Goal: Transaction & Acquisition: Register for event/course

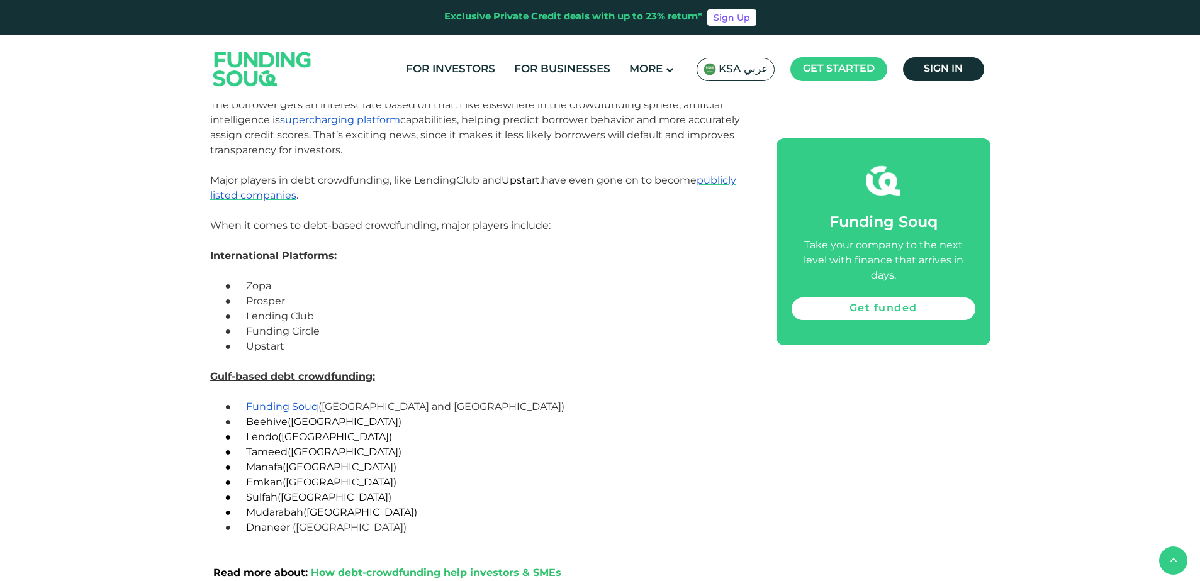
scroll to position [2936, 0]
click at [276, 409] on span "Funding Souq" at bounding box center [282, 409] width 72 height 12
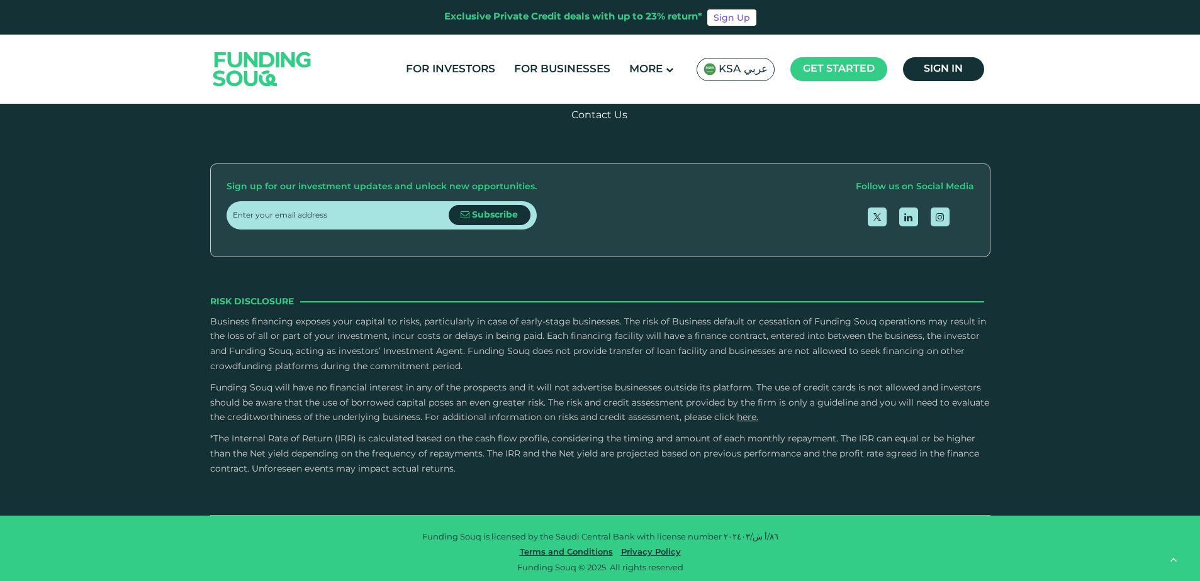
scroll to position [1595, 0]
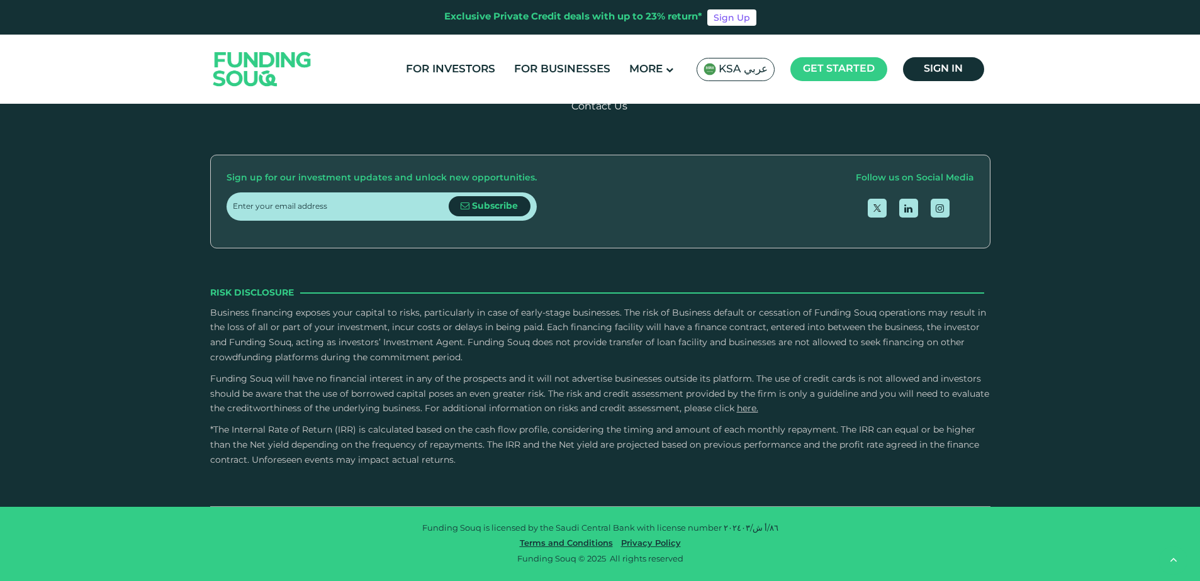
type tc-range-slider "4"
type tc-range-slider "50000"
type tc-range-slider "1"
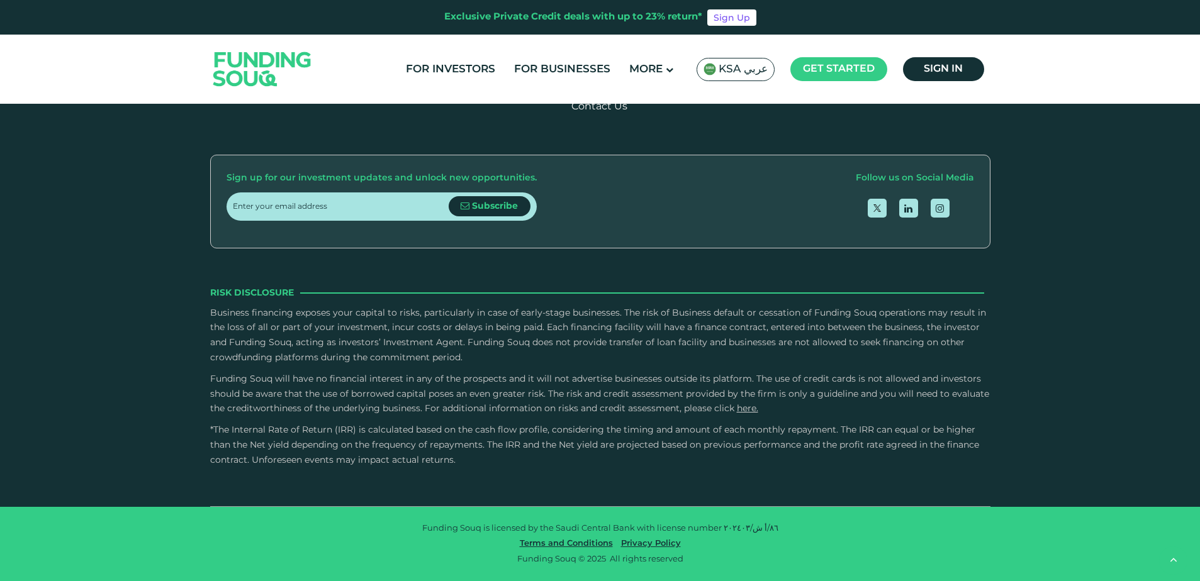
drag, startPoint x: 629, startPoint y: 222, endPoint x: 384, endPoint y: 224, distance: 244.1
radio input "true"
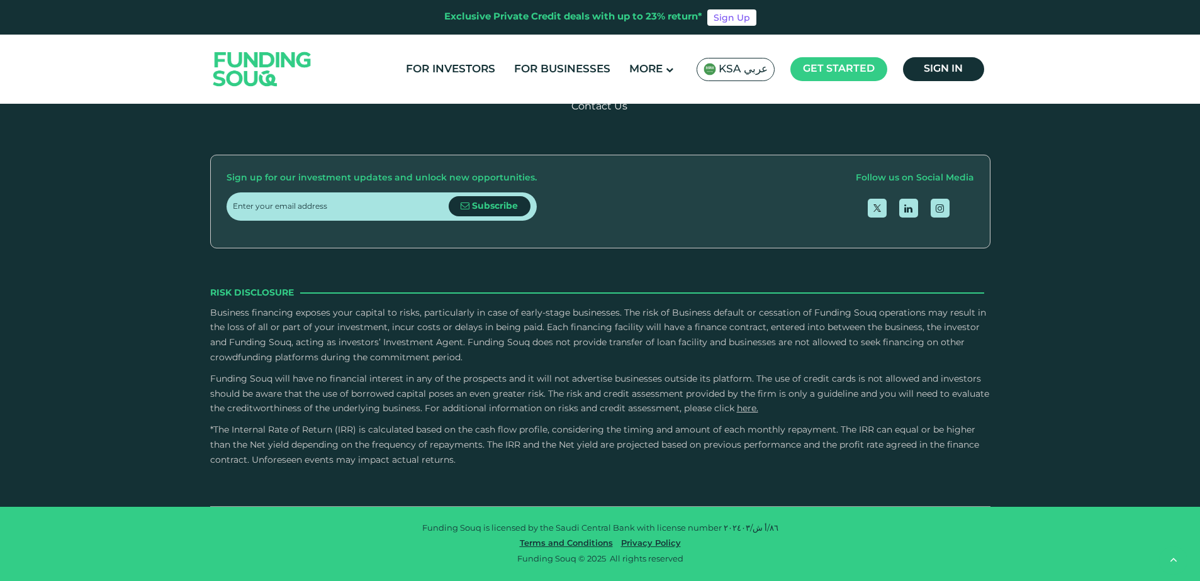
radio input "true"
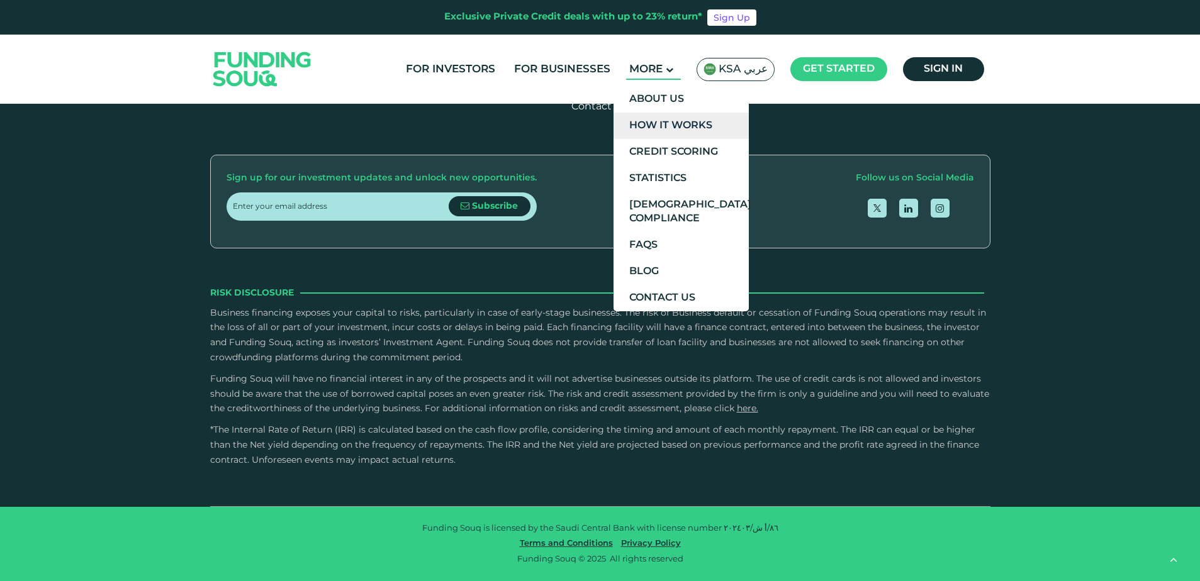
click at [697, 131] on link "How It Works" at bounding box center [681, 126] width 135 height 26
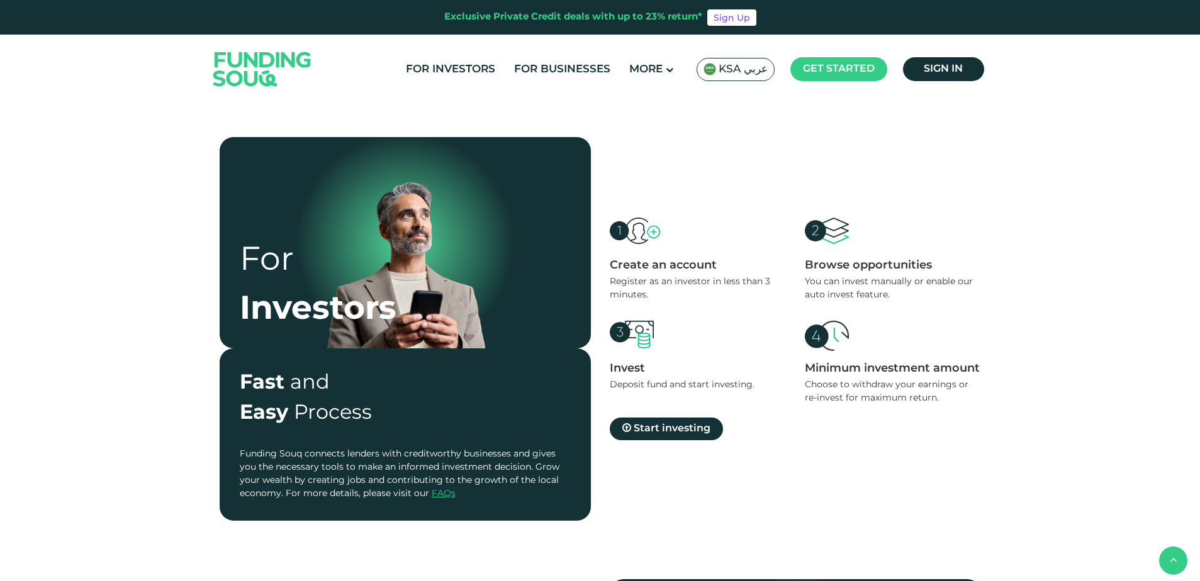
scroll to position [423, 0]
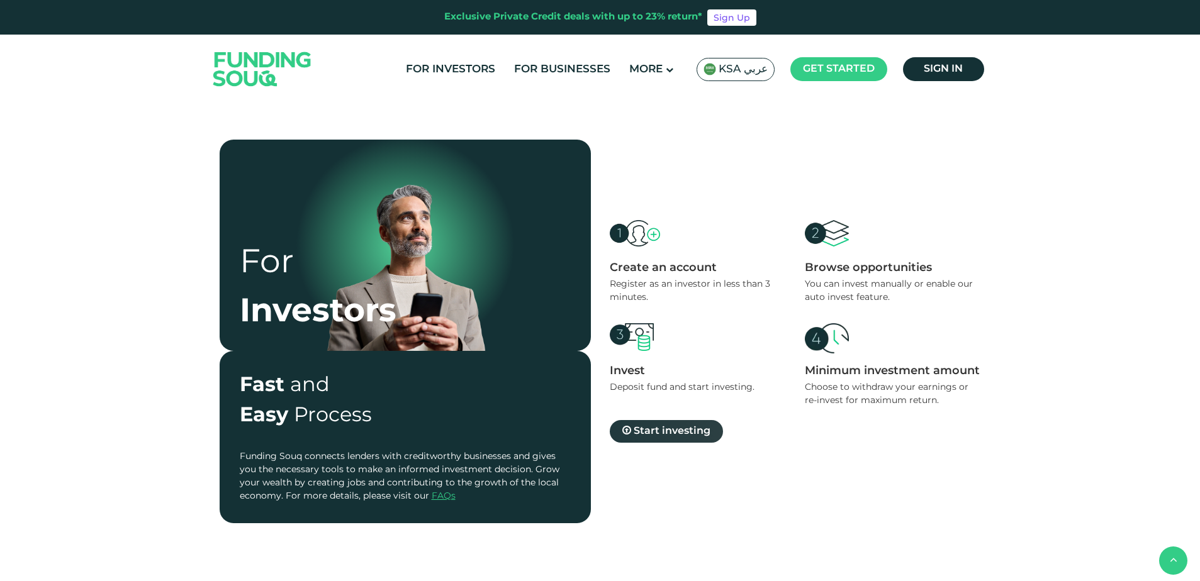
click at [687, 430] on span "Start investing" at bounding box center [672, 431] width 77 height 9
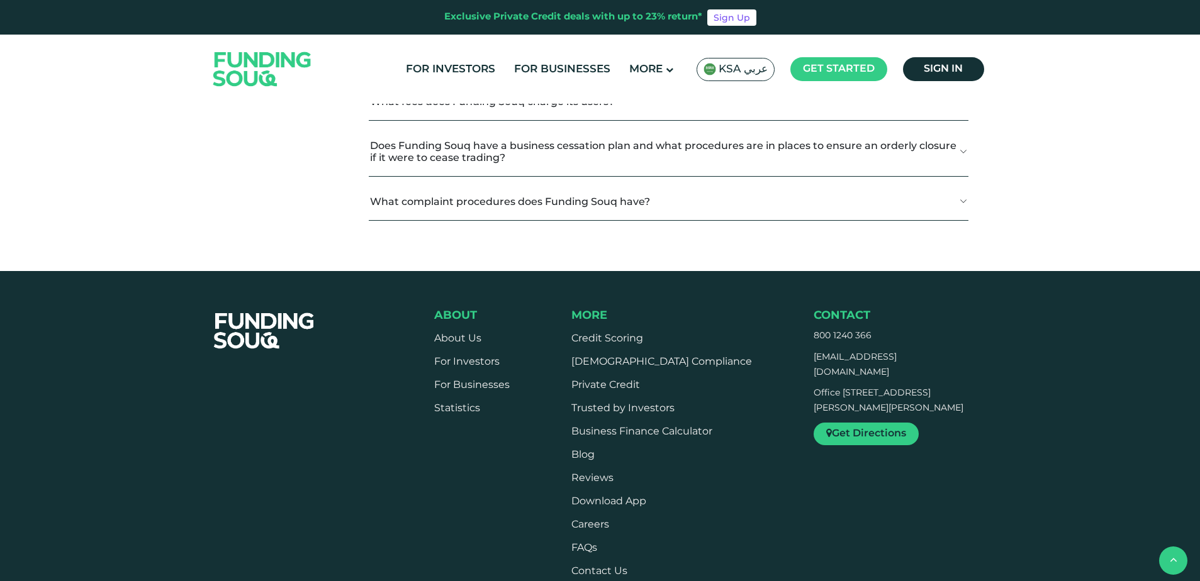
scroll to position [1706, 0]
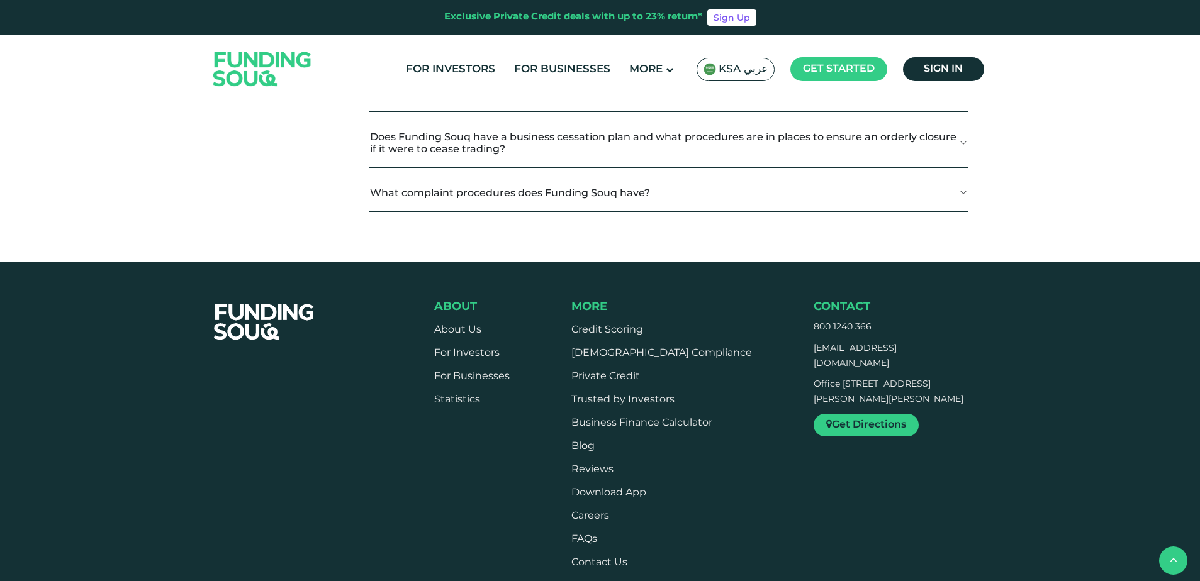
click at [953, 111] on button "What fees does Funding Souq charge its users?" at bounding box center [668, 92] width 599 height 37
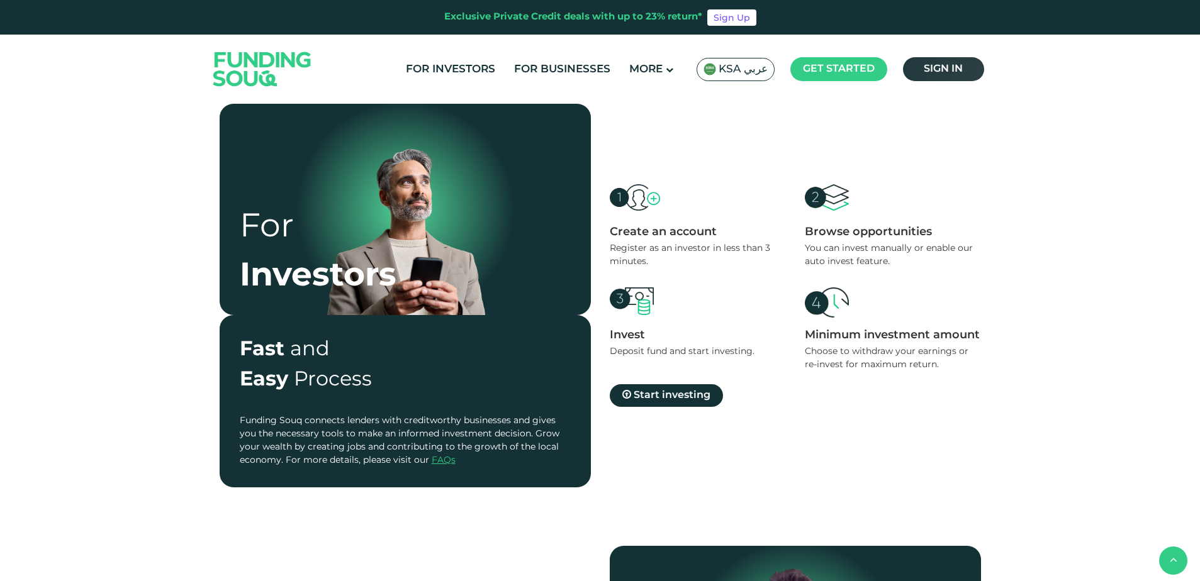
scroll to position [456, 0]
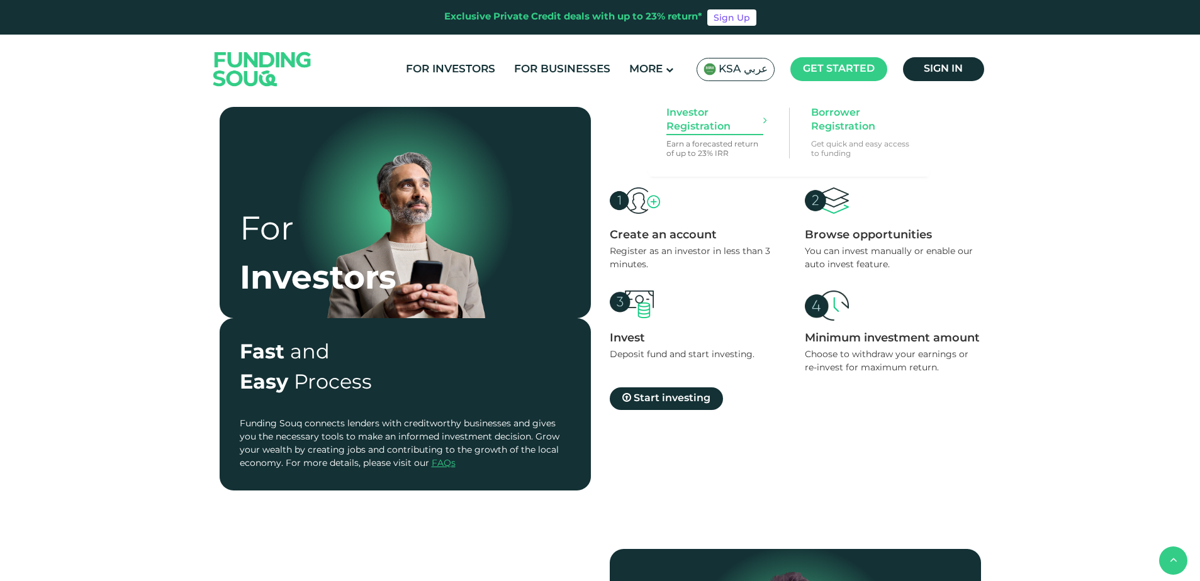
click at [732, 118] on span "Investor Registration" at bounding box center [714, 120] width 97 height 28
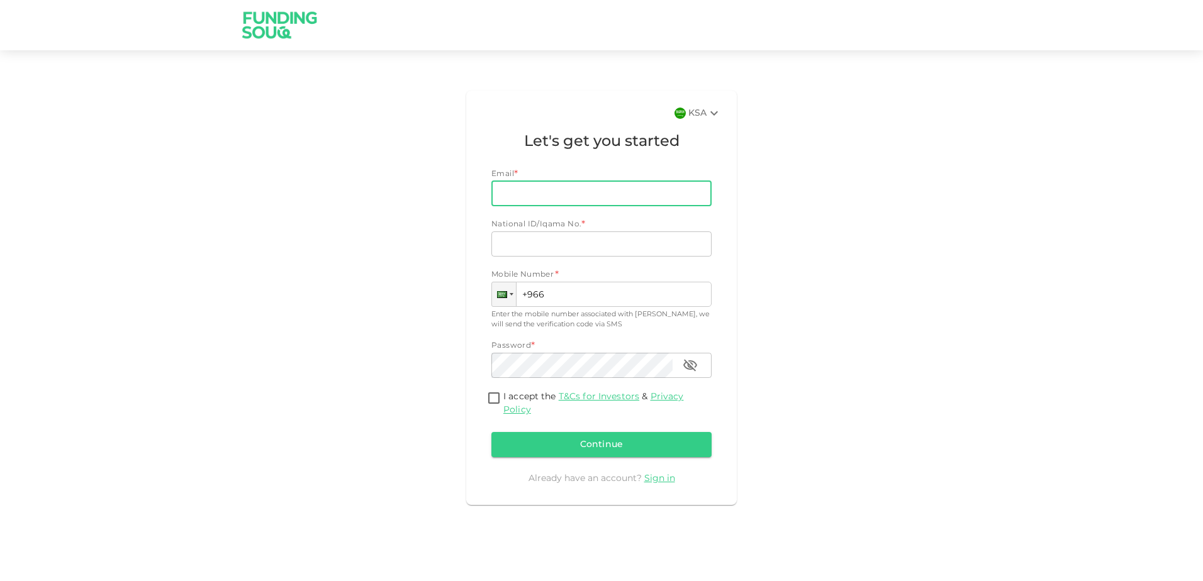
click at [653, 187] on input "Email" at bounding box center [594, 193] width 206 height 25
type input "shiyab@outlook.com"
click at [579, 238] on input "National ID/Iqama No." at bounding box center [601, 244] width 220 height 25
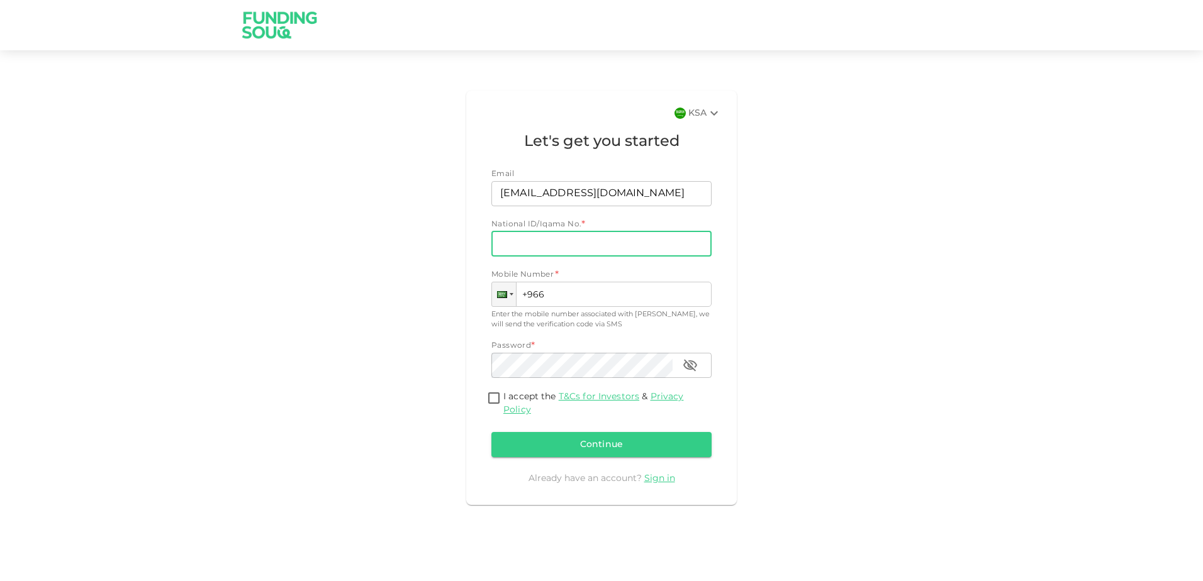
type input "2545790087"
click at [571, 305] on input "+966" at bounding box center [601, 294] width 220 height 25
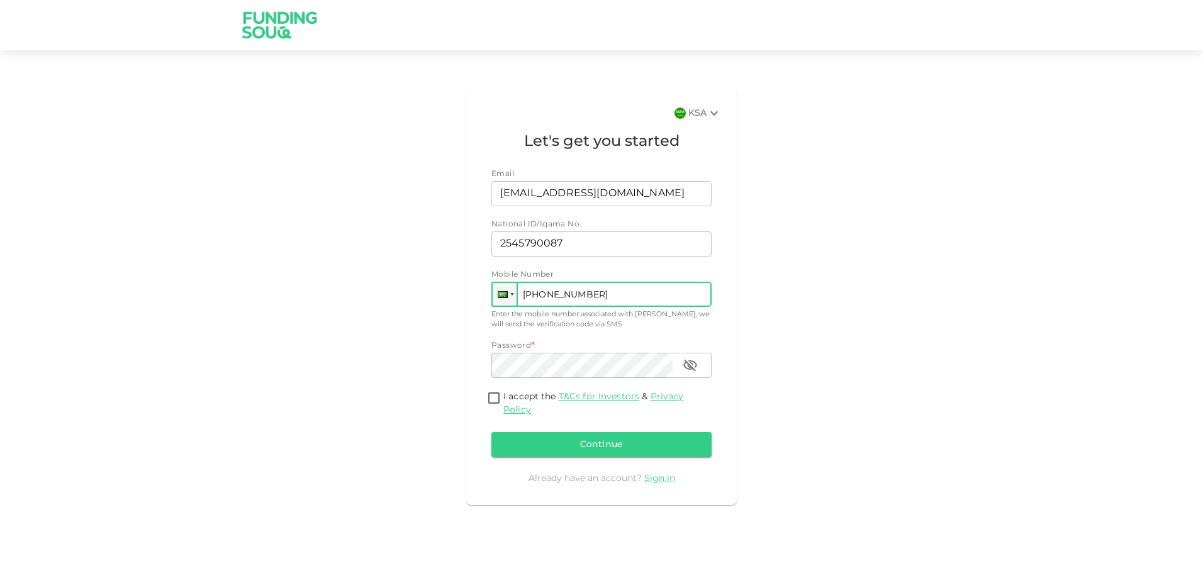
type input "+966 536 712 852"
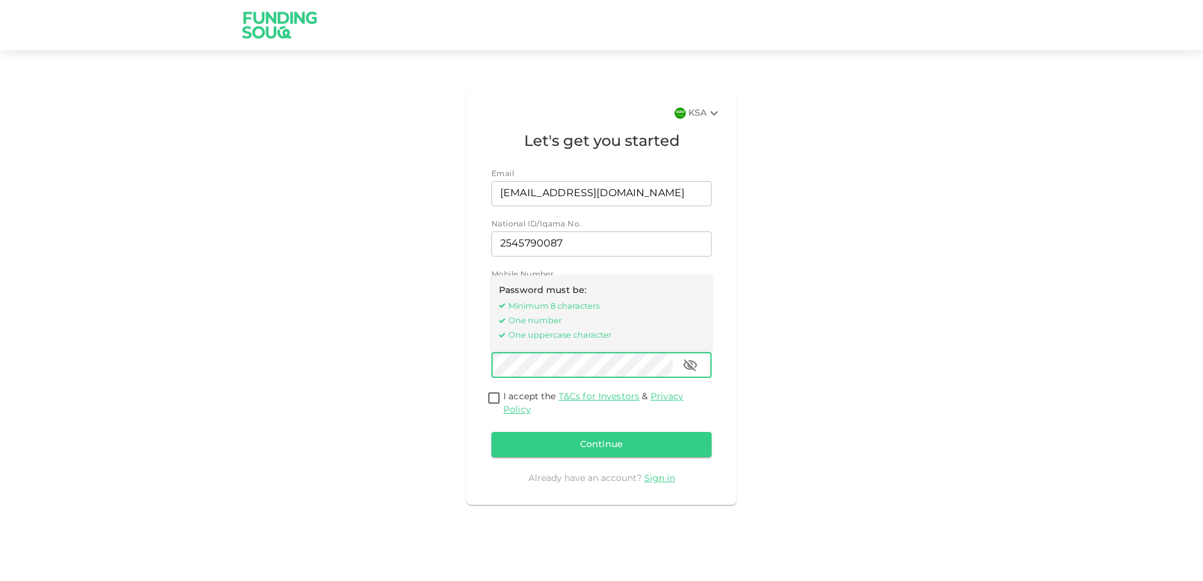
click at [410, 361] on div "KSA Let's get you started Email Email shiyab@outlook.com Email National ID/Iqam…" at bounding box center [601, 298] width 717 height 425
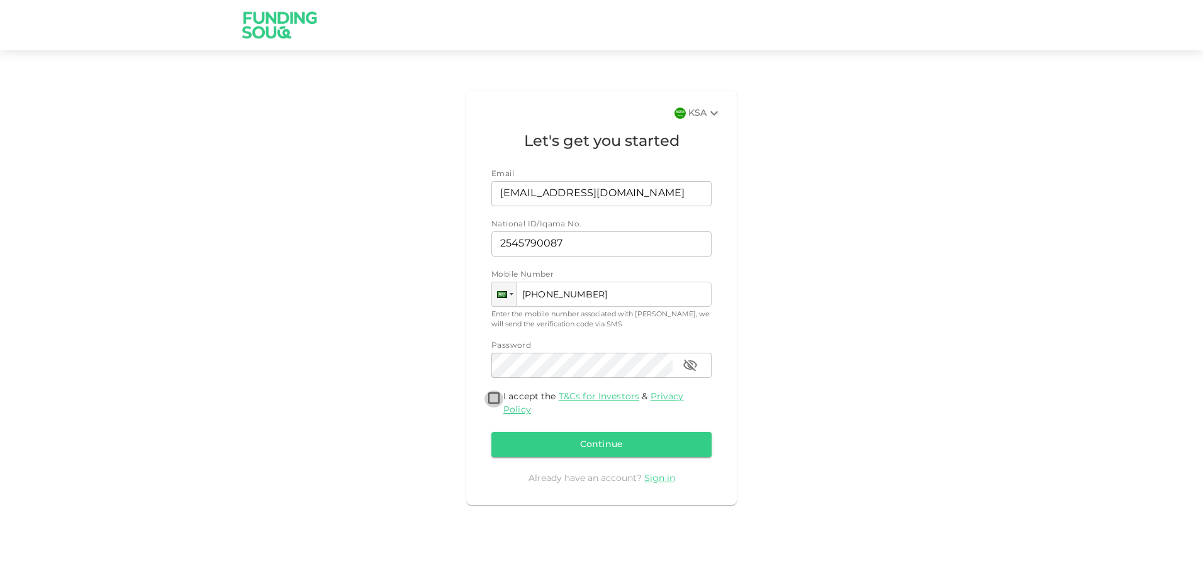
click at [498, 398] on input "I accept the T&Cs for Investors & Privacy Policy" at bounding box center [494, 399] width 19 height 17
checkbox input "true"
click at [555, 440] on button "Continue" at bounding box center [601, 444] width 220 height 25
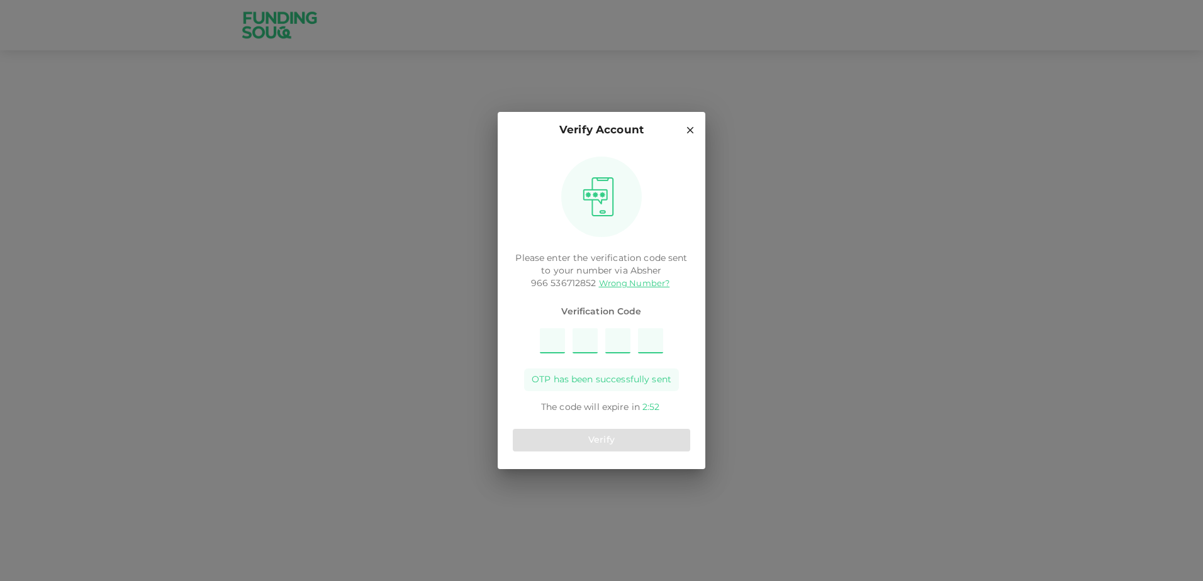
type input "4"
type input "3"
type input "1"
type input "9"
click at [571, 439] on button "Verify" at bounding box center [601, 440] width 177 height 23
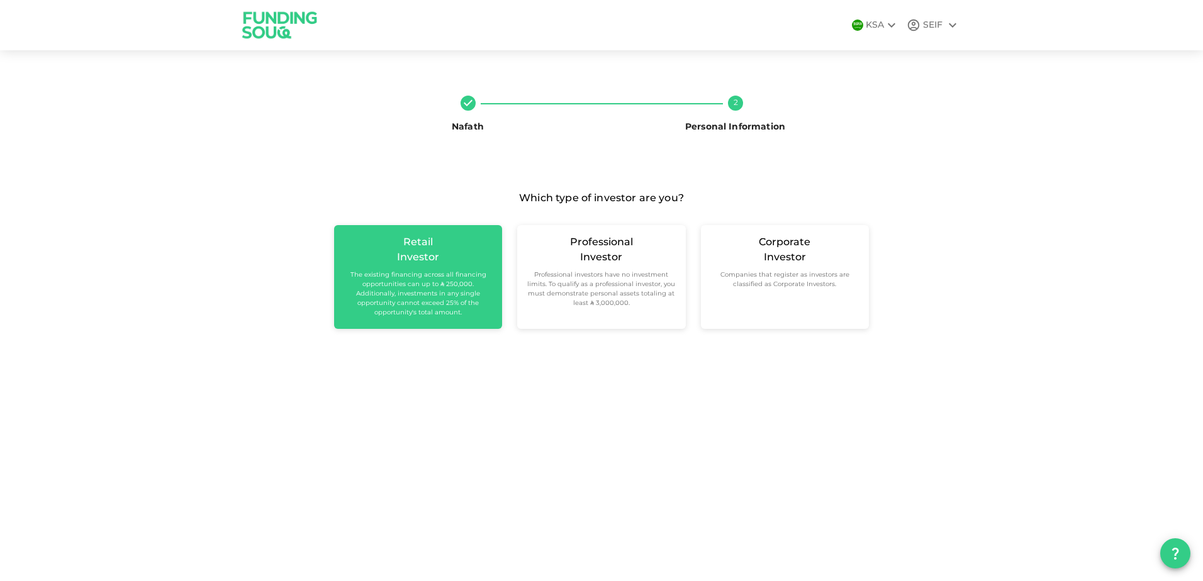
click at [457, 295] on small "The existing financing across all financing opportunities can up to ʢ 250,000. …" at bounding box center [418, 294] width 148 height 47
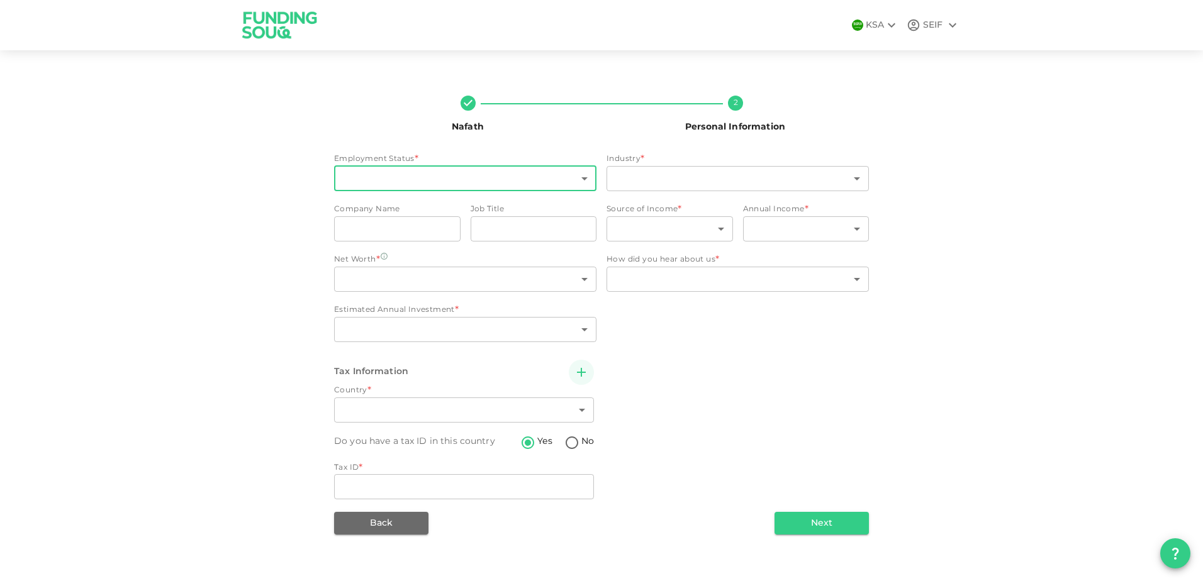
click at [462, 179] on body "KSA SEIF Nafath 2 Personal Information Employment Status * ​ ​ Industry * ​ ​ C…" at bounding box center [601, 290] width 1203 height 581
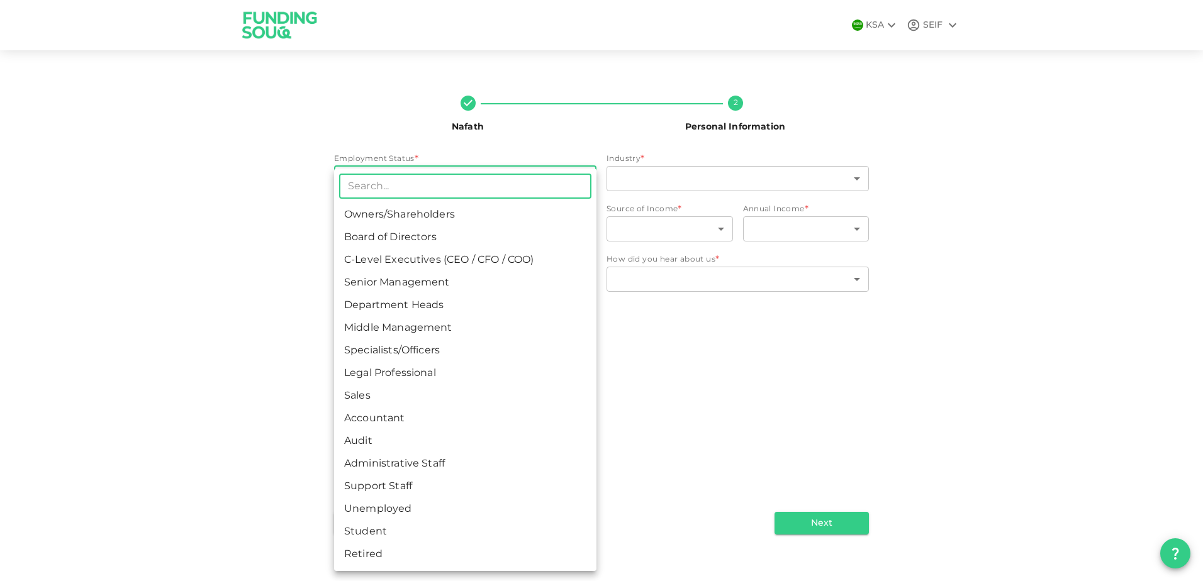
click at [483, 289] on li "Senior Management" at bounding box center [465, 283] width 262 height 23
type input "4"
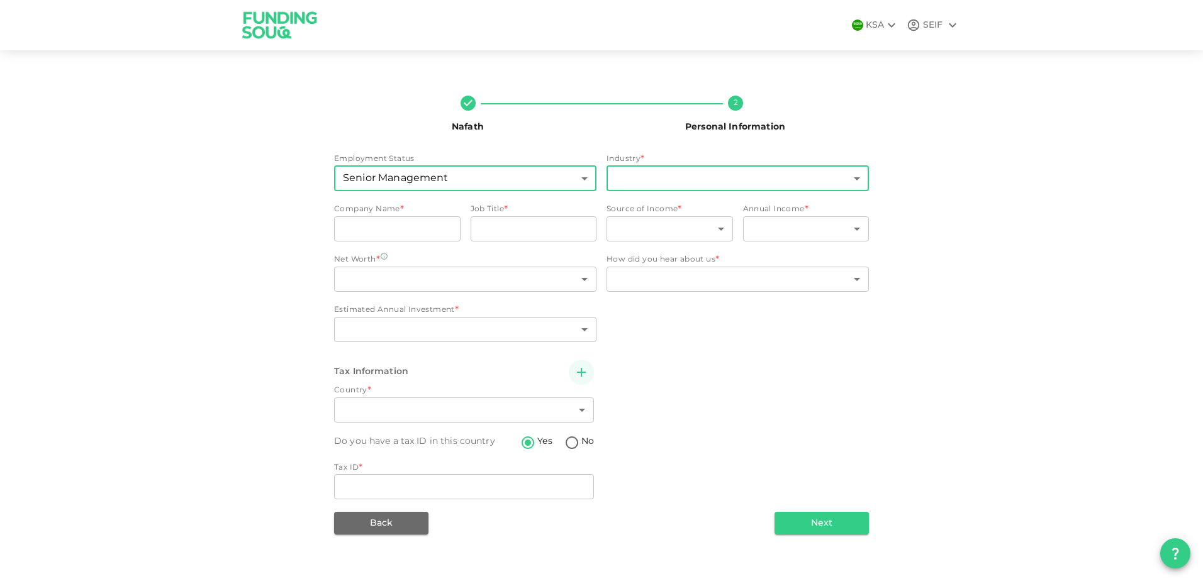
click at [709, 169] on body "KSA SEIF Nafath 2 Personal Information Employment Status Senior Management 4 ​ …" at bounding box center [601, 290] width 1203 height 581
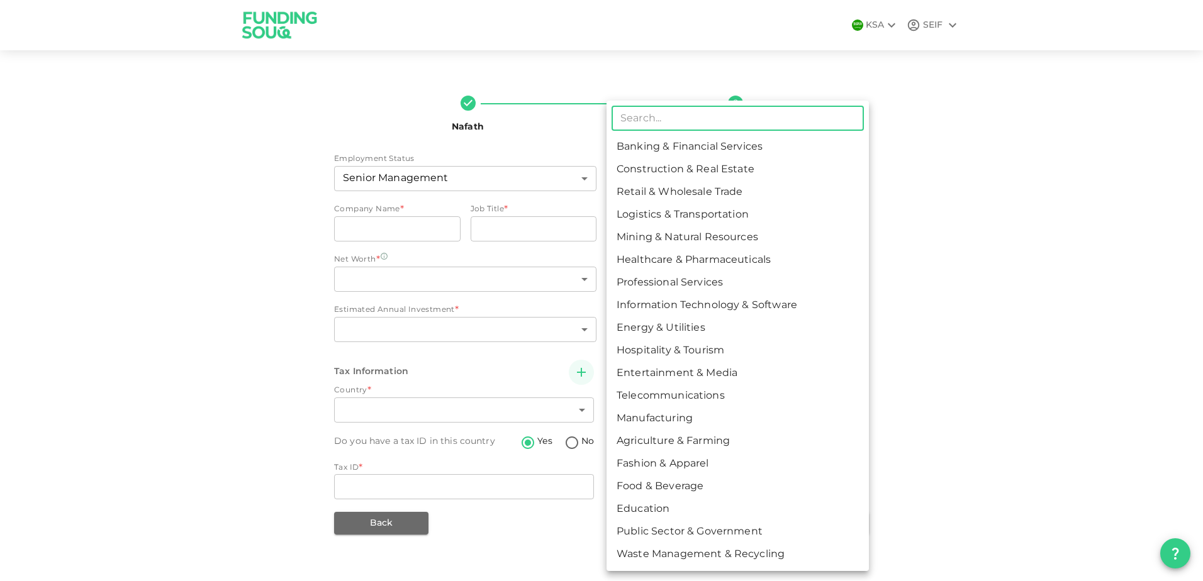
click at [801, 289] on li "Professional Services" at bounding box center [738, 283] width 262 height 23
type input "7"
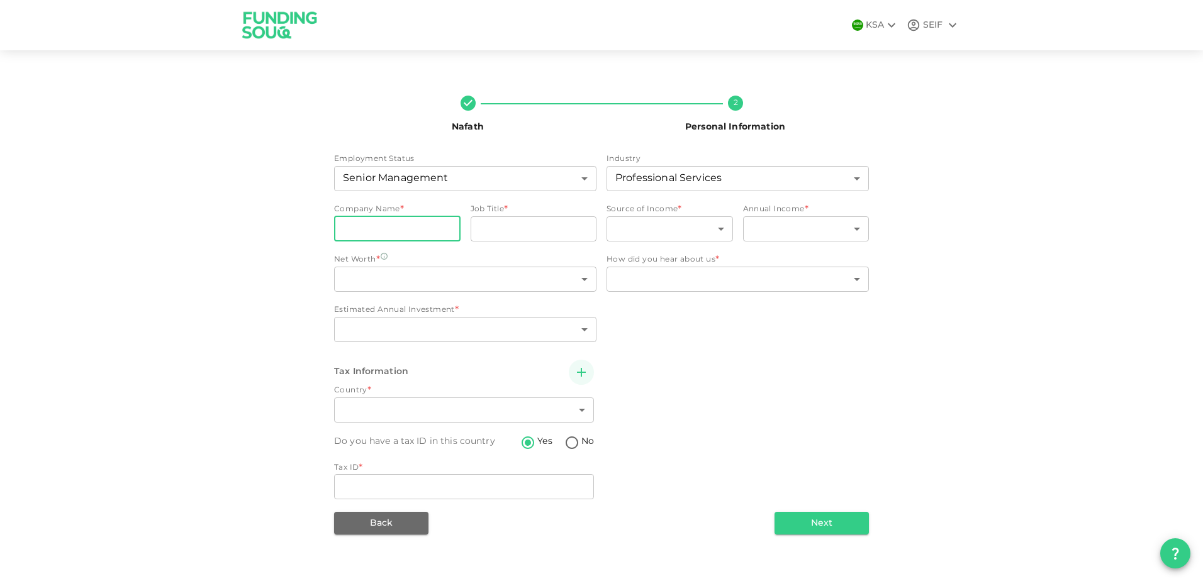
click at [384, 225] on input "companyName" at bounding box center [397, 228] width 126 height 25
type input "[PERSON_NAME]"
type input "A"
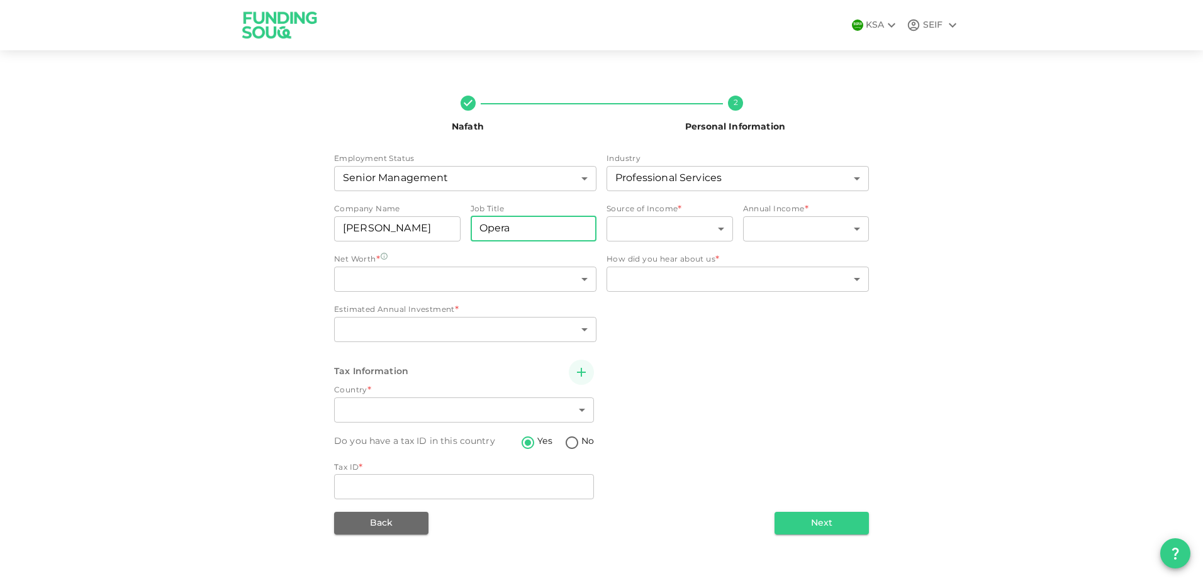
click at [537, 232] on input "Opera" at bounding box center [534, 228] width 126 height 25
type input "Operations Manager"
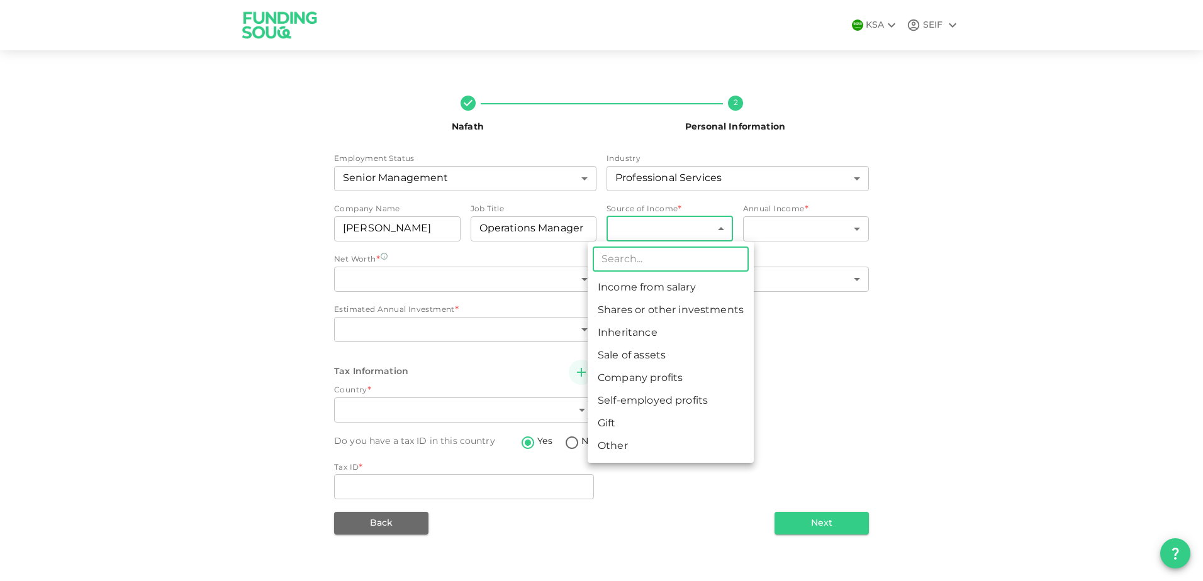
click at [678, 230] on body "KSA SEIF Nafath 2 Personal Information Employment Status Senior Management 4 ​ …" at bounding box center [601, 290] width 1203 height 581
click at [694, 286] on li "Income from salary" at bounding box center [671, 288] width 166 height 23
type input "1"
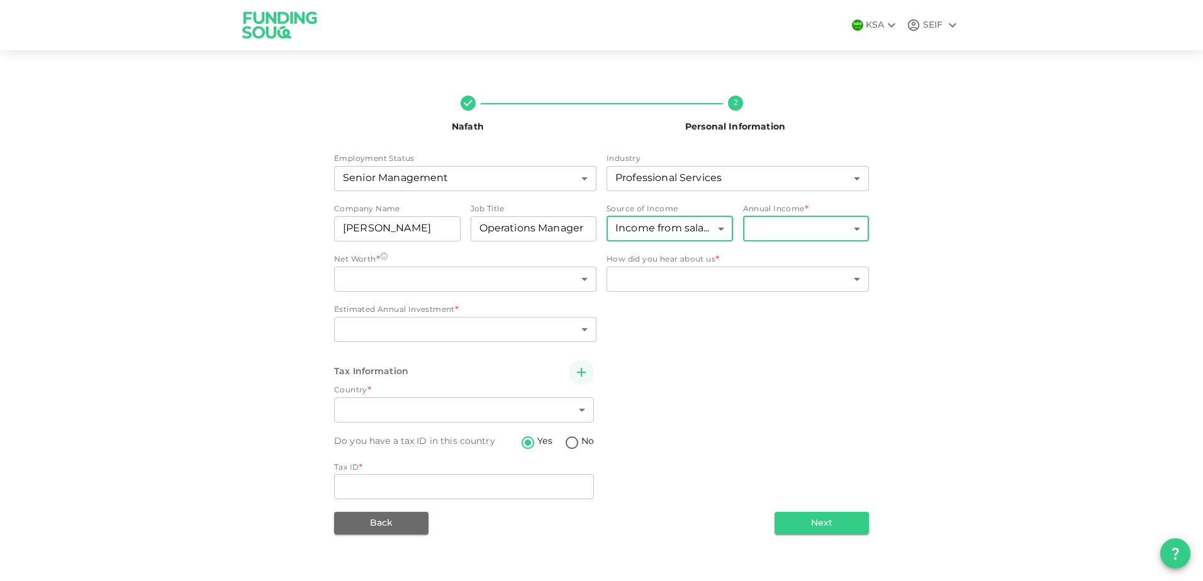
click at [843, 237] on body "KSA SEIF Nafath 2 Personal Information Employment Status Senior Management 4 ​ …" at bounding box center [601, 290] width 1203 height 581
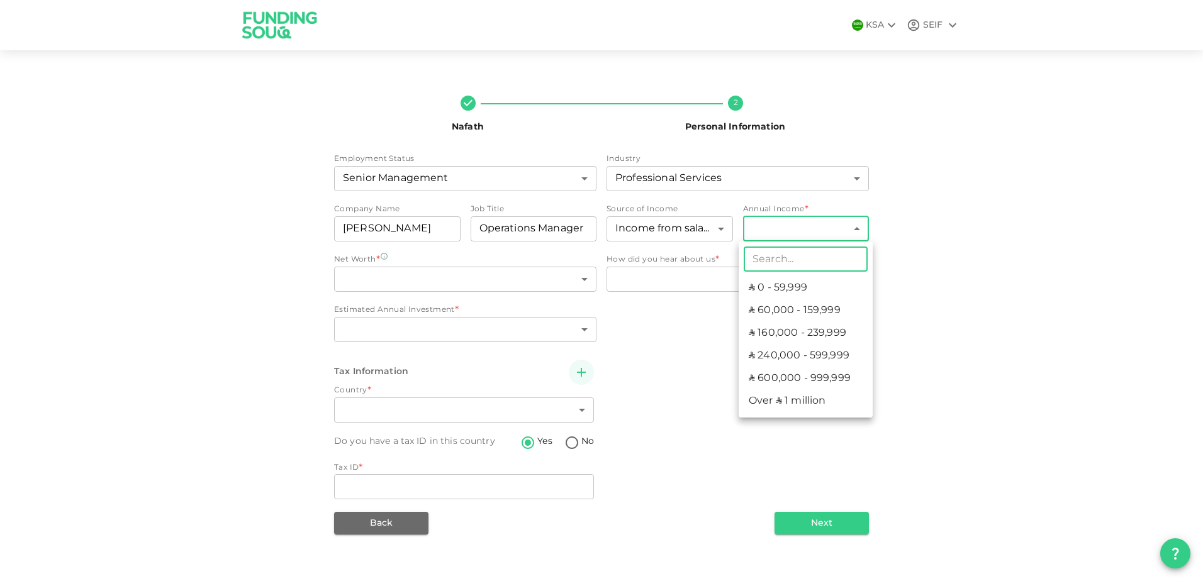
click at [789, 359] on li "ʢ 240,000 - 599,999" at bounding box center [806, 356] width 134 height 23
type input "4"
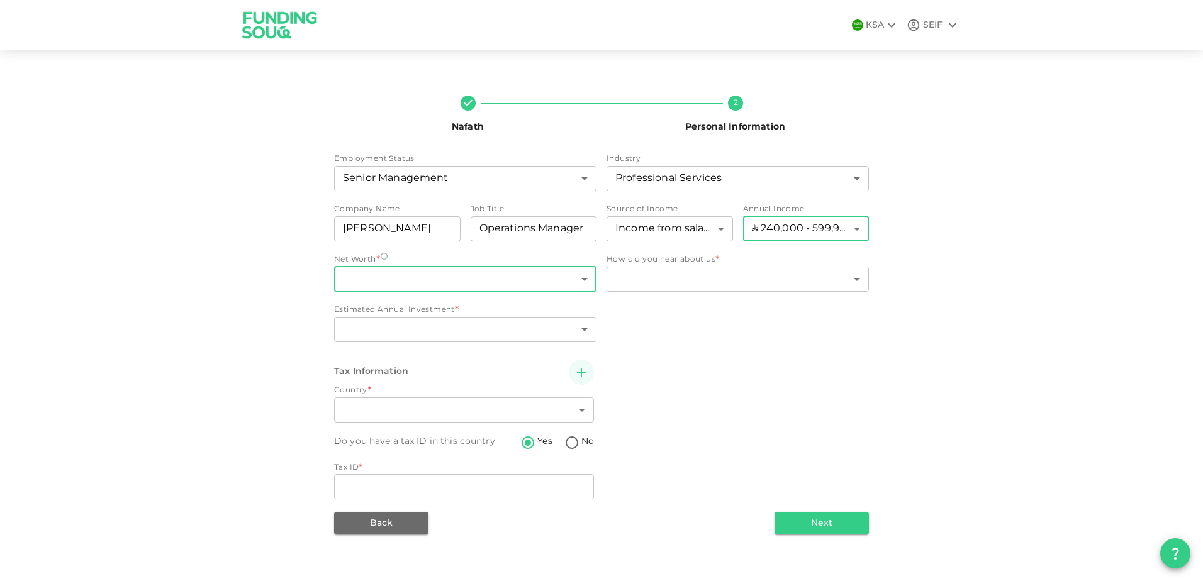
click at [359, 279] on body "KSA SEIF Nafath 2 Personal Information Employment Status Senior Management 4 ​ …" at bounding box center [601, 290] width 1203 height 581
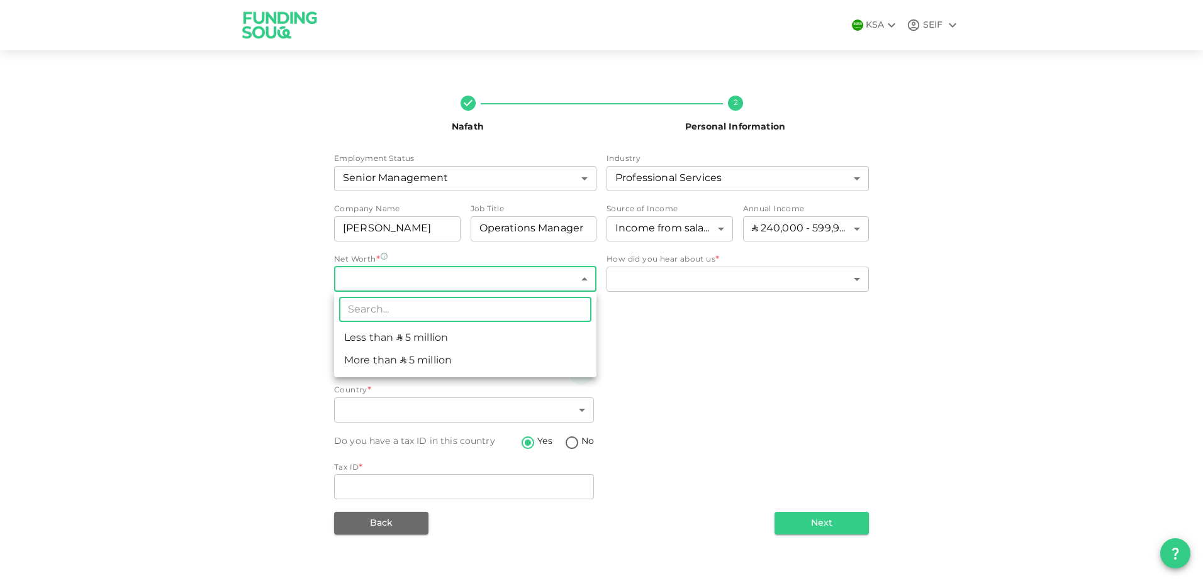
click at [379, 340] on li "Less than ʢ 5 million" at bounding box center [465, 338] width 262 height 23
type input "1"
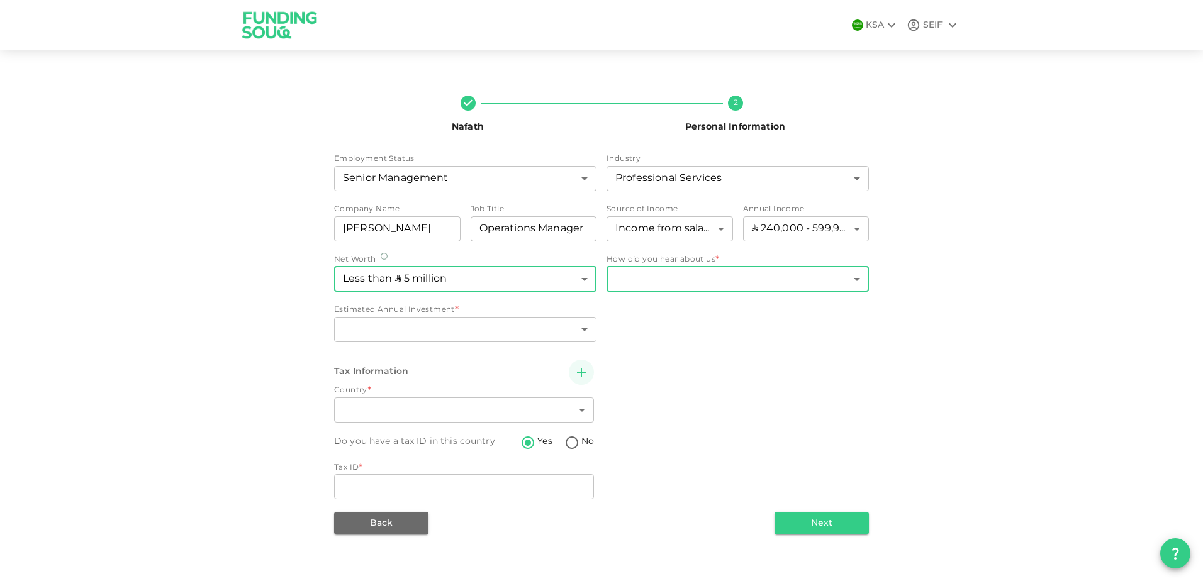
click at [658, 289] on body "KSA SEIF Nafath 2 Personal Information Employment Status Senior Management 4 ​ …" at bounding box center [601, 290] width 1203 height 581
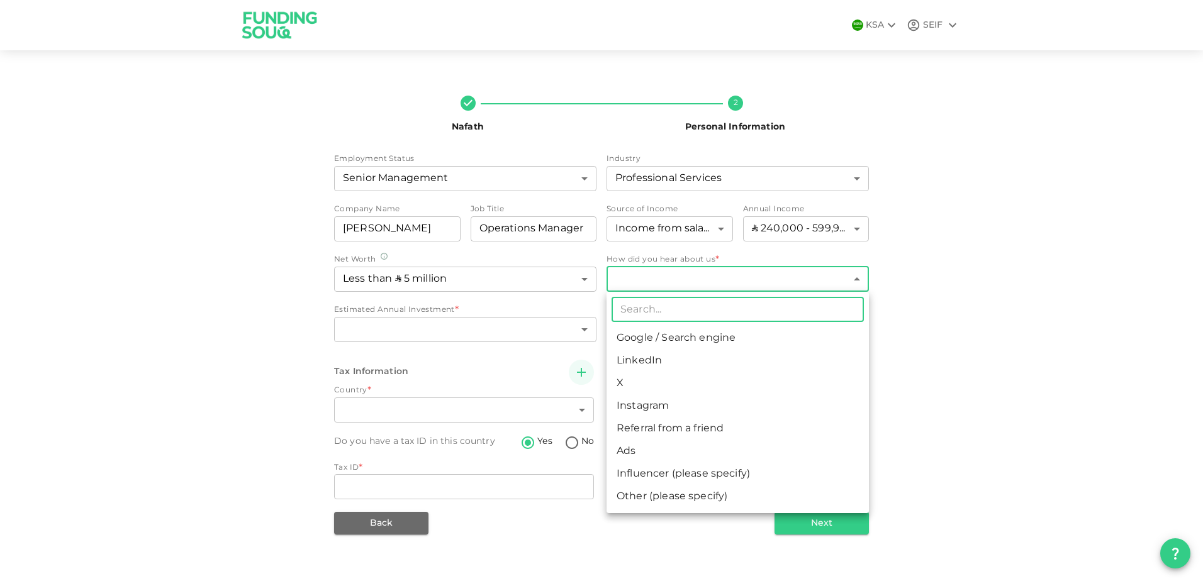
click at [653, 339] on li "Google / Search engine" at bounding box center [738, 338] width 262 height 23
type input "1"
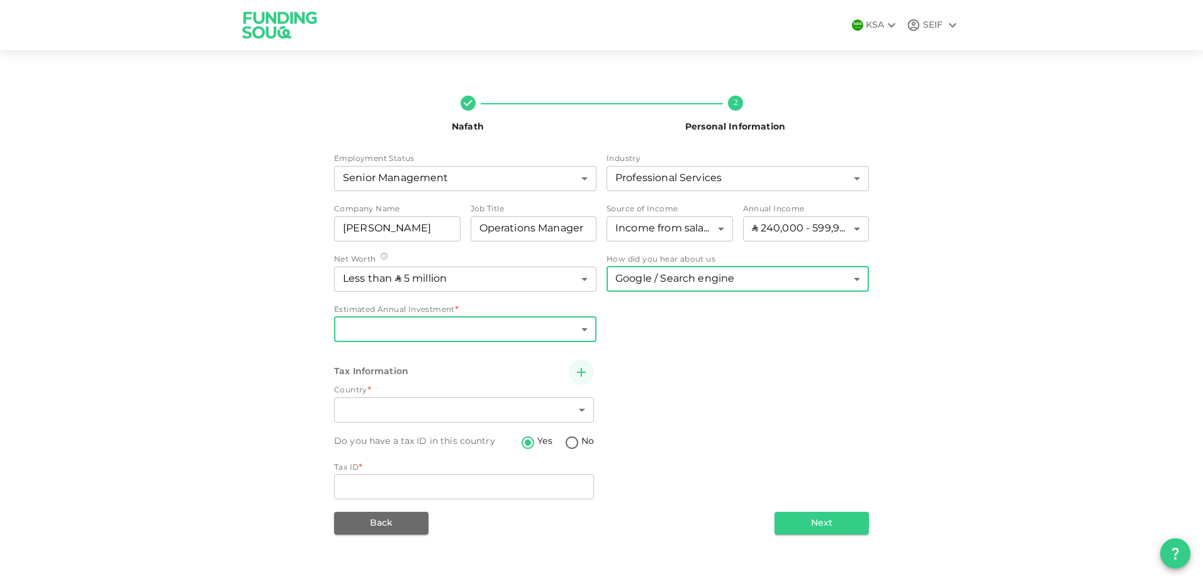
click at [436, 333] on body "KSA SEIF Nafath 2 Personal Information Employment Status Senior Management 4 ​ …" at bounding box center [601, 290] width 1203 height 581
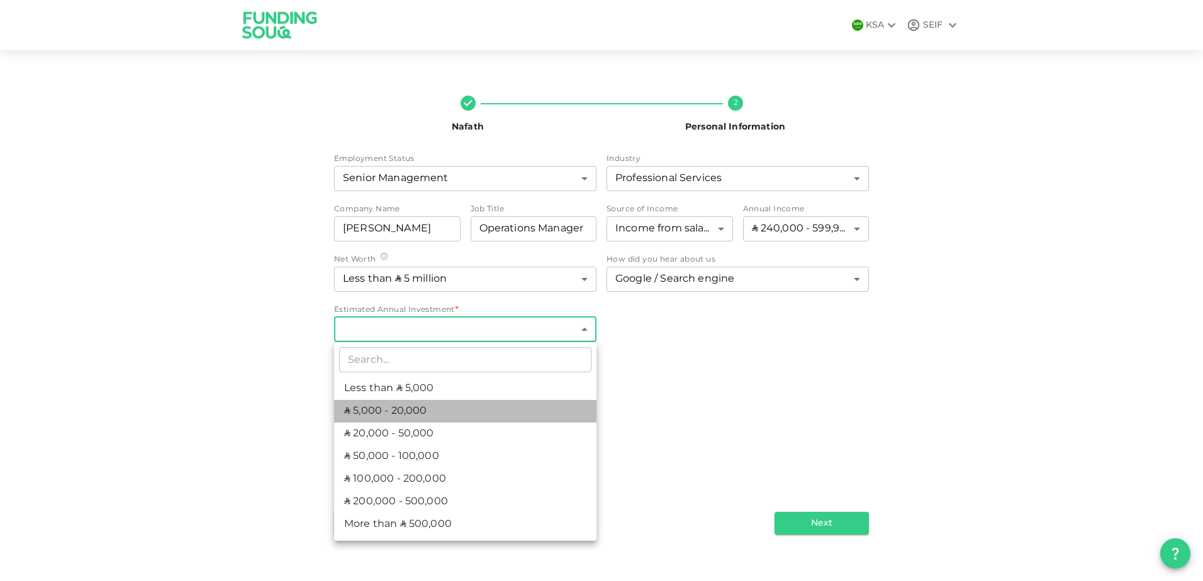
click at [464, 416] on li "ʢ 5,000 - 20,000" at bounding box center [465, 411] width 262 height 23
type input "2"
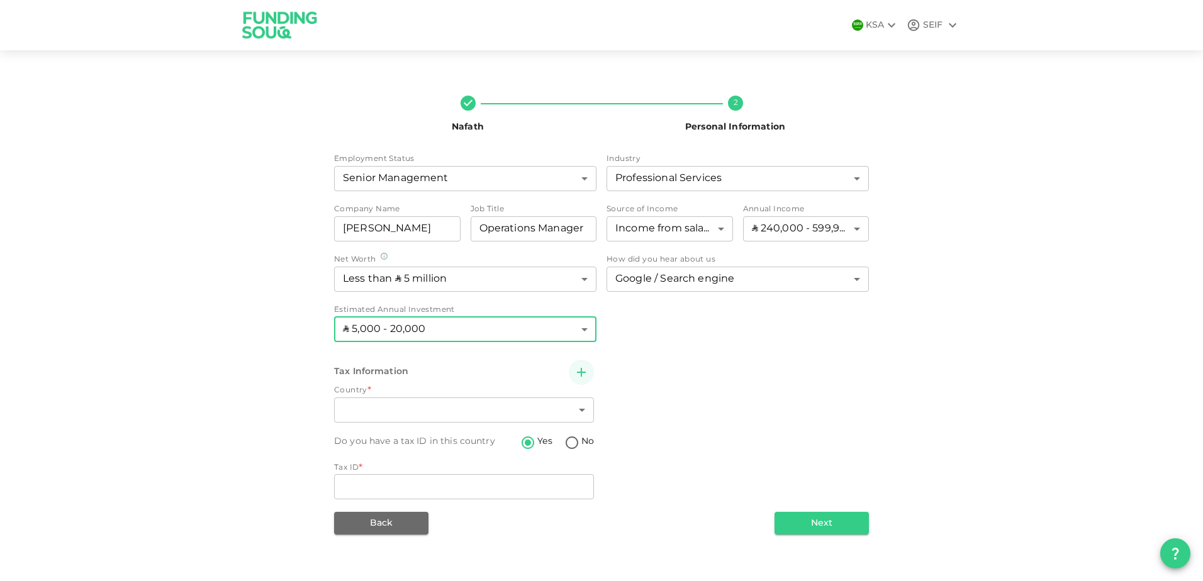
click at [464, 416] on body "KSA SEIF Nafath 2 Personal Information Employment Status Senior Management 4 ​ …" at bounding box center [601, 290] width 1203 height 581
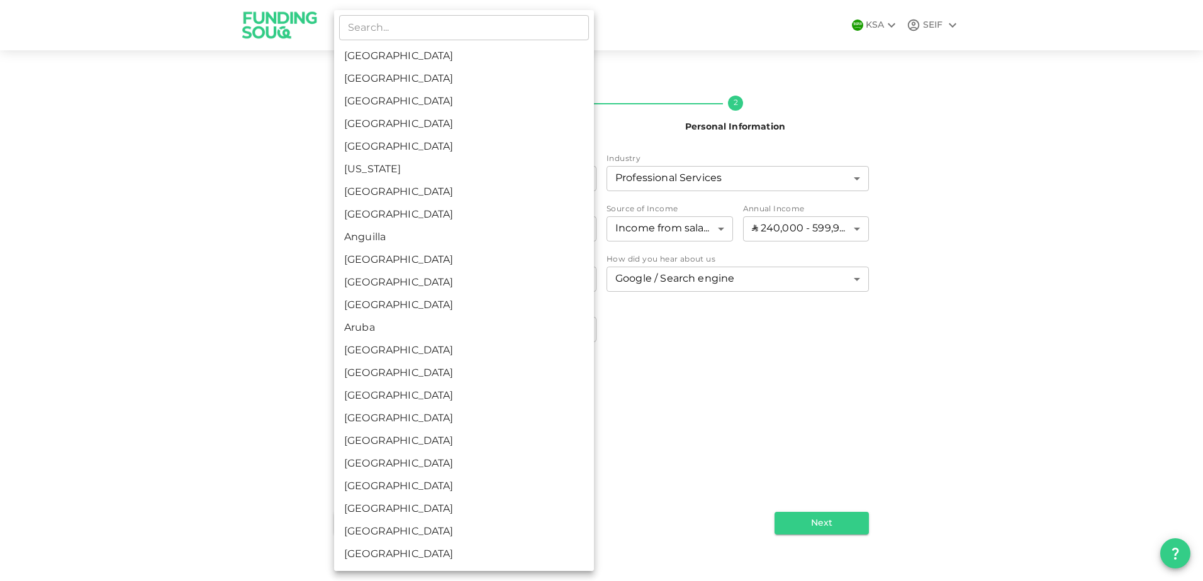
click at [664, 416] on div at bounding box center [601, 290] width 1203 height 581
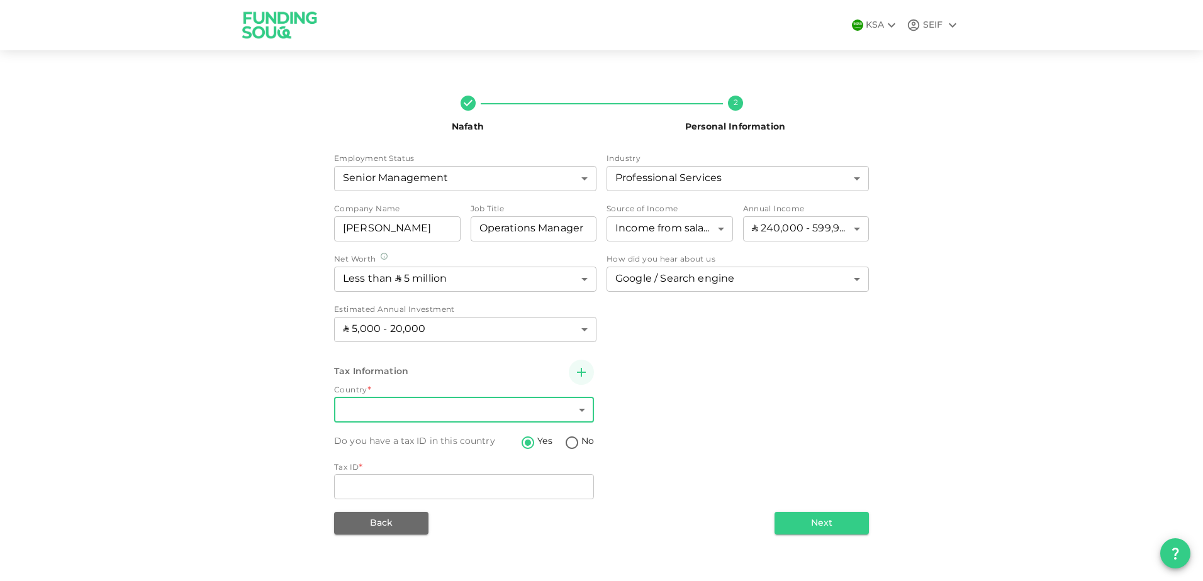
click at [571, 435] on input "No" at bounding box center [572, 443] width 19 height 17
radio input "true"
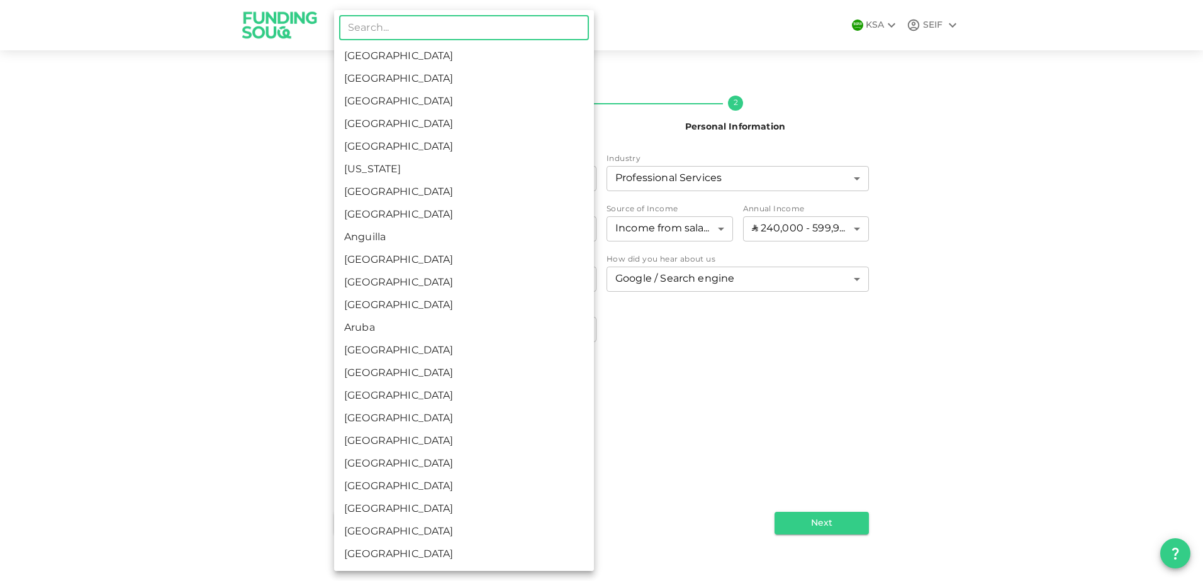
click at [570, 409] on body "KSA SEIF Nafath 2 Personal Information Employment Status Senior Management 4 ​ …" at bounding box center [601, 290] width 1203 height 581
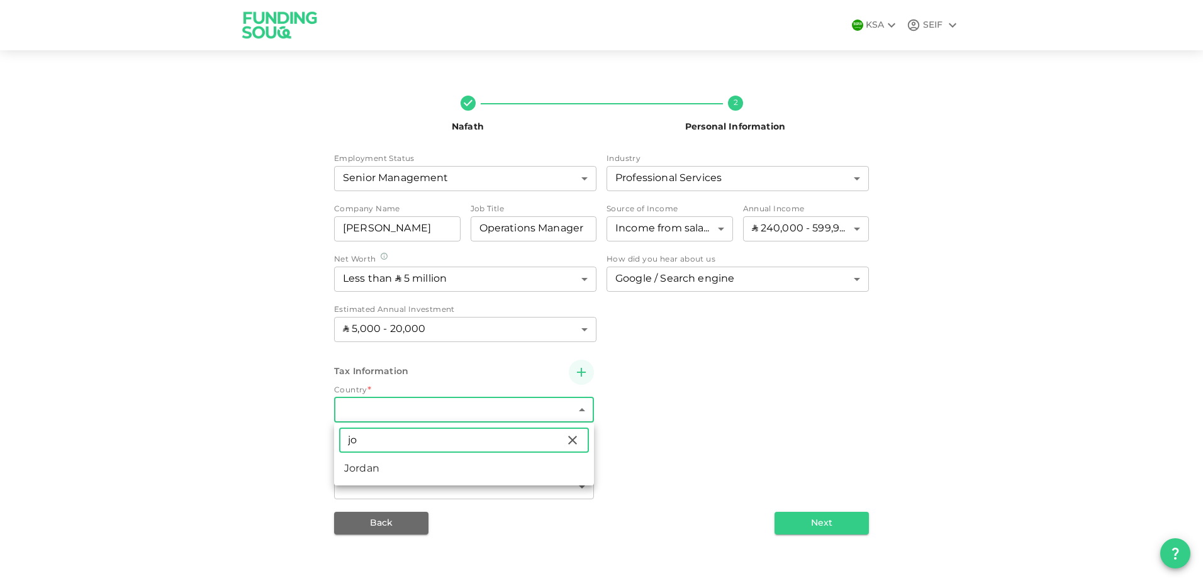
type input "jo"
click at [462, 466] on li "Jordan" at bounding box center [464, 469] width 260 height 23
type input "98"
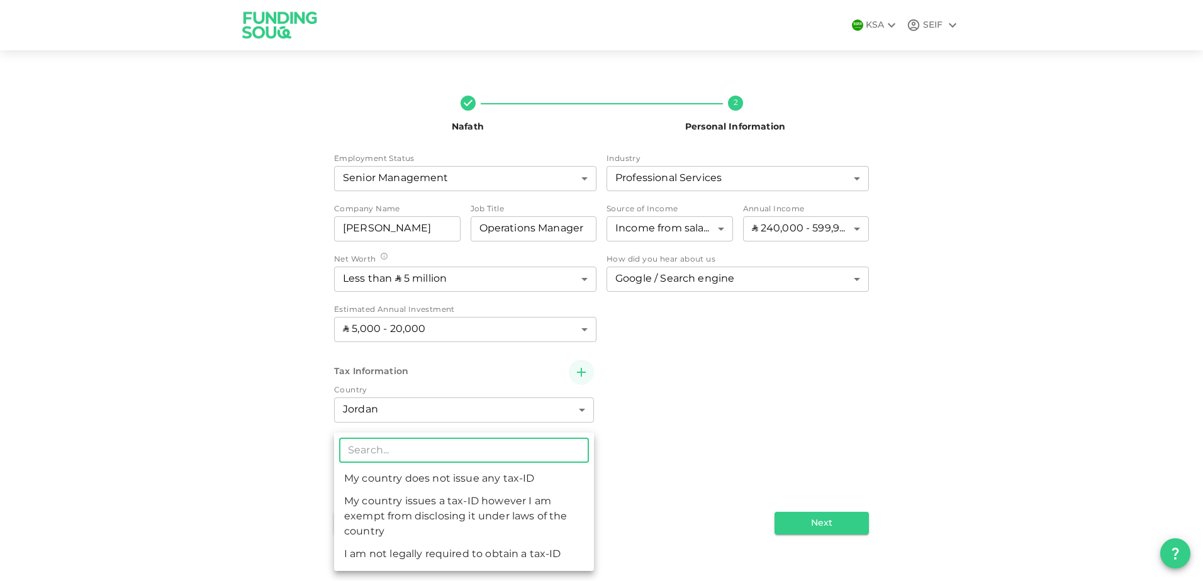
click at [435, 486] on body "KSA SEIF Nafath 2 Personal Information Employment Status Senior Management 4 ​ …" at bounding box center [601, 290] width 1203 height 581
click at [505, 482] on li "My country does not issue any tax-ID" at bounding box center [464, 479] width 260 height 23
type input "1"
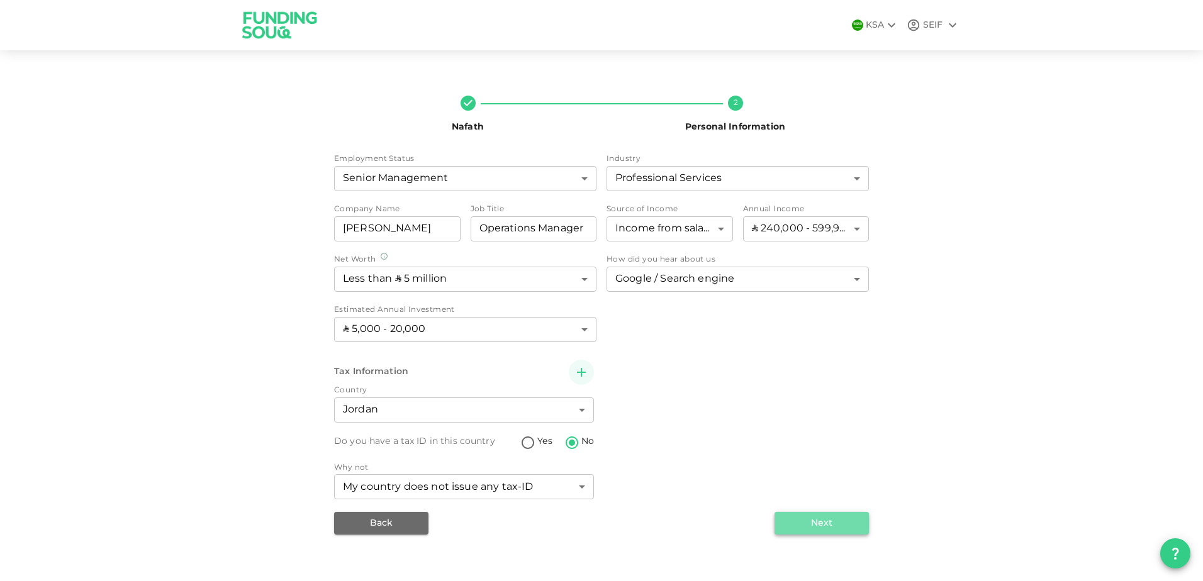
click at [847, 523] on button "Next" at bounding box center [822, 523] width 94 height 23
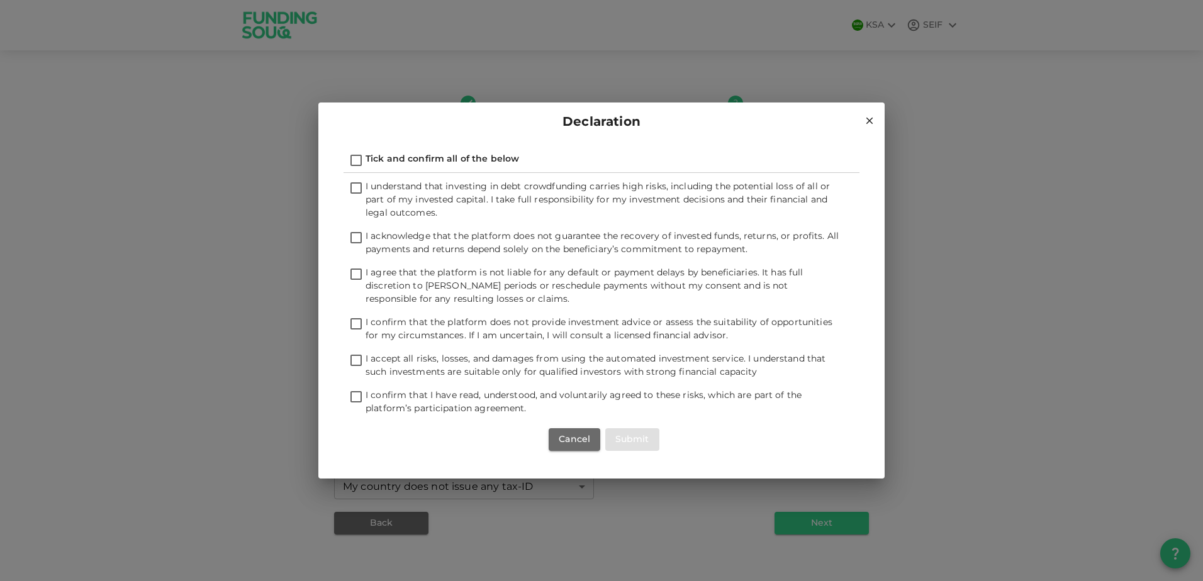
click at [355, 157] on input "Tick and confirm all of the below" at bounding box center [356, 161] width 19 height 17
checkbox input "true"
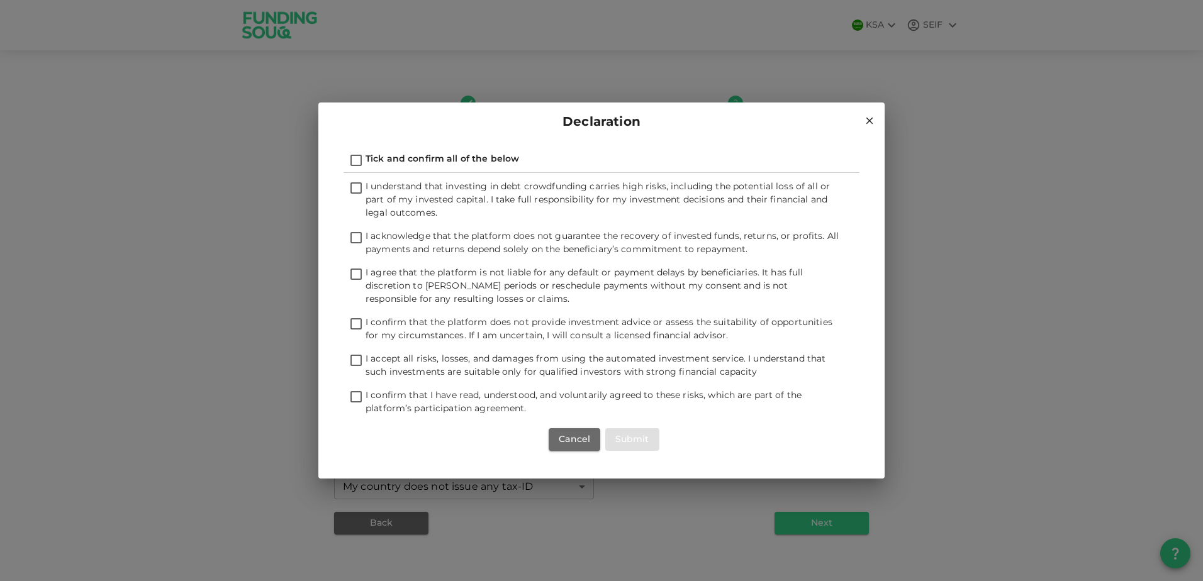
checkbox input "true"
click at [644, 438] on button "Submit" at bounding box center [632, 440] width 54 height 23
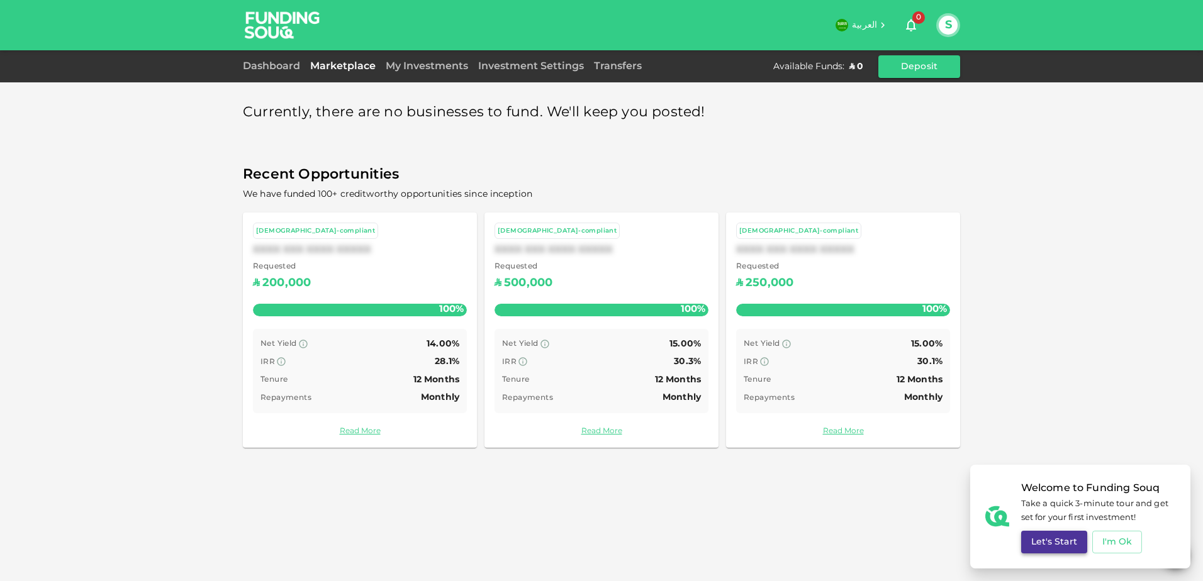
click at [1072, 542] on button "Let's Start" at bounding box center [1054, 542] width 66 height 23
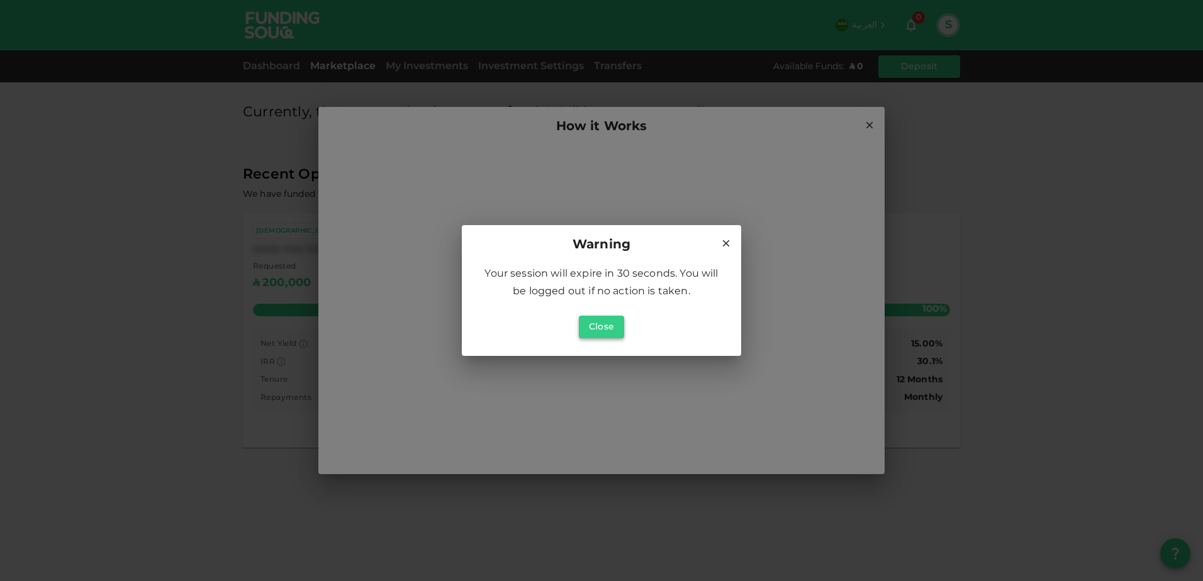
click at [601, 328] on button "Close" at bounding box center [601, 327] width 45 height 23
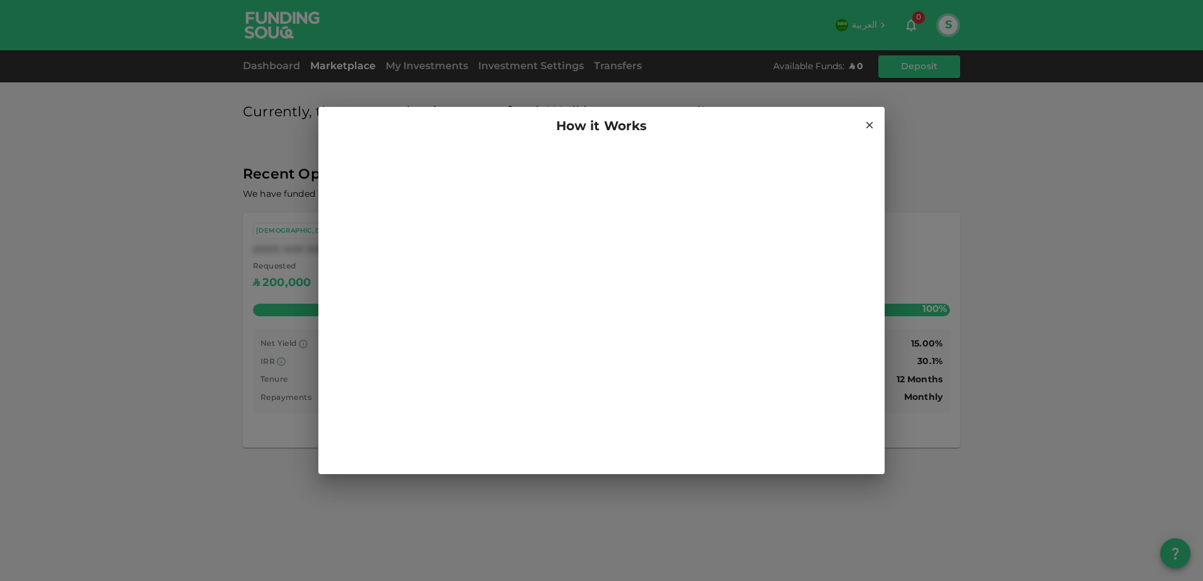
click at [868, 123] on icon at bounding box center [869, 125] width 7 height 7
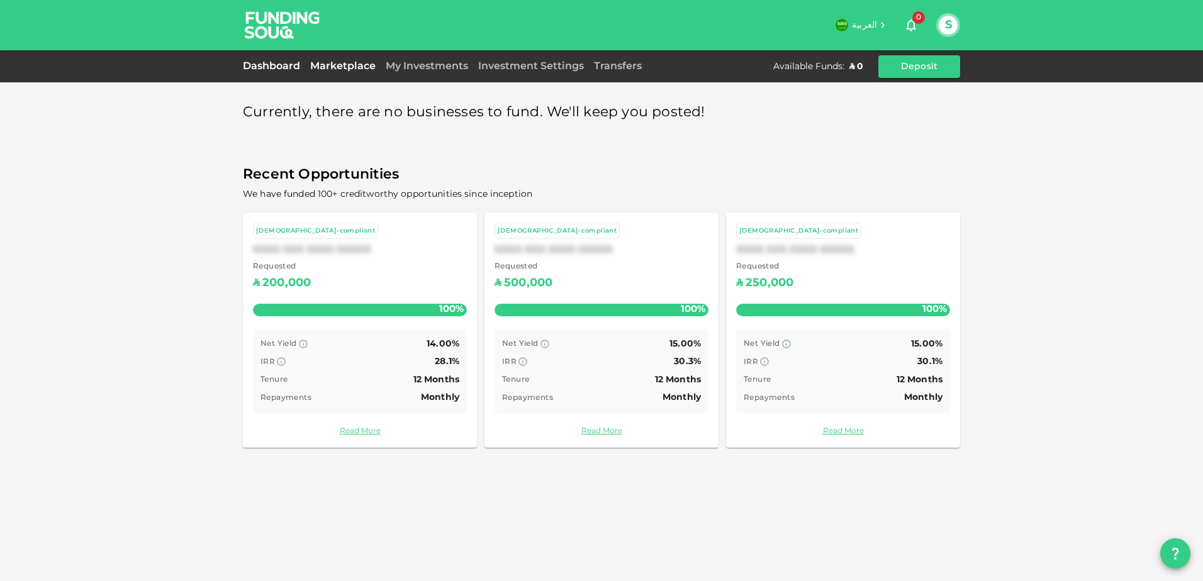
click at [274, 68] on link "Dashboard" at bounding box center [274, 66] width 62 height 9
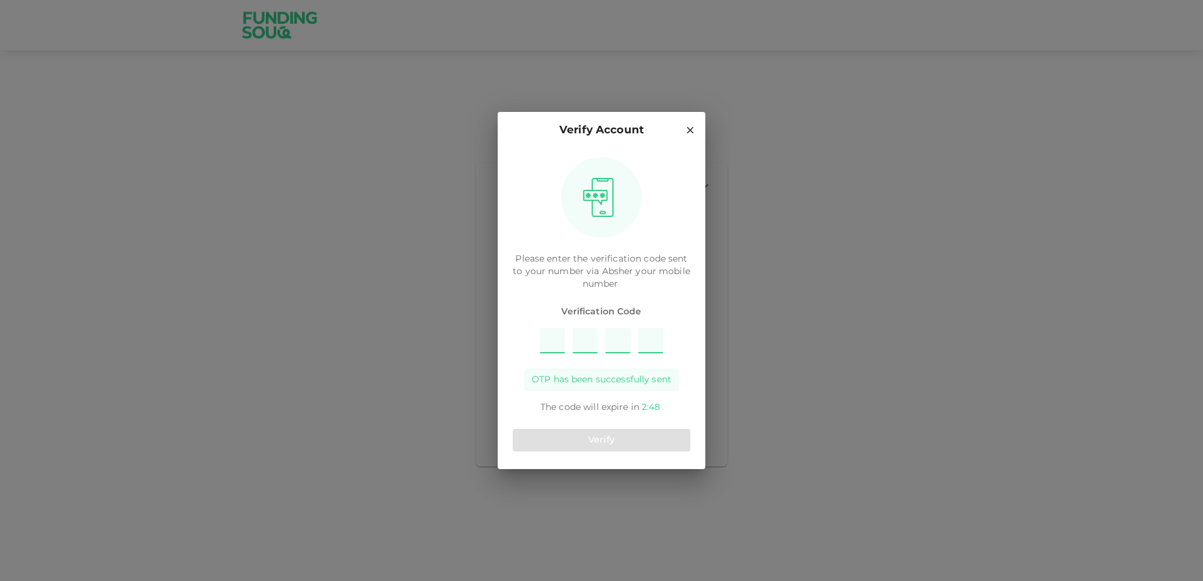
type input "2"
type input "8"
type input "1"
type input "6"
click at [618, 448] on button "Verify" at bounding box center [601, 440] width 177 height 23
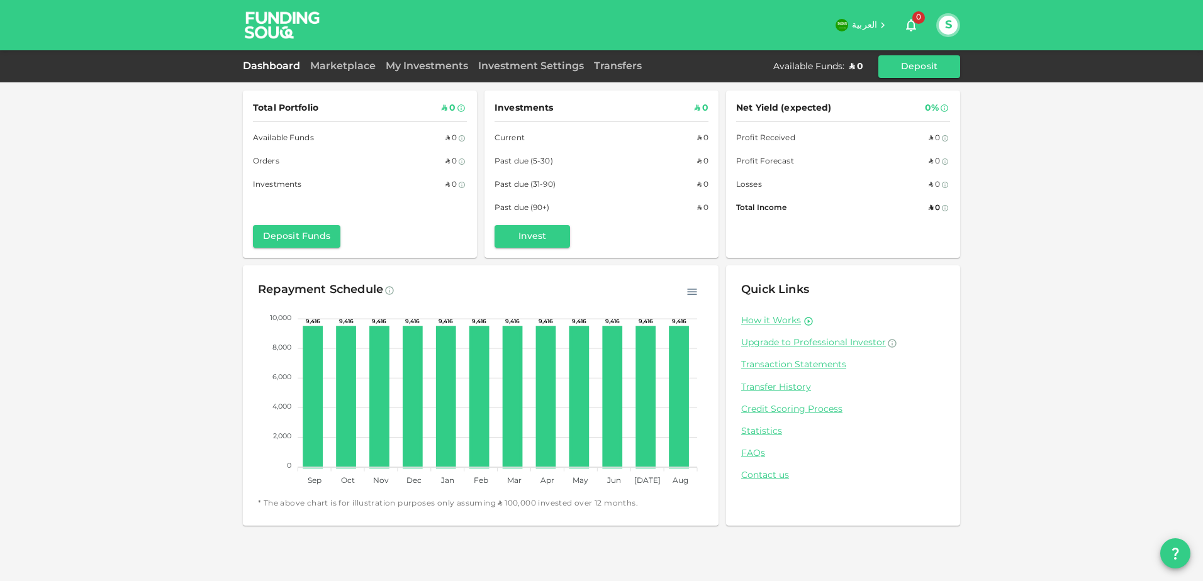
click at [369, 70] on div "Marketplace" at bounding box center [343, 66] width 76 height 15
click at [352, 70] on div "Marketplace" at bounding box center [343, 66] width 76 height 15
click at [353, 64] on link "Marketplace" at bounding box center [343, 66] width 76 height 9
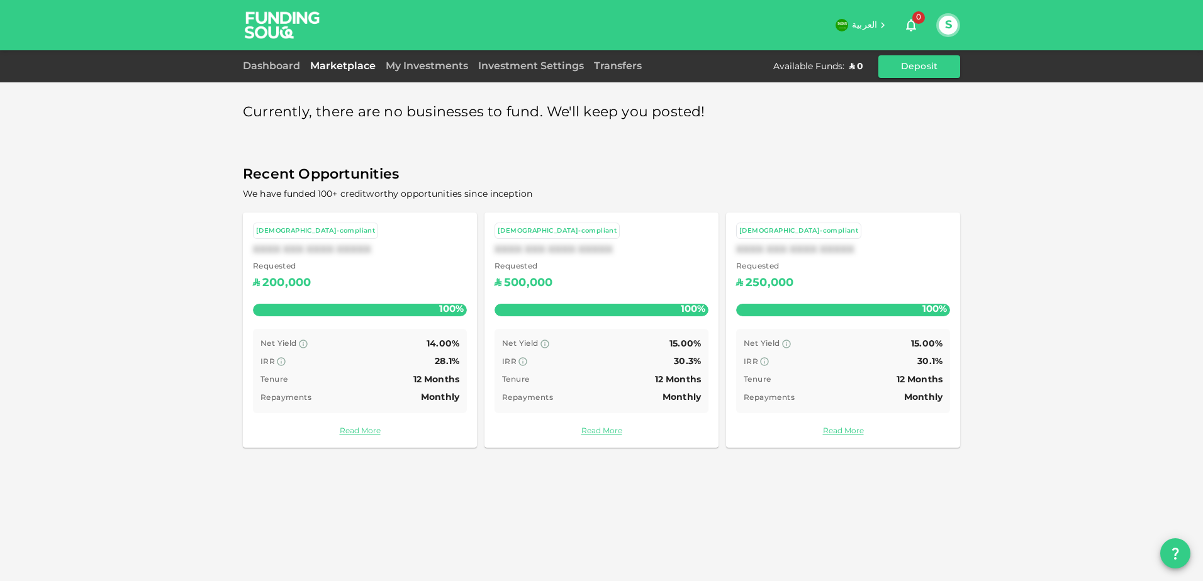
click at [376, 262] on div "Requested ʢ 200,000" at bounding box center [360, 277] width 214 height 32
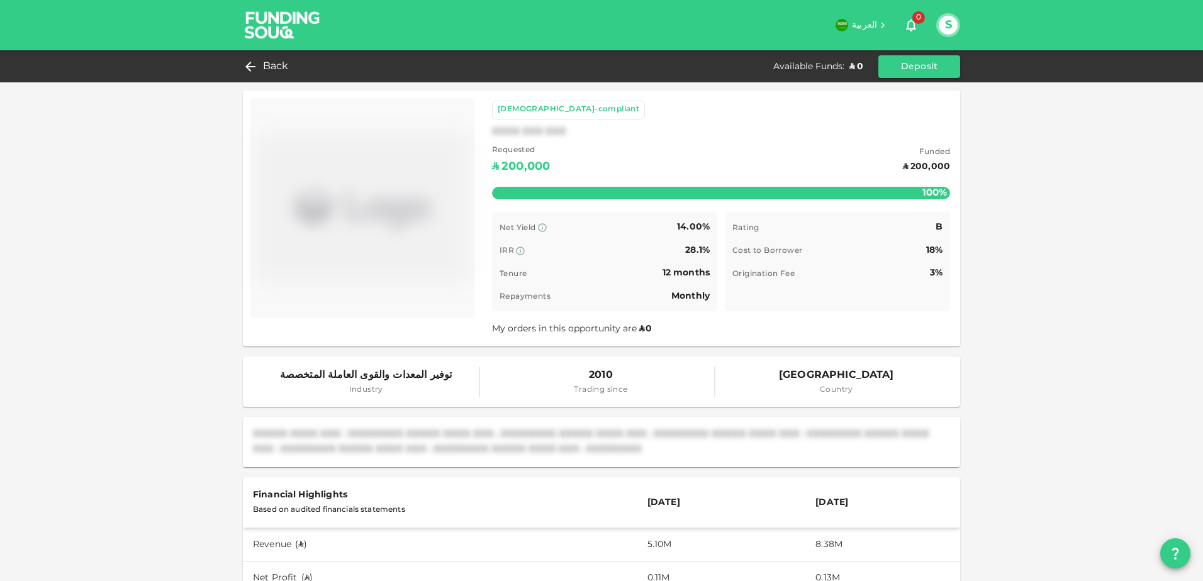
click at [401, 168] on img at bounding box center [362, 208] width 214 height 210
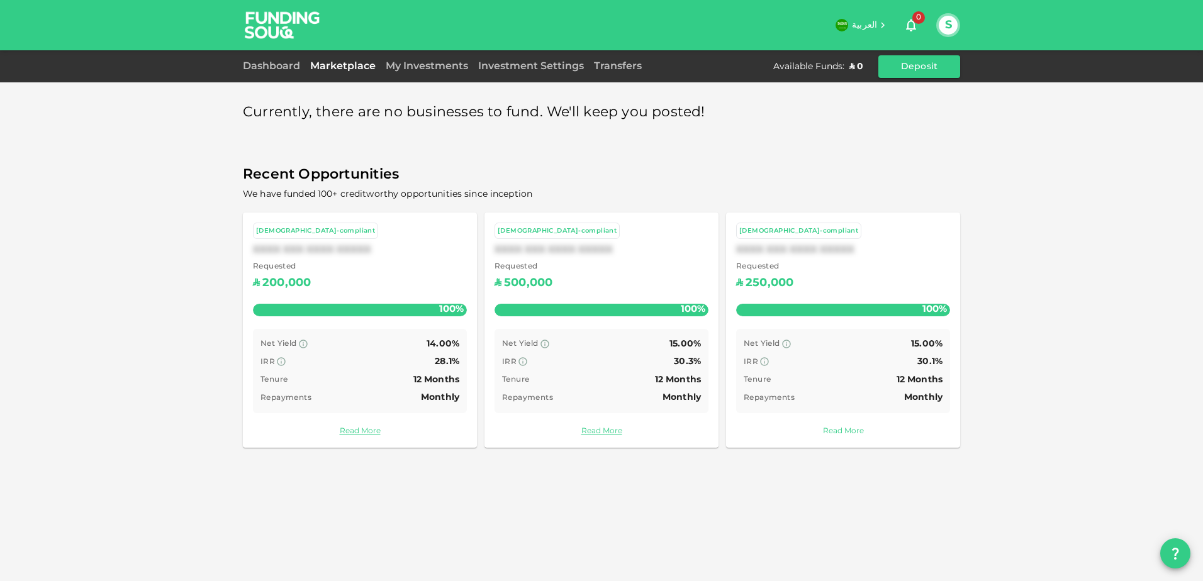
click at [843, 431] on link "Read More" at bounding box center [843, 432] width 214 height 12
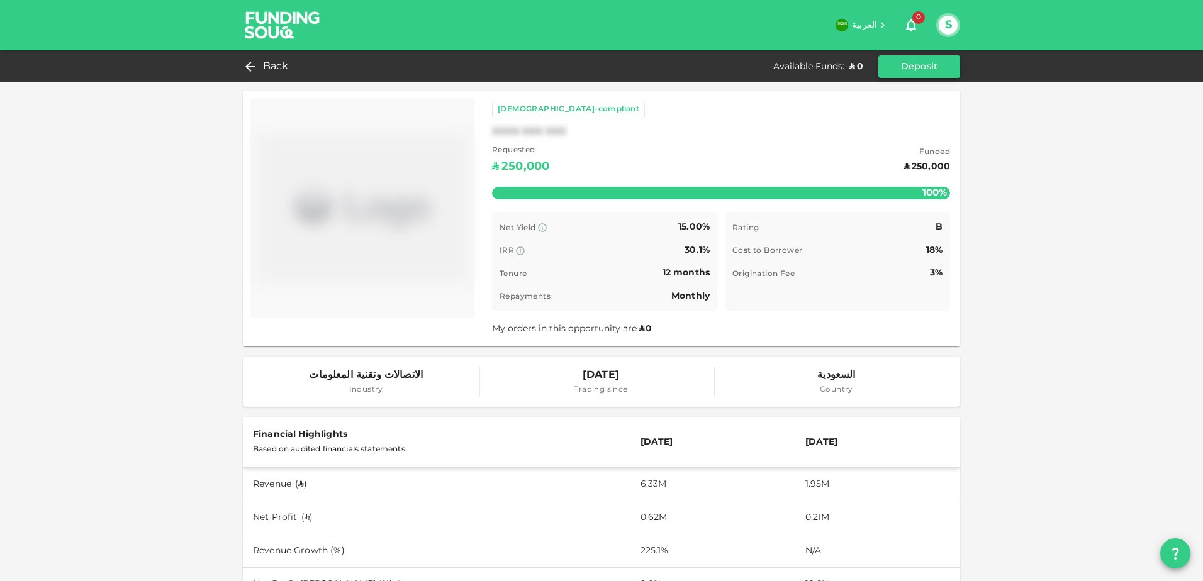
click at [909, 55] on button "Deposit" at bounding box center [919, 66] width 82 height 23
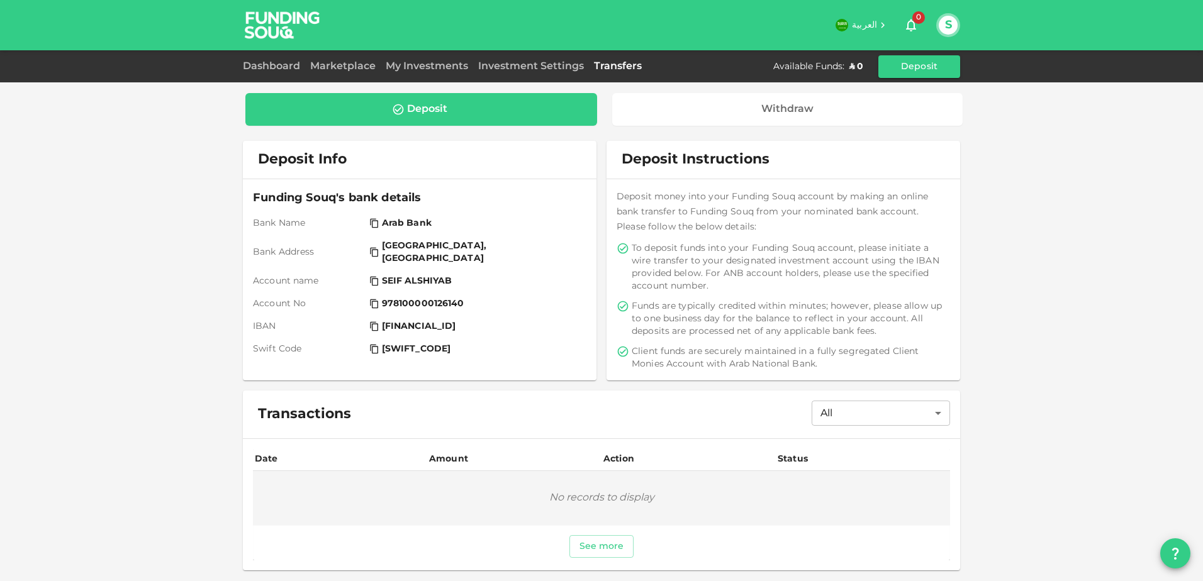
click at [376, 322] on icon at bounding box center [374, 327] width 10 height 10
click at [346, 67] on link "Marketplace" at bounding box center [343, 66] width 76 height 9
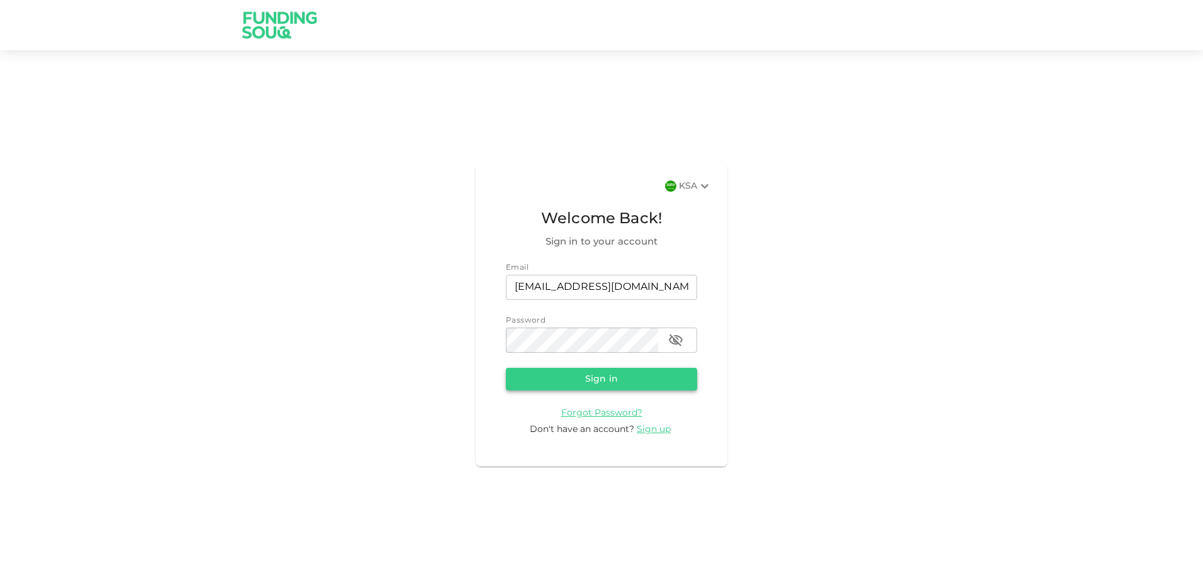
click at [555, 383] on button "Sign in" at bounding box center [601, 379] width 191 height 23
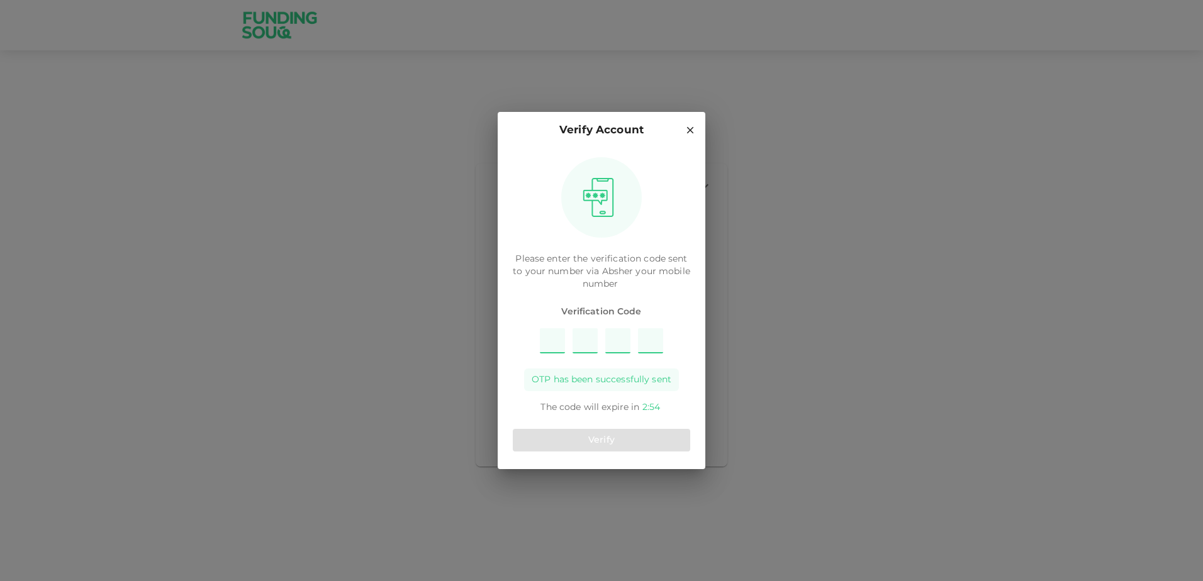
type input "1"
type input "3"
type input "9"
type input "7"
click at [590, 430] on button "Verify" at bounding box center [601, 440] width 177 height 23
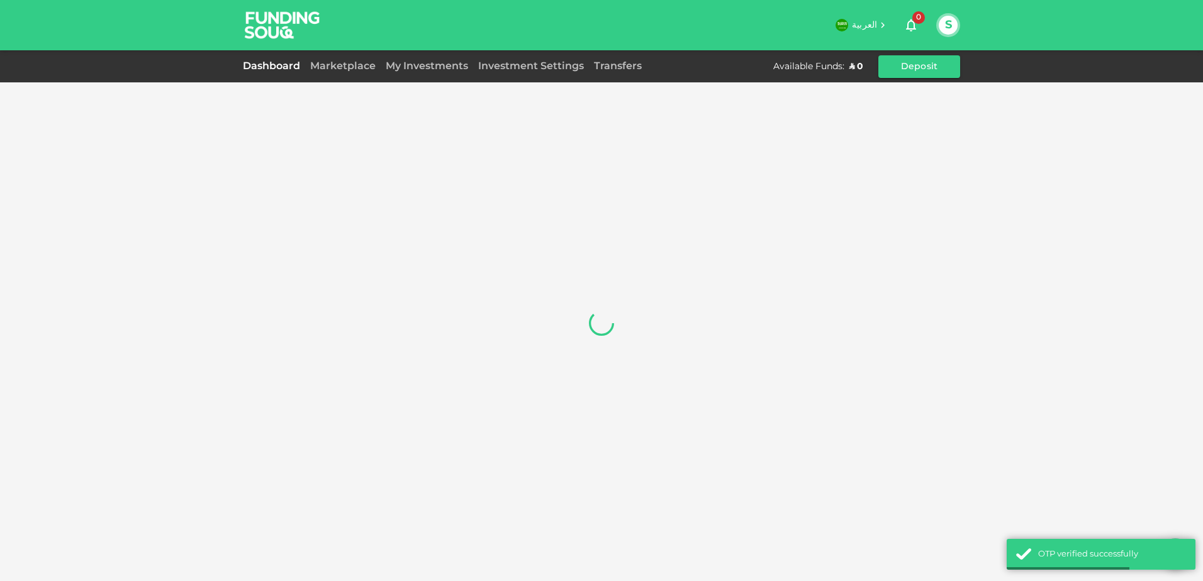
click at [943, 27] on button "S" at bounding box center [948, 25] width 19 height 19
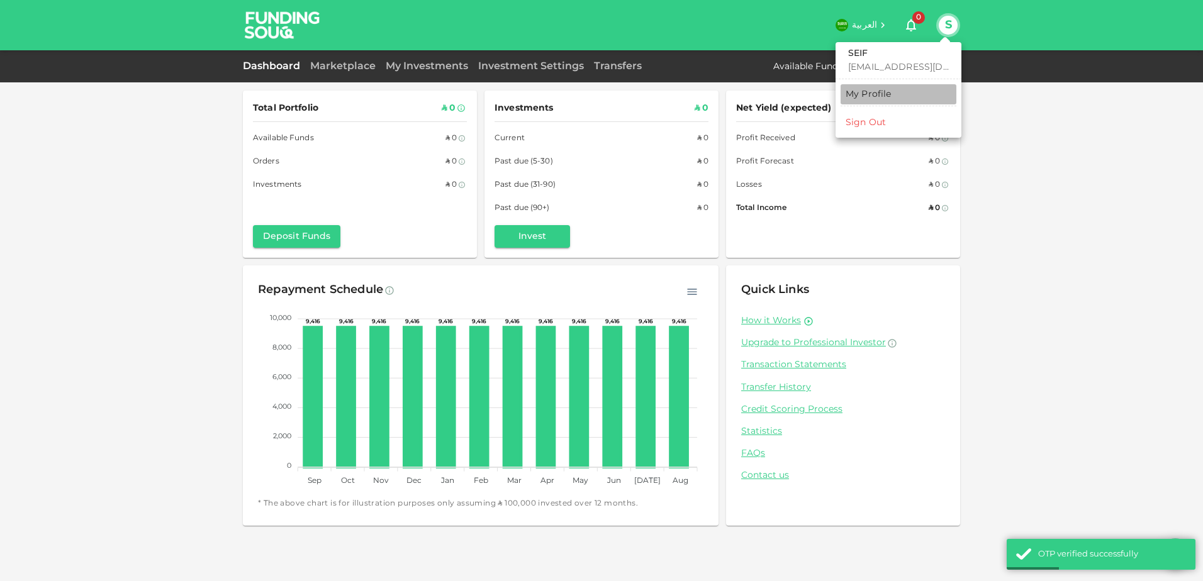
click at [888, 96] on div "My Profile" at bounding box center [869, 94] width 46 height 13
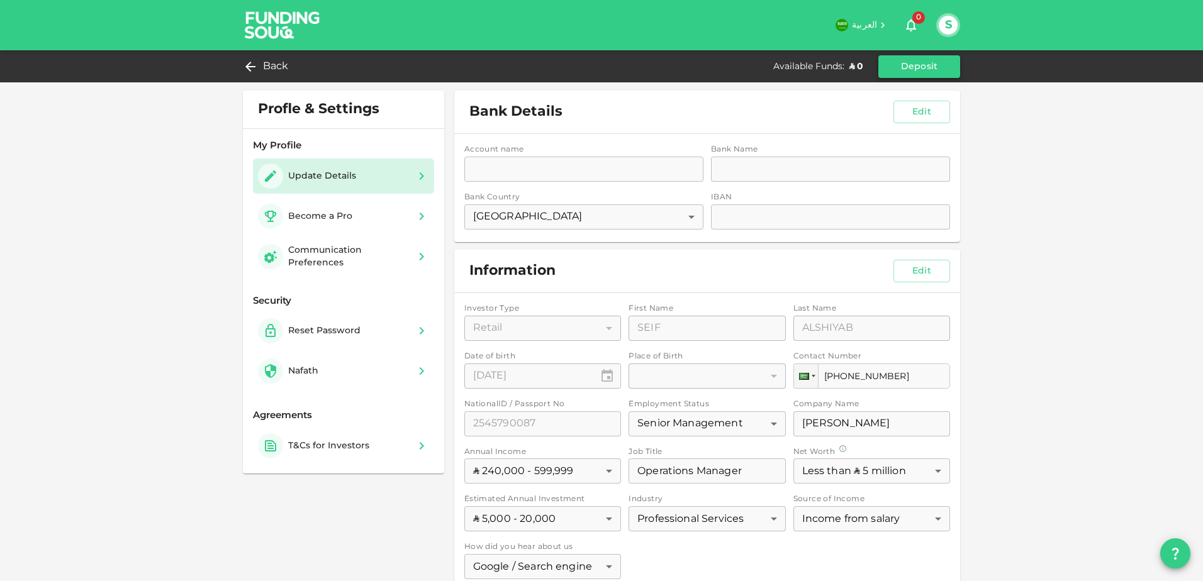
click at [914, 69] on button "Deposit" at bounding box center [919, 66] width 82 height 23
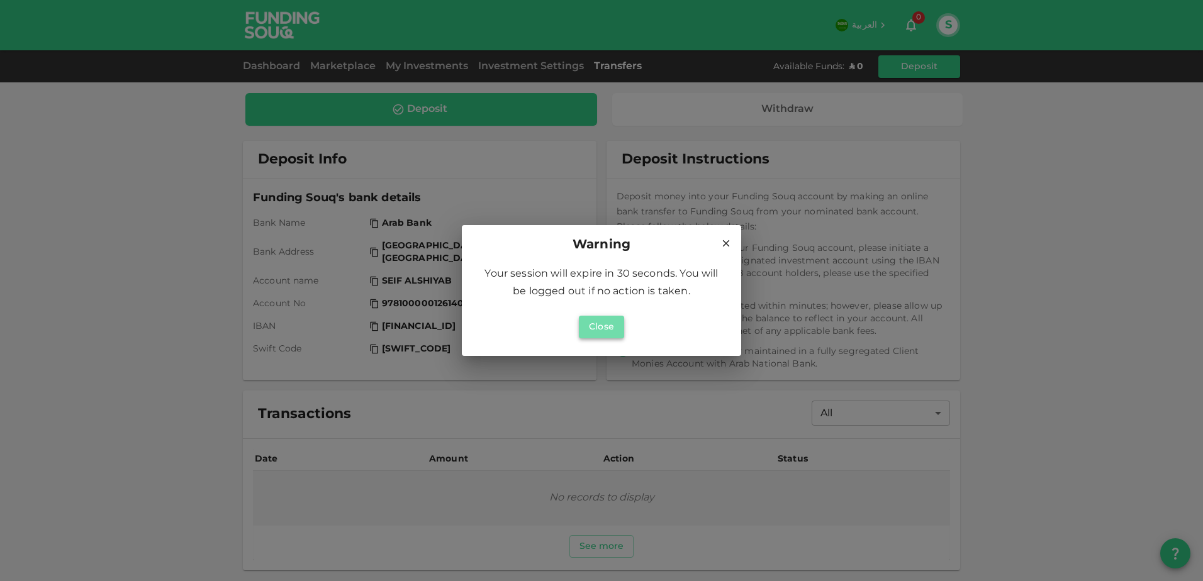
click at [597, 329] on button "Close" at bounding box center [601, 327] width 45 height 23
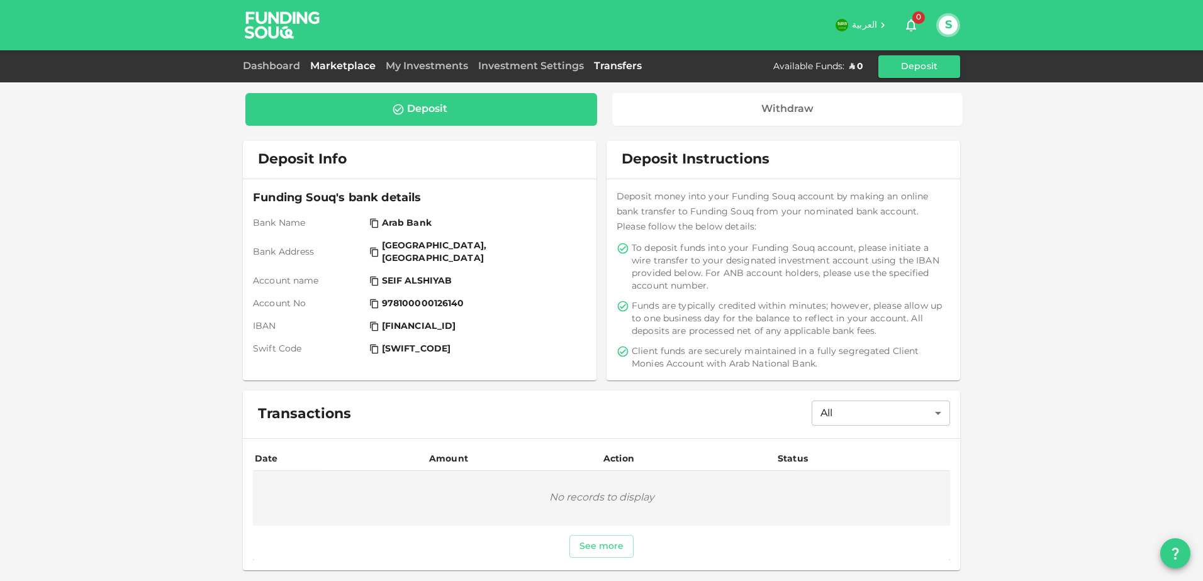
click at [347, 68] on link "Marketplace" at bounding box center [343, 66] width 76 height 9
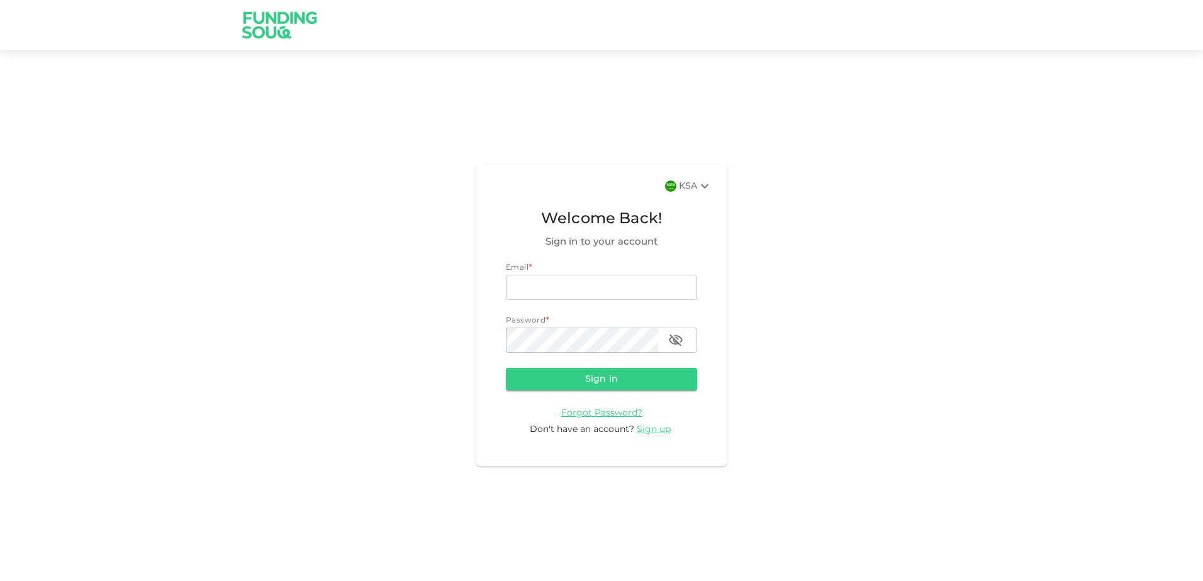
type input "[EMAIL_ADDRESS][DOMAIN_NAME]"
click at [630, 379] on button "Sign in" at bounding box center [601, 379] width 191 height 23
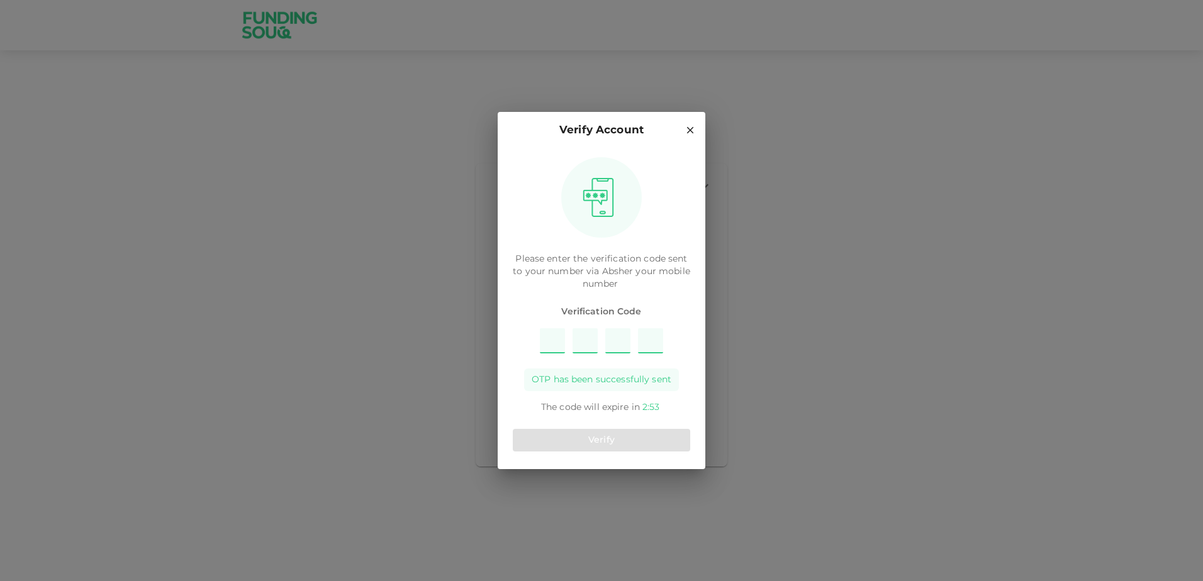
type input "5"
type input "4"
type input "3"
type input "6"
click at [632, 443] on button "Verify" at bounding box center [601, 440] width 177 height 23
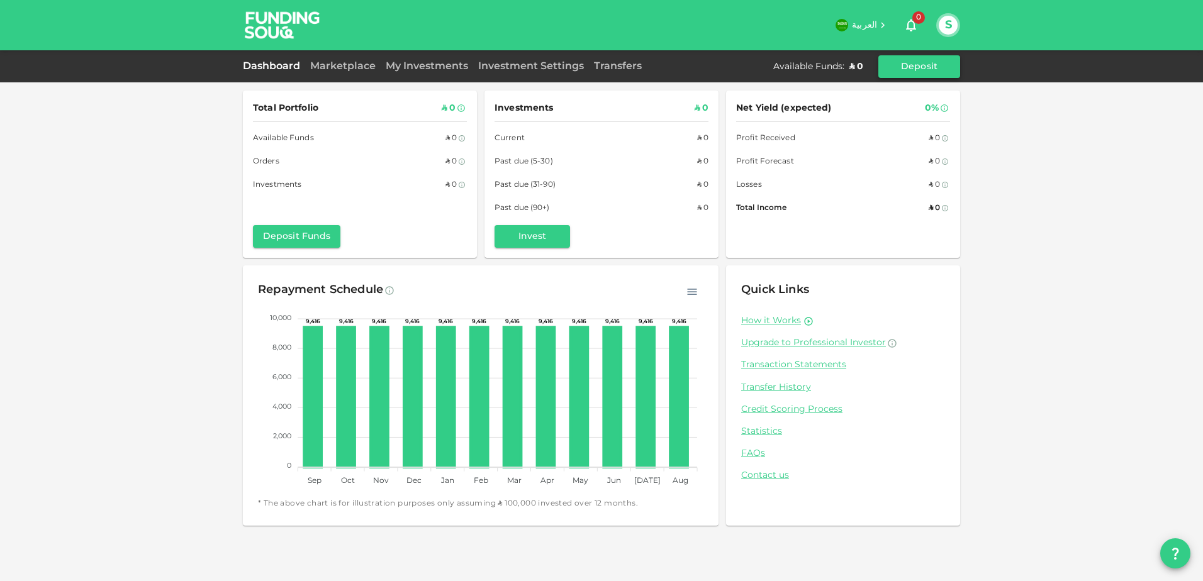
click at [892, 60] on button "Deposit" at bounding box center [919, 66] width 82 height 23
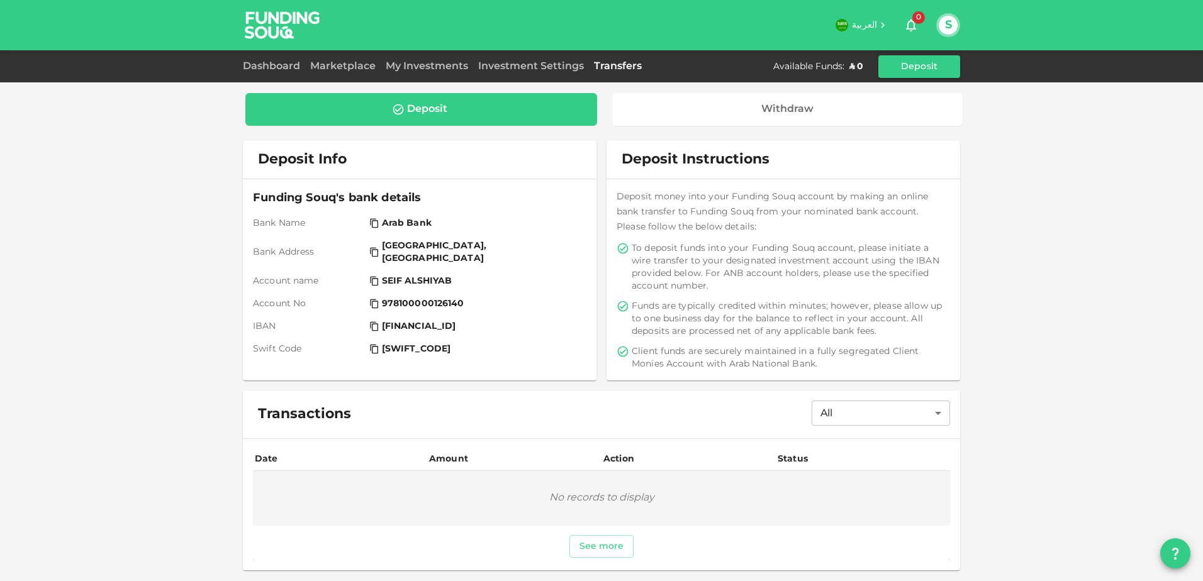
click at [594, 549] on button "See more" at bounding box center [601, 546] width 65 height 23
click at [904, 413] on body "العربية 0 S Dashboard Marketplace My Investments Investment Settings Transfers …" at bounding box center [601, 290] width 1203 height 581
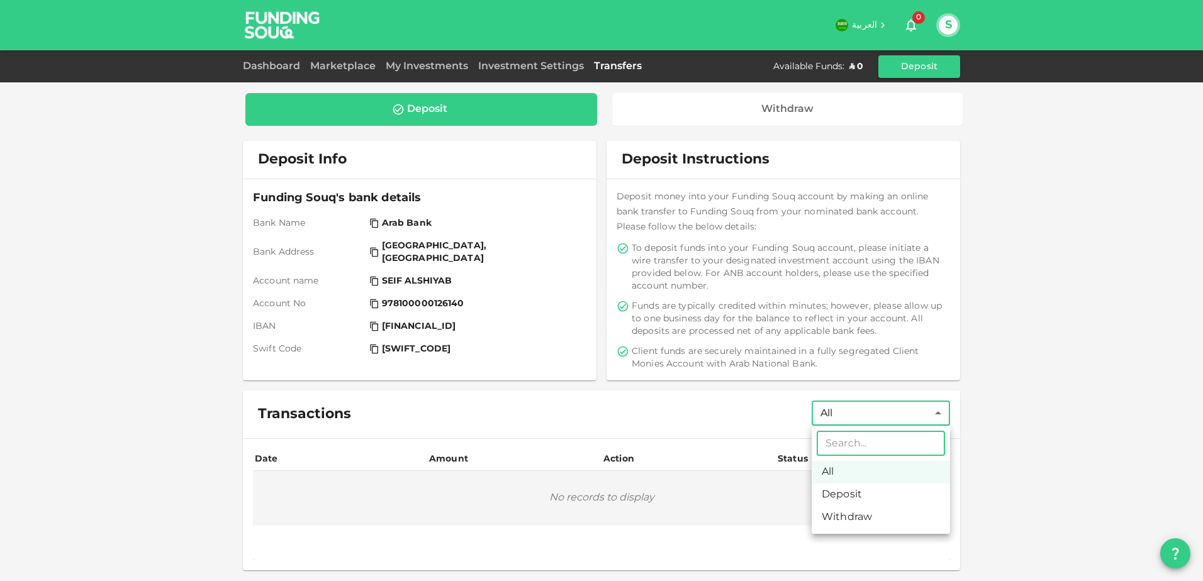
click at [883, 489] on li "Deposit" at bounding box center [881, 495] width 138 height 23
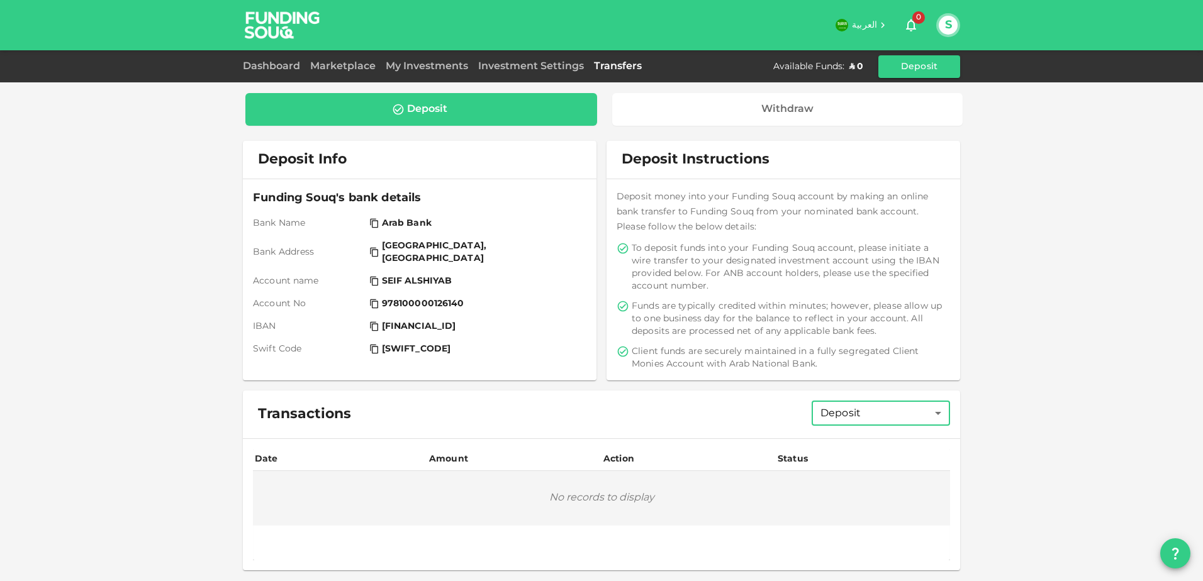
click at [911, 408] on body "العربية 0 S Dashboard Marketplace My Investments Investment Settings Transfers …" at bounding box center [601, 290] width 1203 height 581
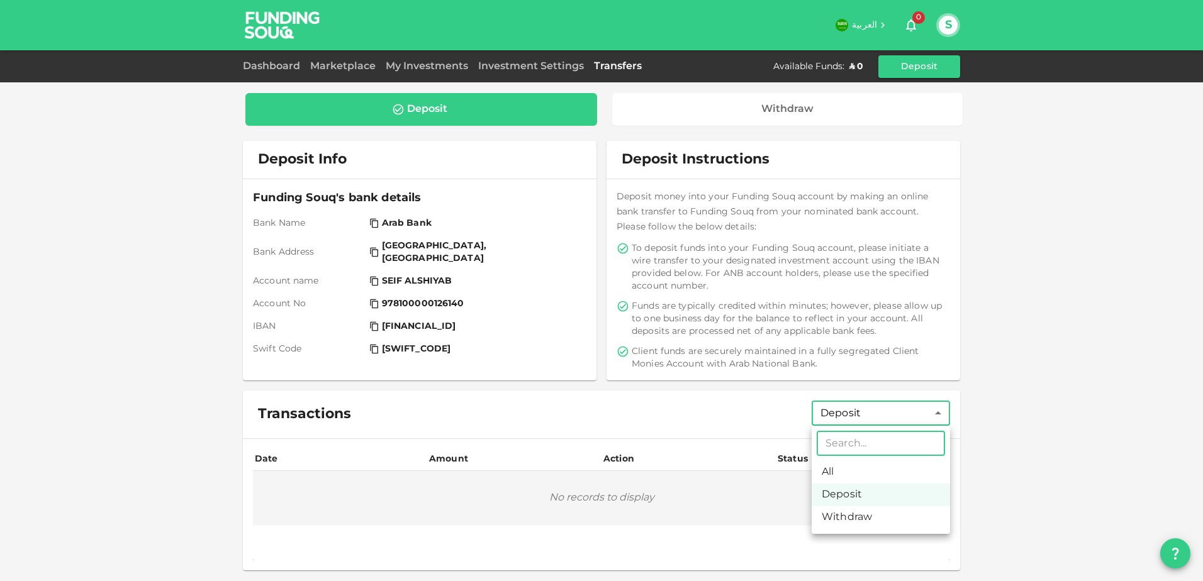
click at [853, 470] on li "All" at bounding box center [881, 472] width 138 height 23
type input "All"
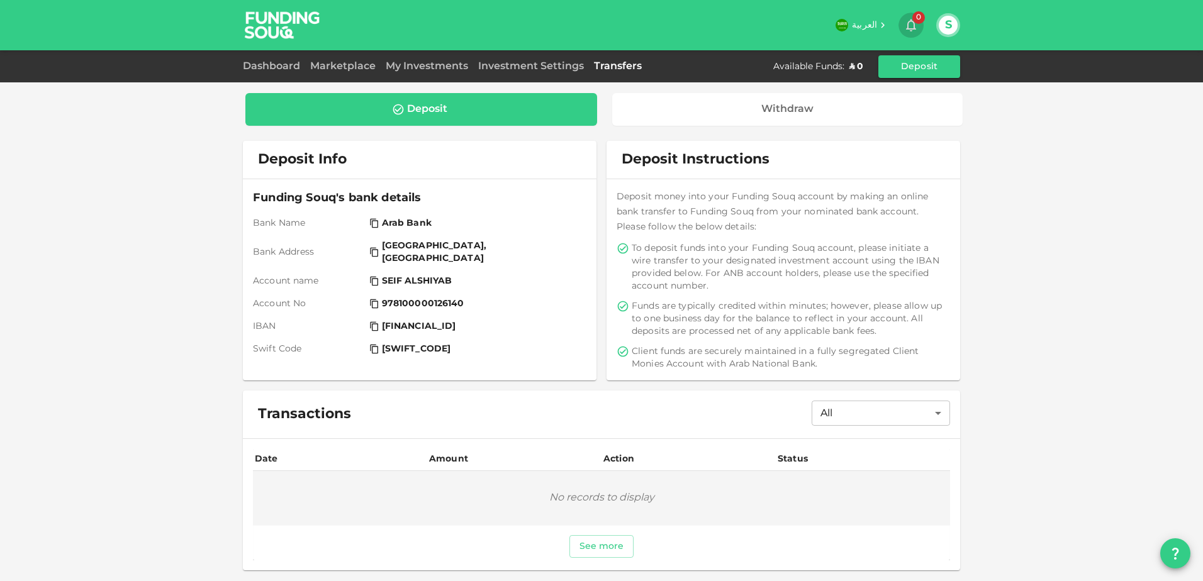
click at [912, 23] on icon "button" at bounding box center [911, 25] width 15 height 15
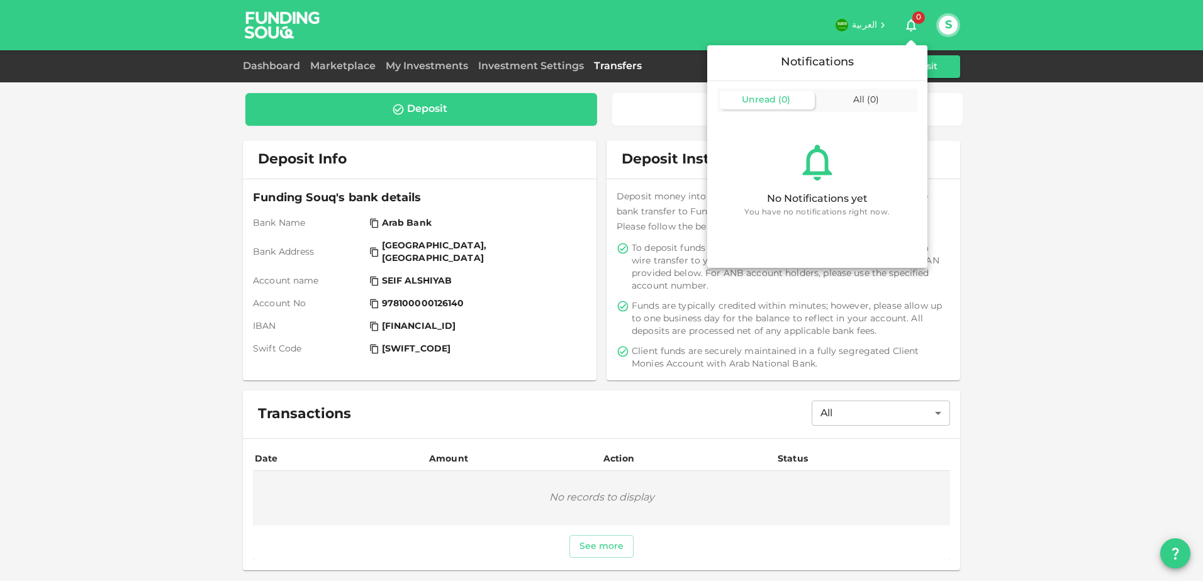
click at [912, 23] on div at bounding box center [601, 290] width 1203 height 581
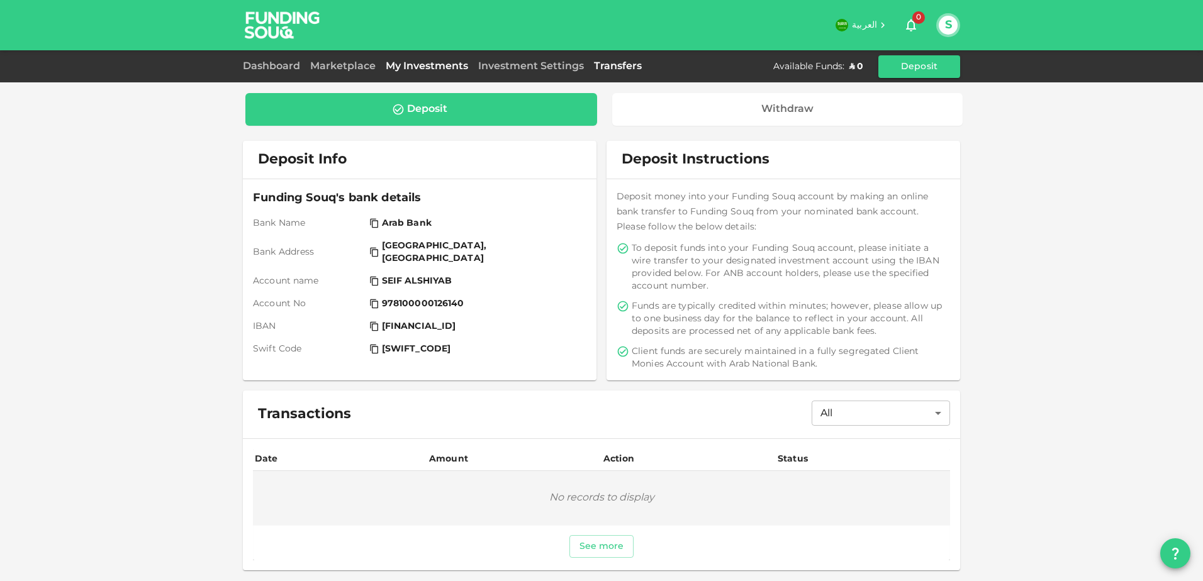
click at [422, 66] on link "My Investments" at bounding box center [427, 66] width 92 height 9
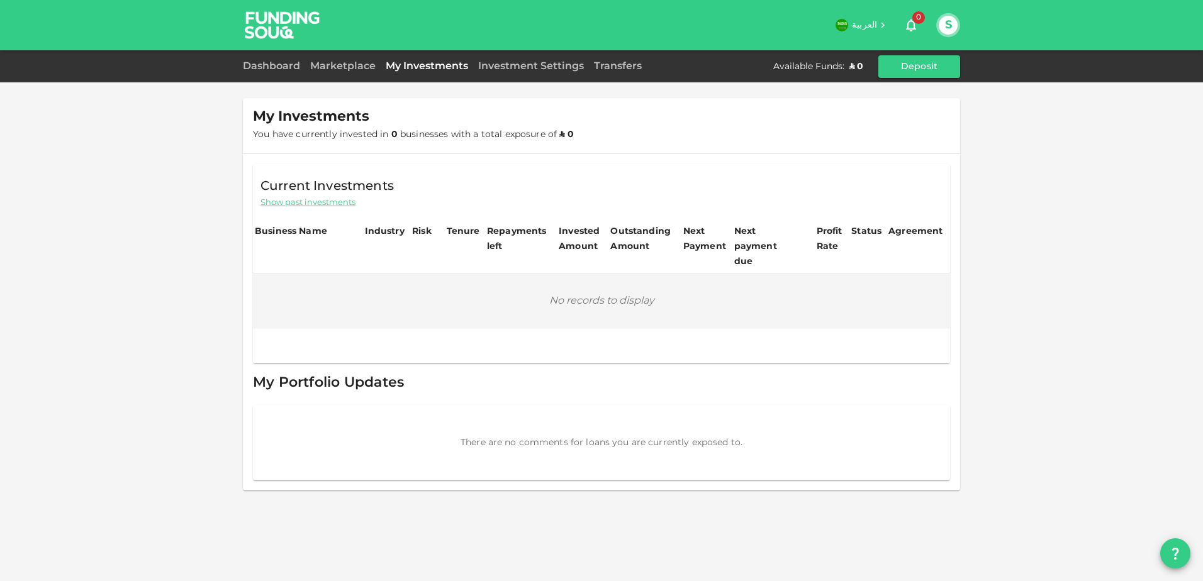
click at [319, 59] on div "Marketplace" at bounding box center [343, 66] width 76 height 15
click at [324, 60] on div "Marketplace" at bounding box center [343, 66] width 76 height 15
click at [327, 70] on link "Marketplace" at bounding box center [343, 66] width 76 height 9
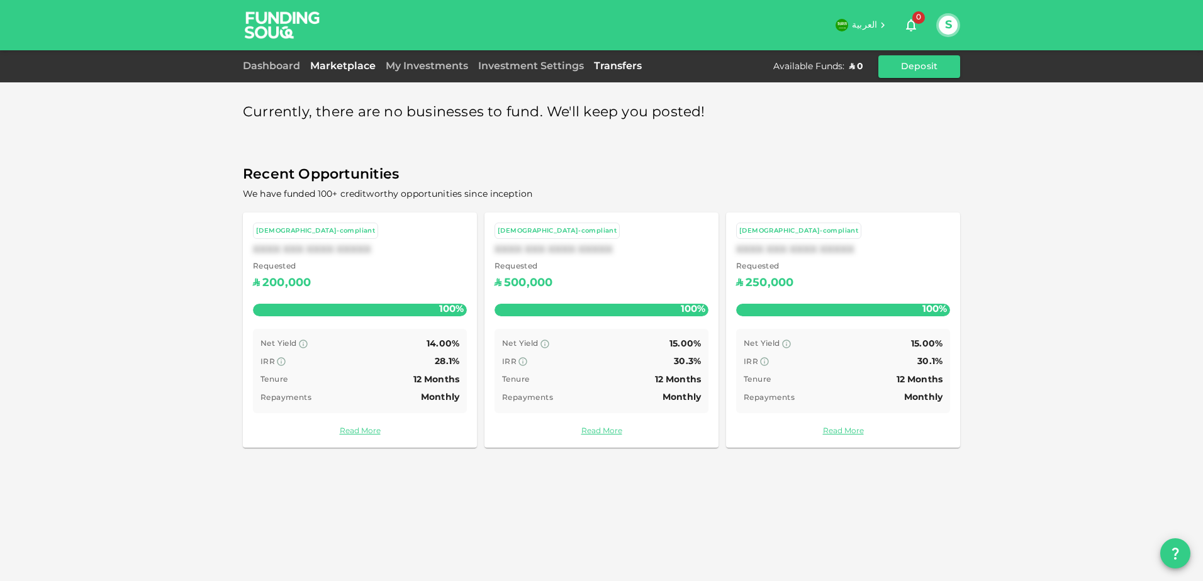
click at [623, 69] on link "Transfers" at bounding box center [618, 66] width 58 height 9
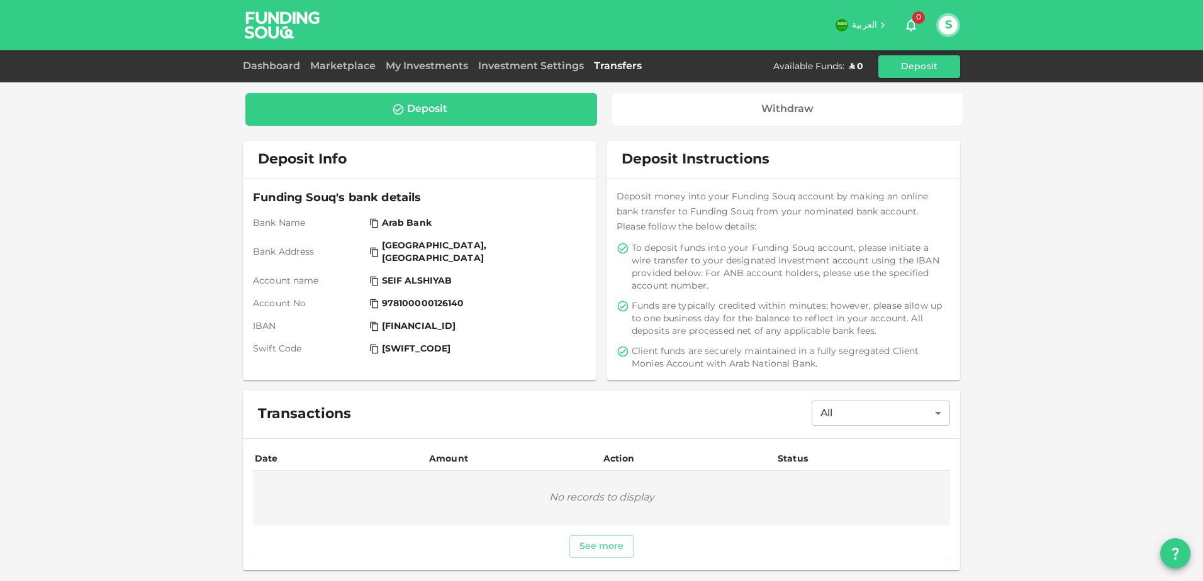
click at [573, 72] on div "Investment Settings" at bounding box center [531, 66] width 116 height 15
click at [561, 69] on link "Investment Settings" at bounding box center [531, 66] width 116 height 9
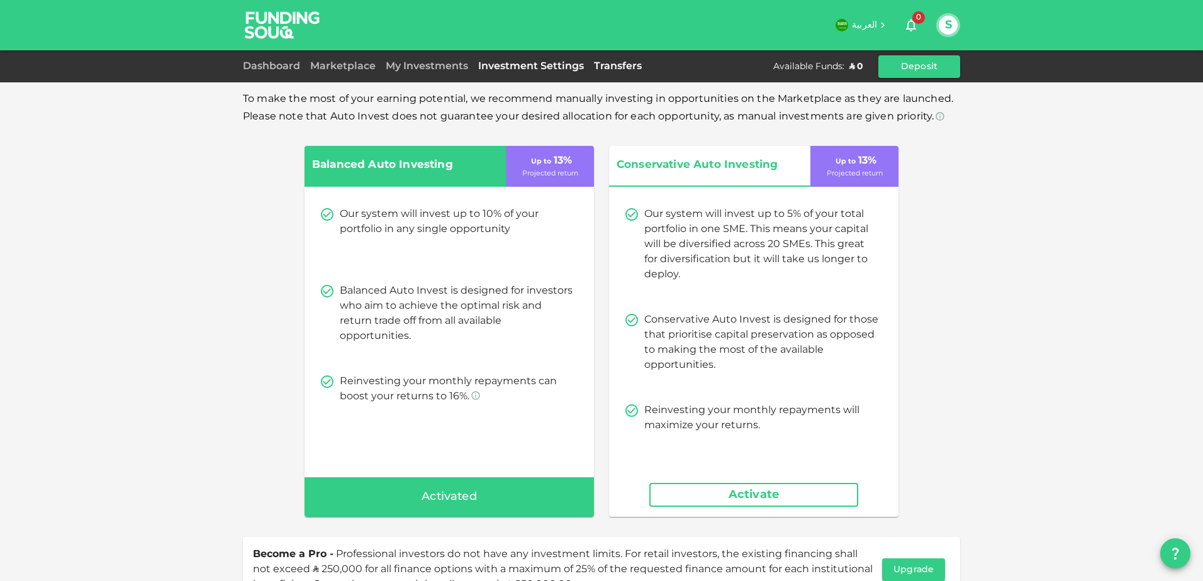
click at [613, 69] on link "Transfers" at bounding box center [618, 66] width 58 height 9
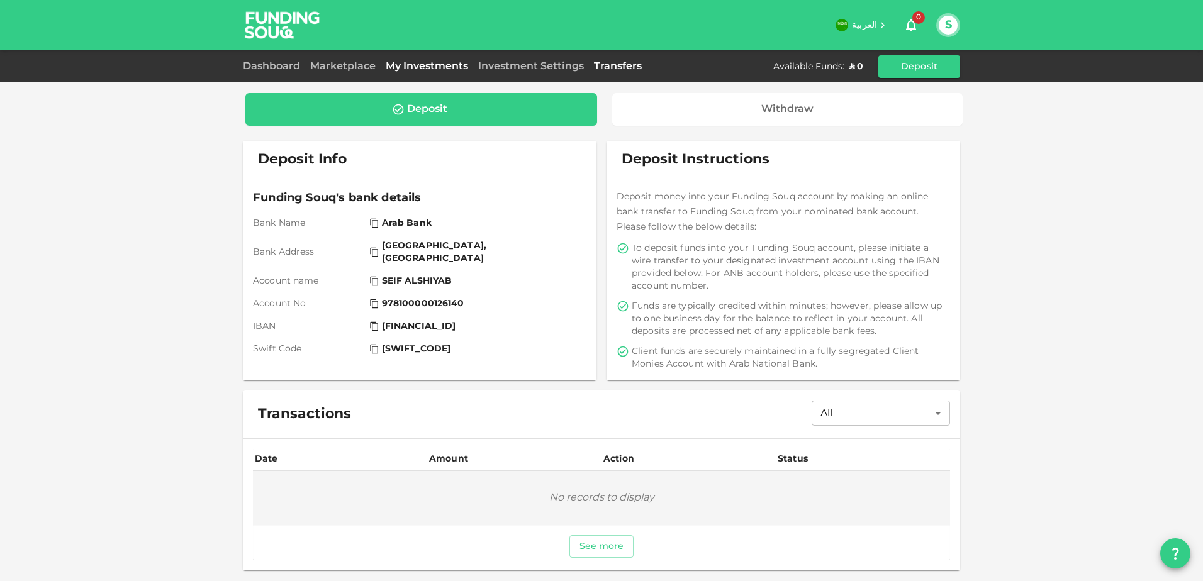
click at [467, 65] on link "My Investments" at bounding box center [427, 66] width 92 height 9
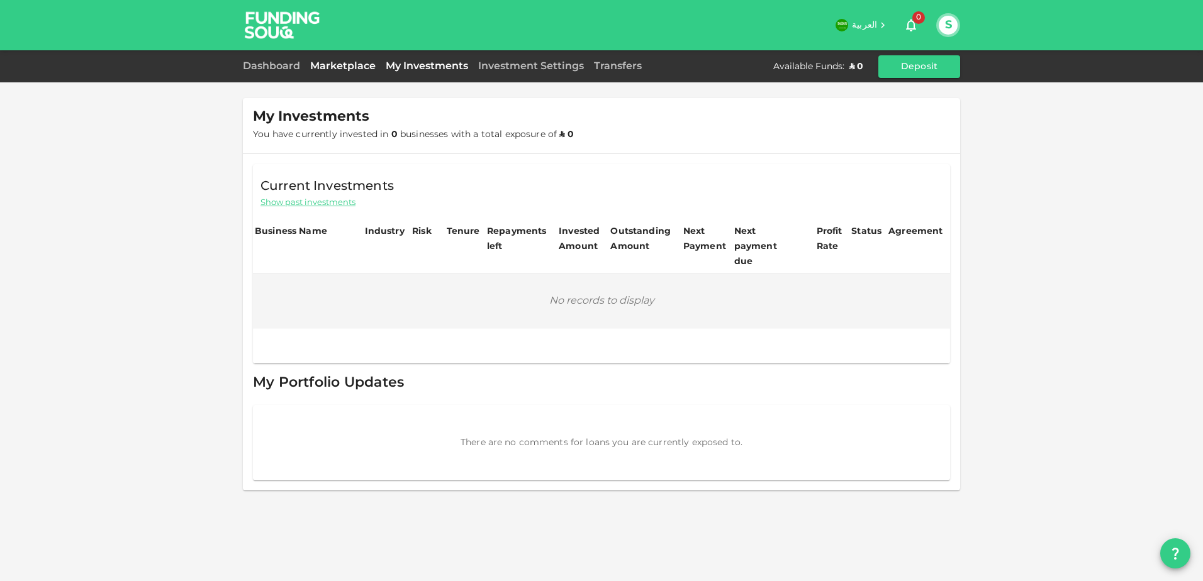
click at [357, 65] on link "Marketplace" at bounding box center [343, 66] width 76 height 9
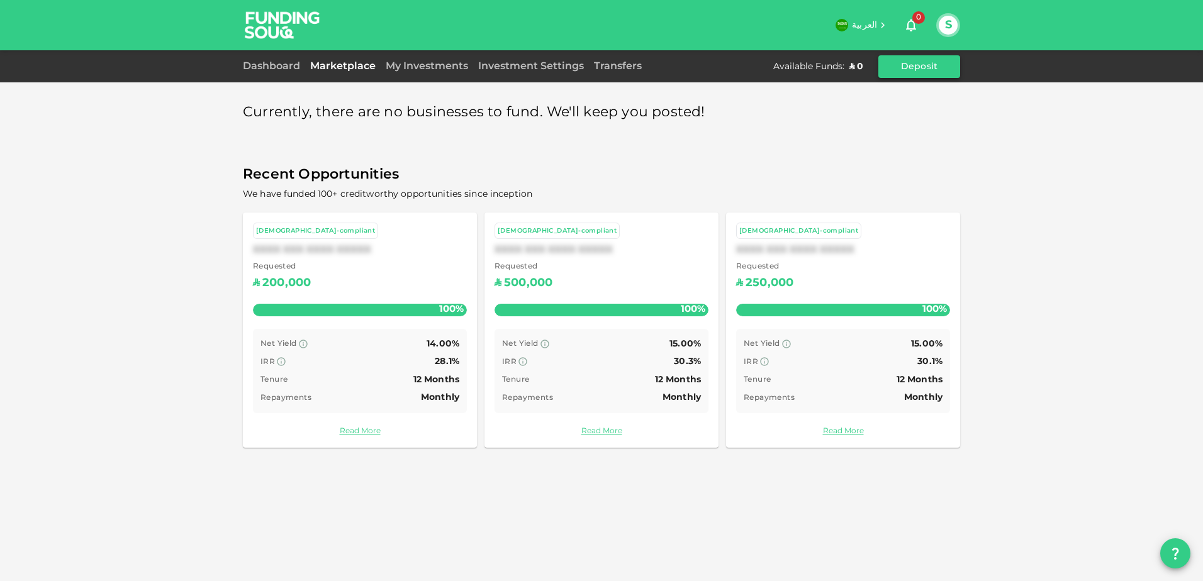
click at [936, 72] on button "Deposit" at bounding box center [919, 66] width 82 height 23
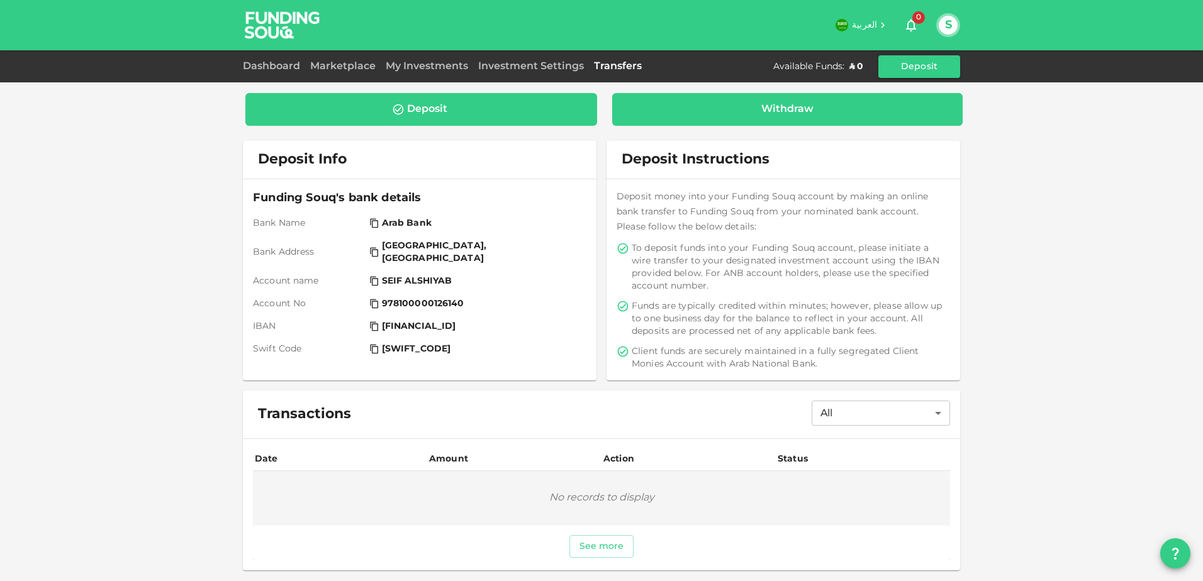
click at [819, 103] on div "Withdraw" at bounding box center [787, 109] width 351 height 33
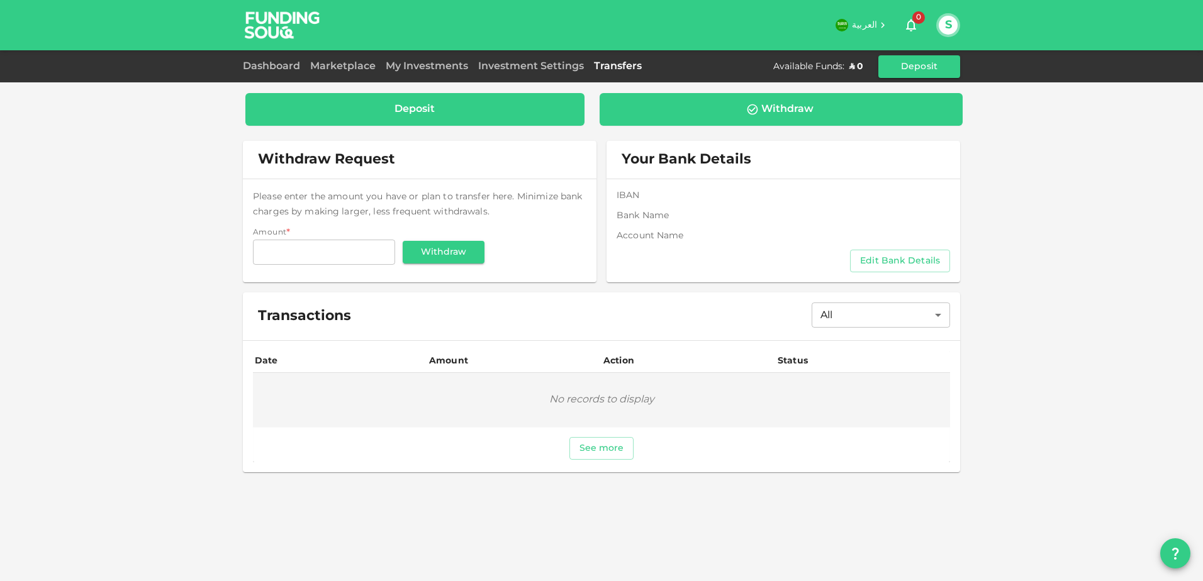
click at [459, 112] on div "Deposit" at bounding box center [414, 109] width 319 height 13
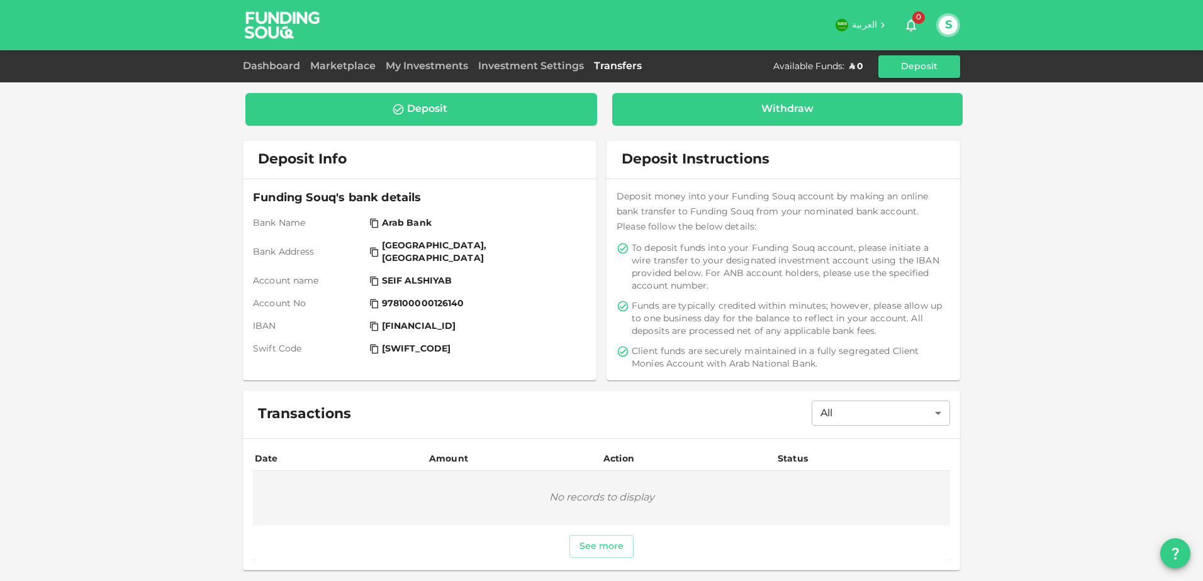
click at [690, 104] on div "Withdraw" at bounding box center [787, 109] width 331 height 13
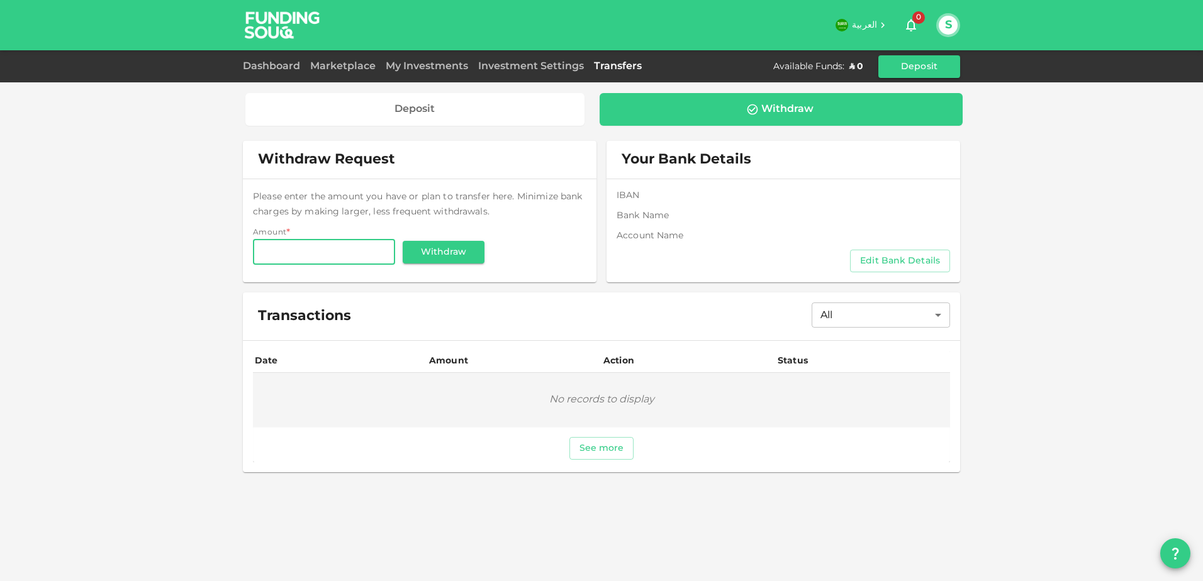
drag, startPoint x: 1160, startPoint y: 1, endPoint x: 1167, endPoint y: 250, distance: 249.3
click at [1187, 250] on div "Deposit Withdraw Withdraw Request Please enter the amount you have or plan to t…" at bounding box center [601, 290] width 1203 height 581
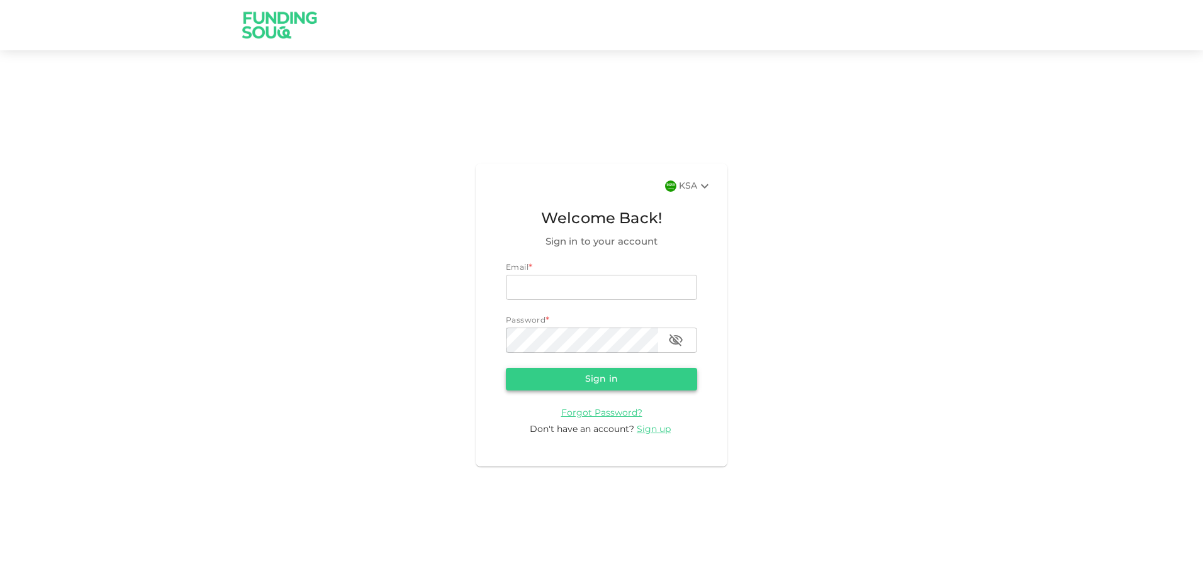
type input "[EMAIL_ADDRESS][DOMAIN_NAME]"
click at [593, 381] on button "Sign in" at bounding box center [601, 379] width 191 height 23
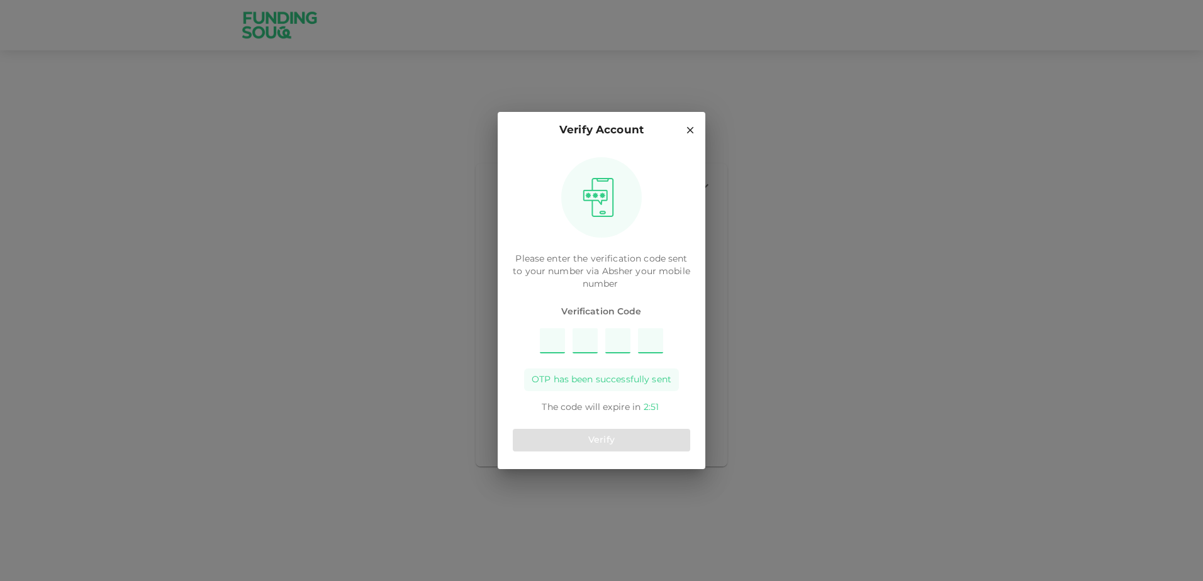
type input "6"
type input "2"
type input "1"
type input "9"
click at [605, 445] on button "Verify" at bounding box center [601, 440] width 177 height 23
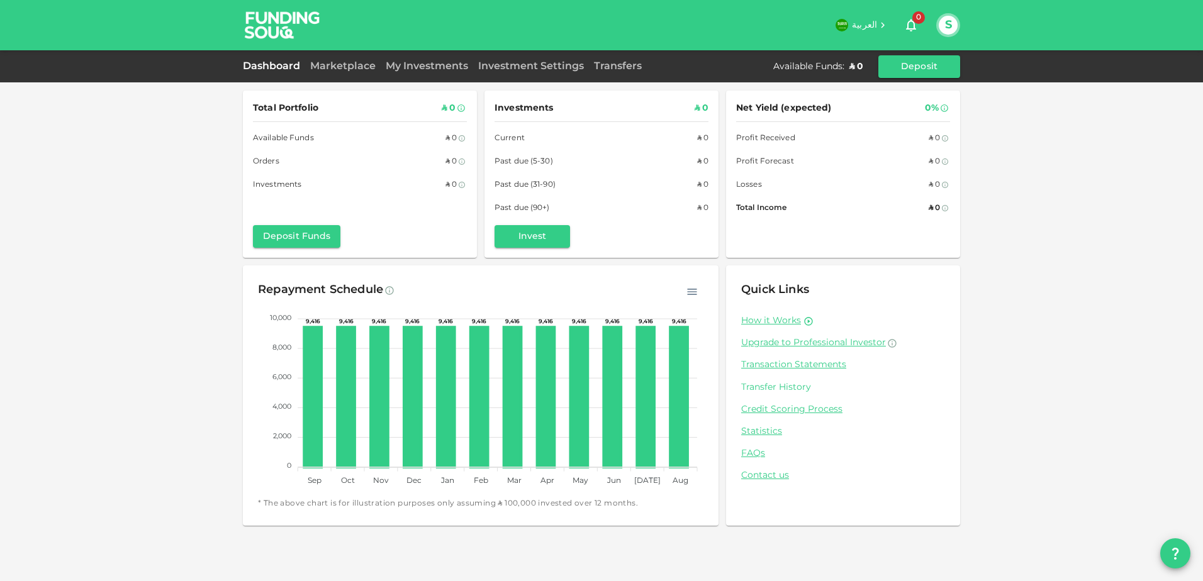
click at [787, 388] on link "Transfer History" at bounding box center [843, 388] width 204 height 12
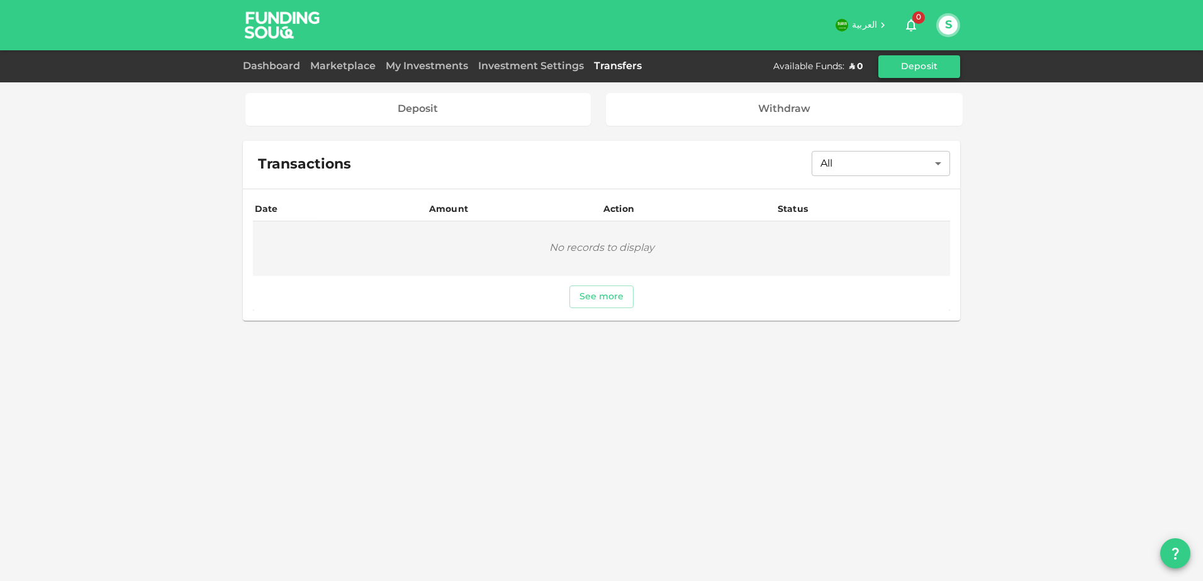
click at [917, 65] on button "Deposit" at bounding box center [919, 66] width 82 height 23
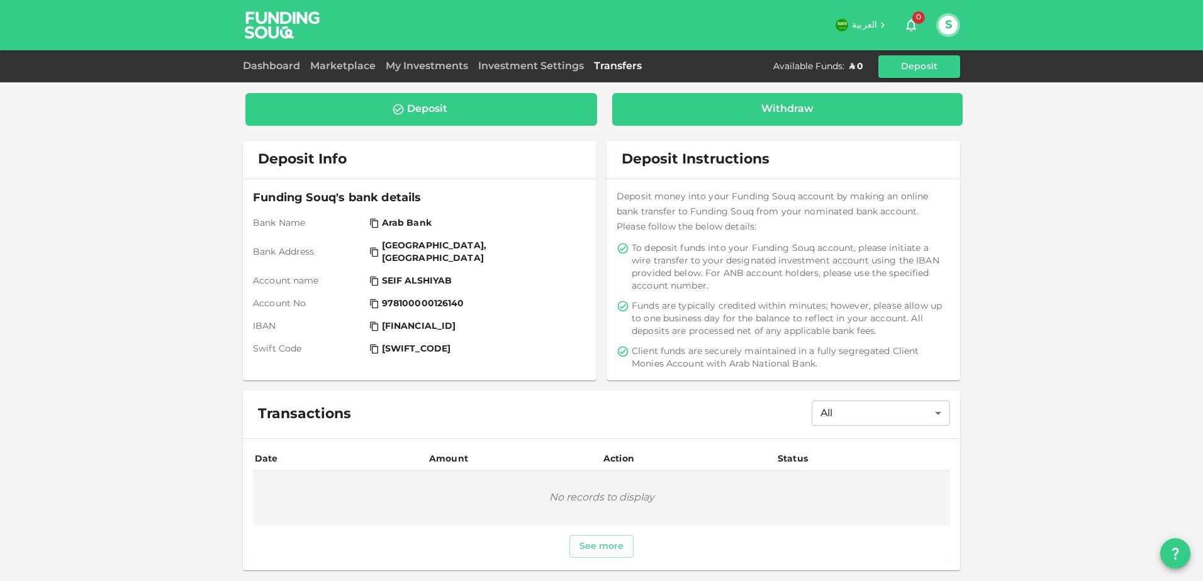
click at [789, 95] on div "Withdraw" at bounding box center [787, 109] width 351 height 33
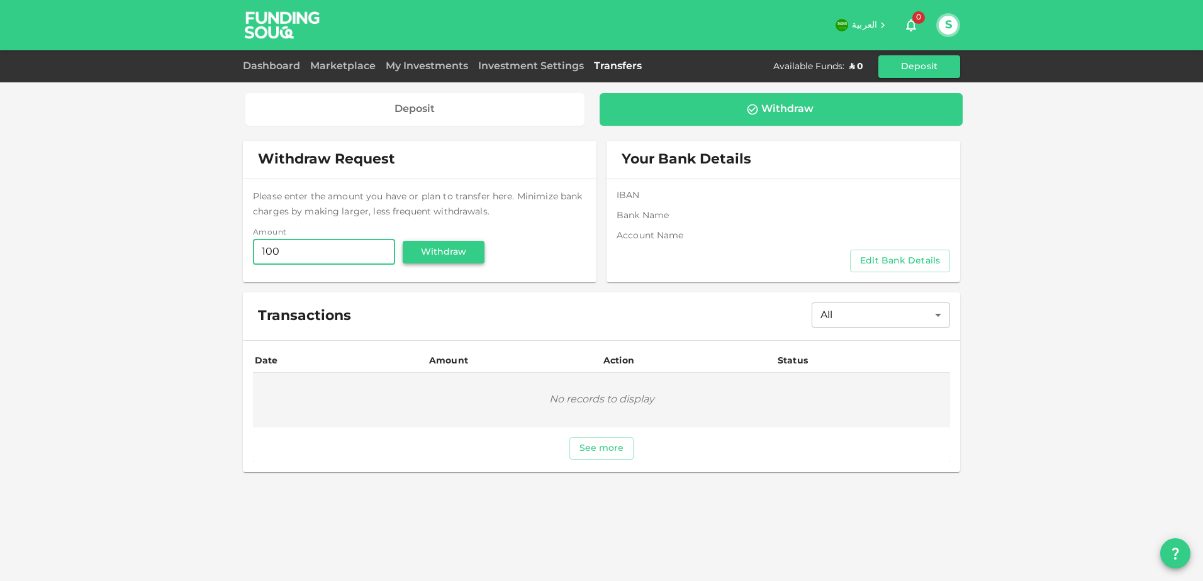
type input "100"
click at [452, 252] on button "Withdraw" at bounding box center [444, 252] width 82 height 23
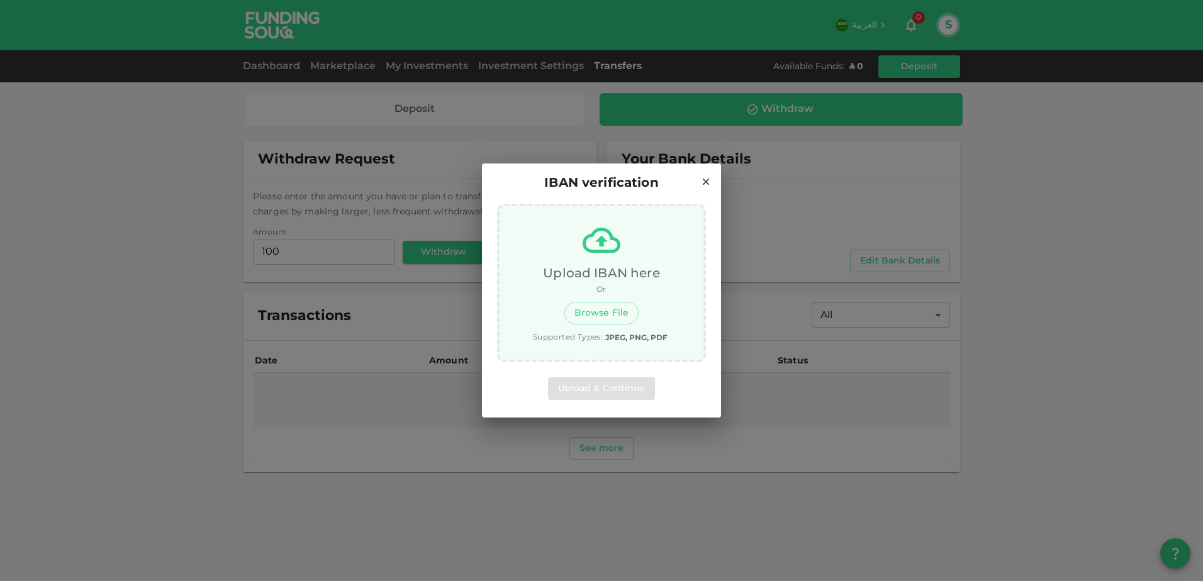
click at [707, 180] on icon at bounding box center [705, 181] width 11 height 11
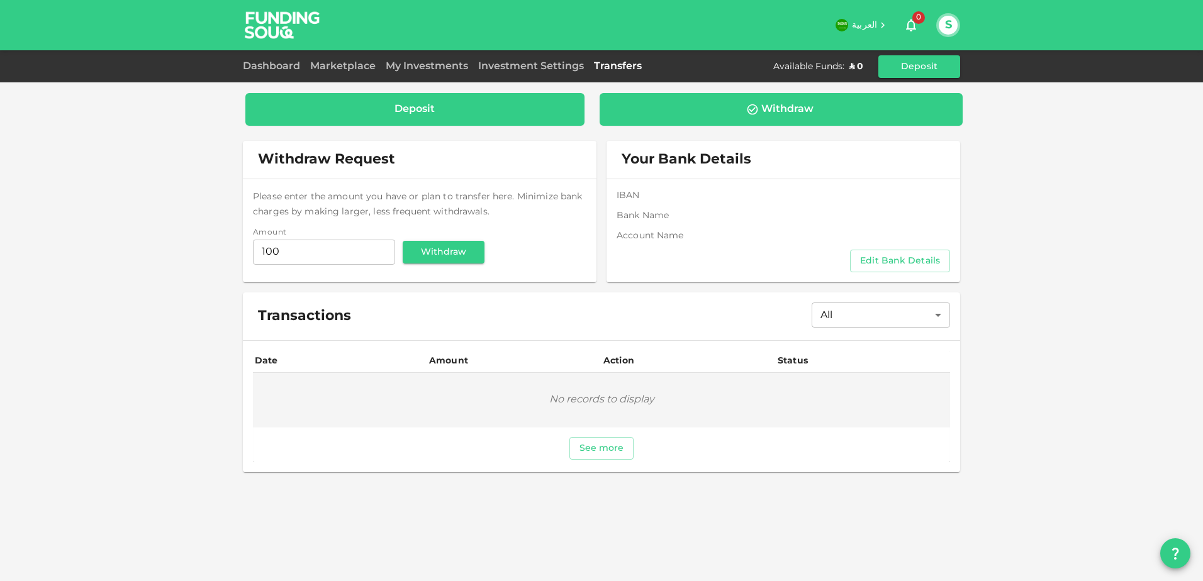
click at [445, 104] on div "Deposit" at bounding box center [414, 109] width 319 height 13
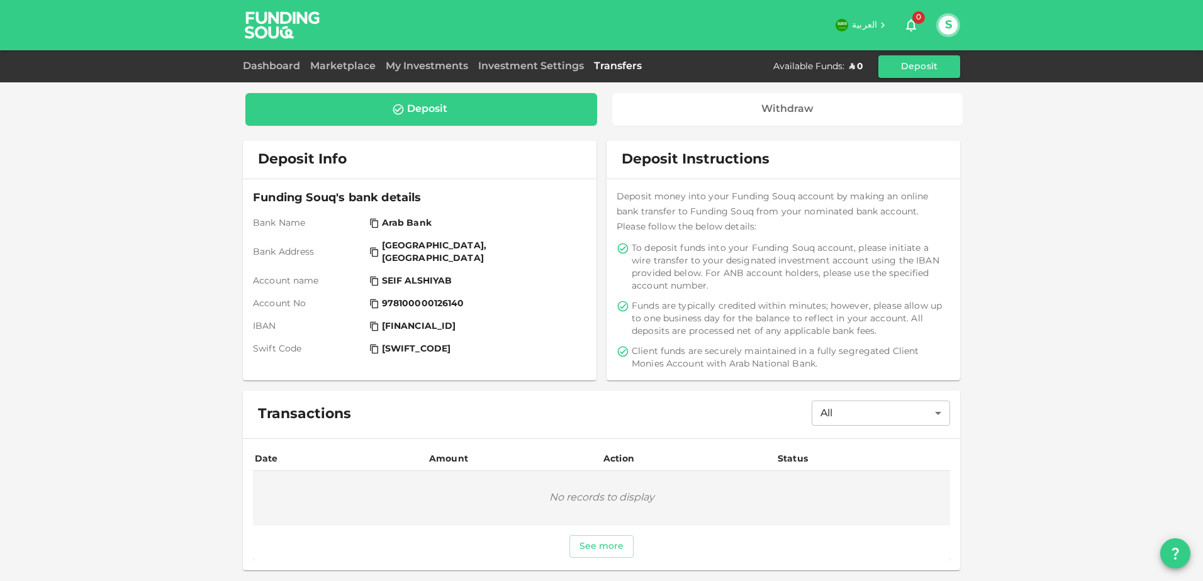
click at [346, 58] on div "Dashboard Marketplace My Investments Investment Settings Transfers Available Fu…" at bounding box center [601, 66] width 717 height 23
click at [345, 70] on link "Marketplace" at bounding box center [343, 66] width 76 height 9
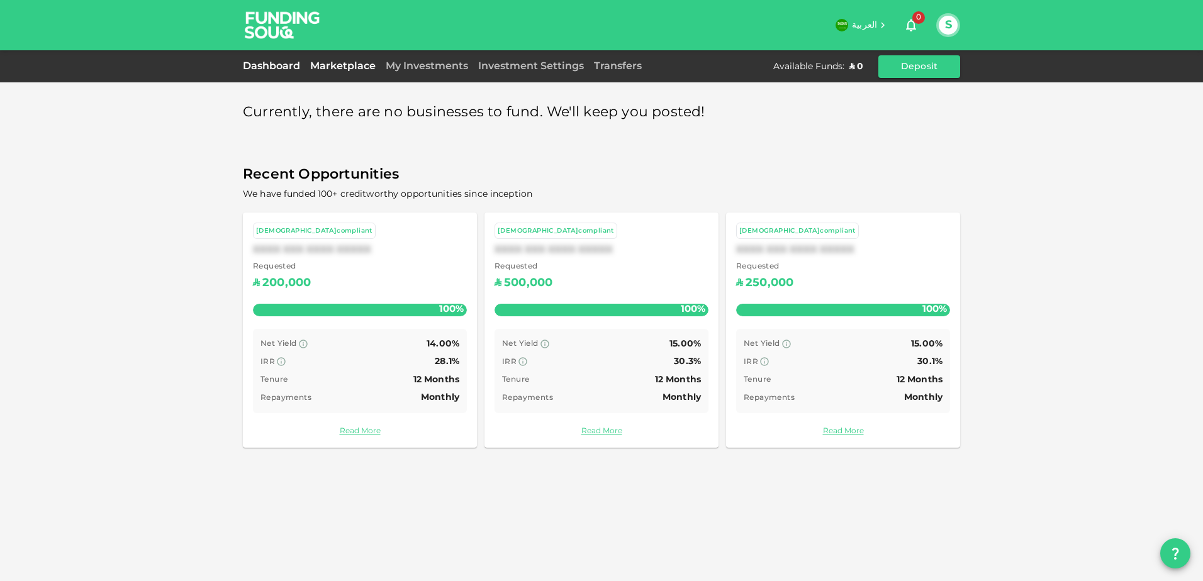
click at [289, 67] on link "Dashboard" at bounding box center [274, 66] width 62 height 9
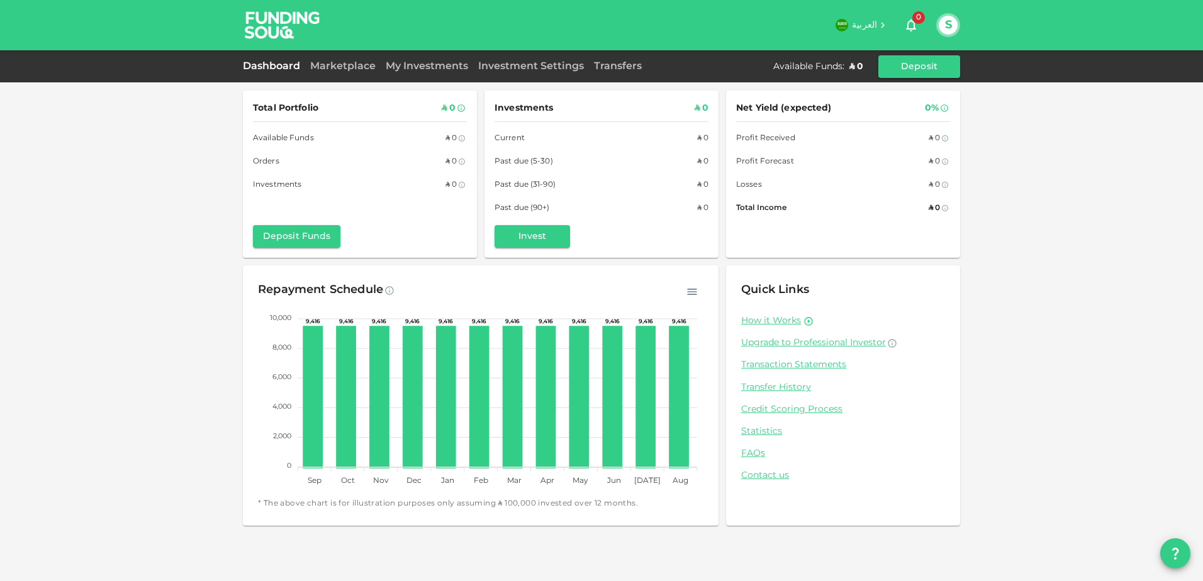
click at [948, 23] on button "S" at bounding box center [948, 25] width 19 height 19
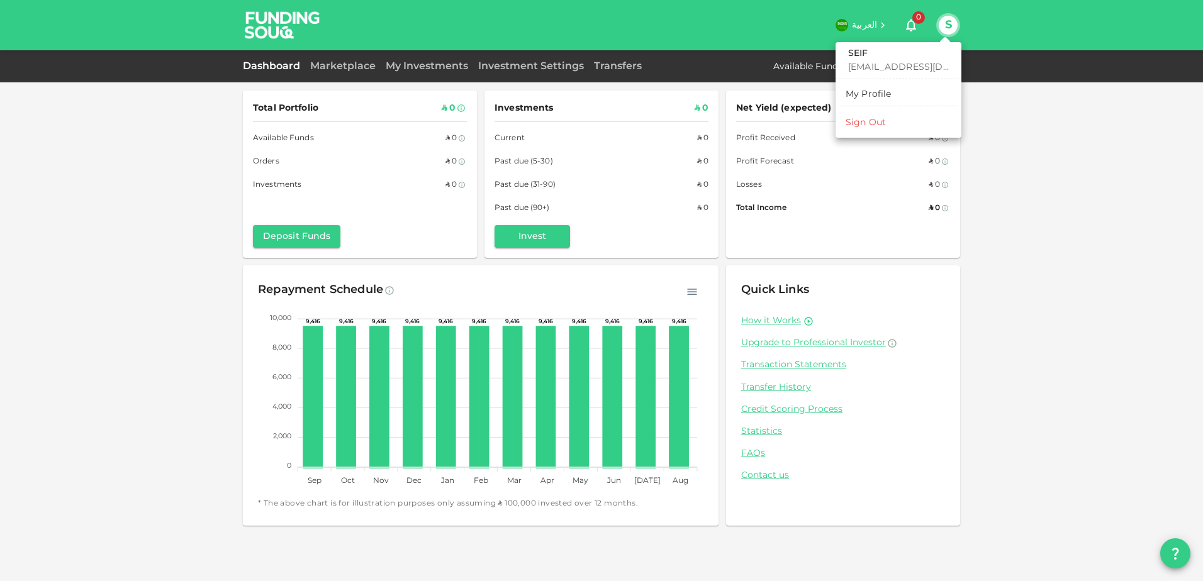
click at [885, 89] on div "My Profile" at bounding box center [869, 94] width 46 height 13
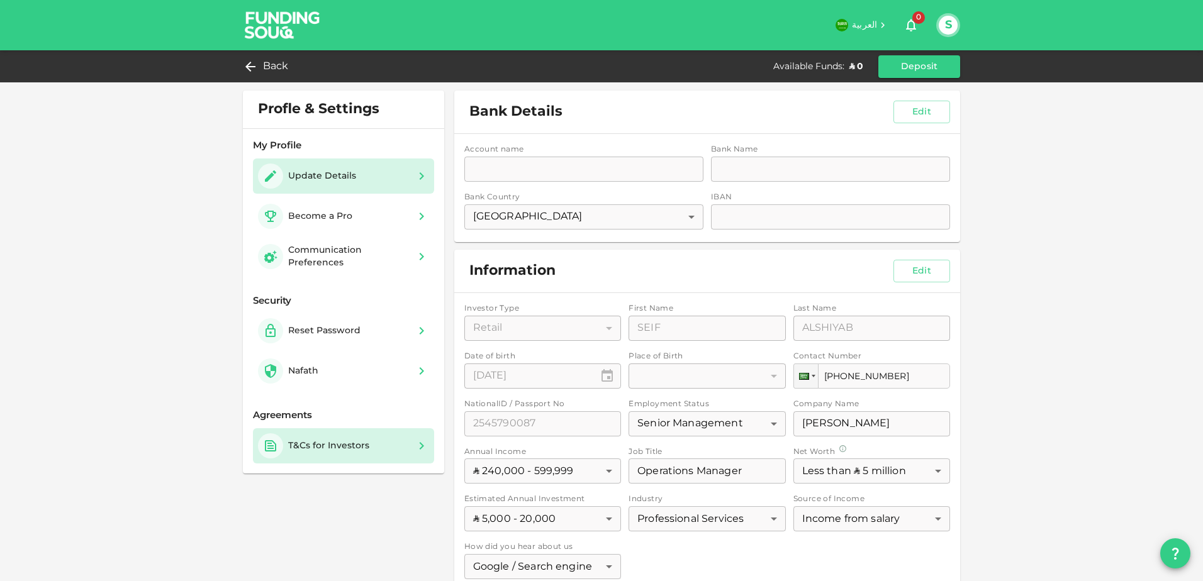
click at [378, 444] on div "T&Cs for Investors" at bounding box center [343, 446] width 171 height 25
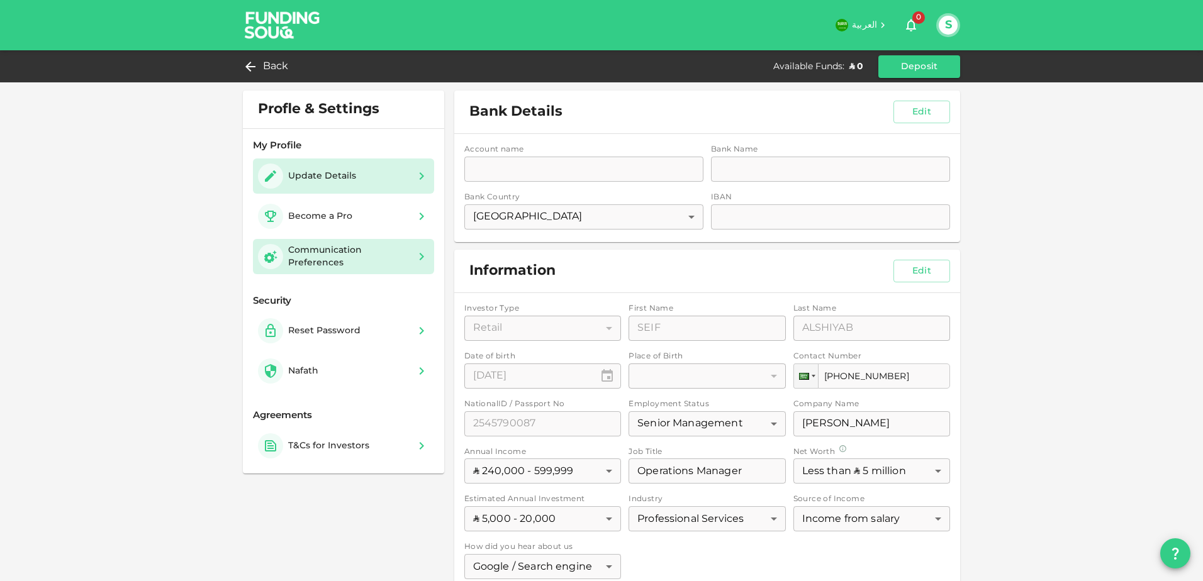
click at [398, 266] on div "Communication Preferences" at bounding box center [348, 256] width 121 height 25
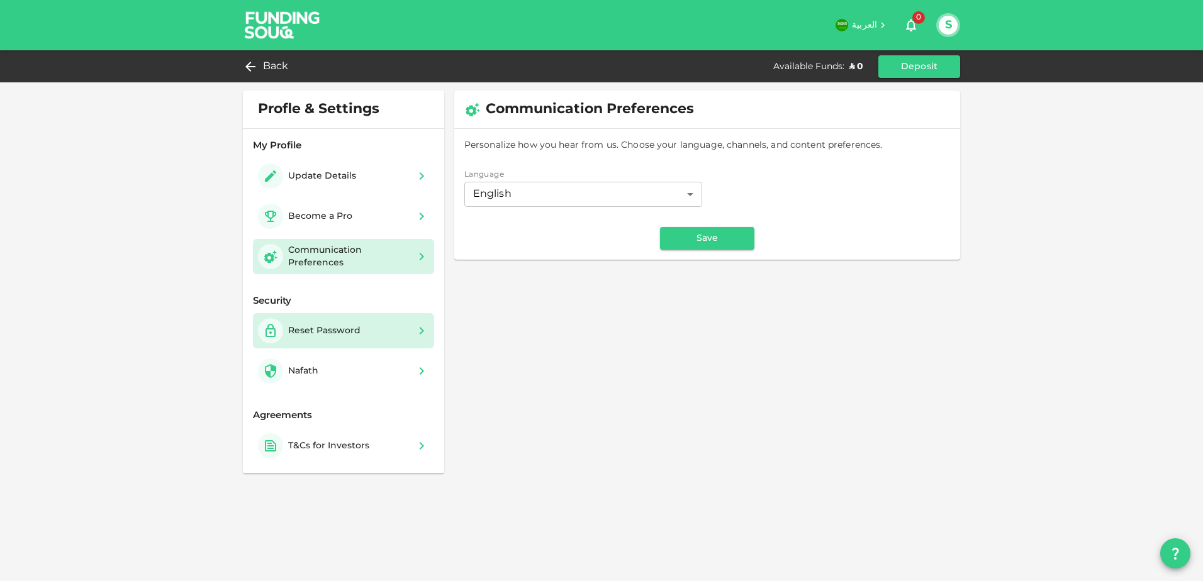
click at [389, 332] on div "Reset Password" at bounding box center [343, 330] width 171 height 25
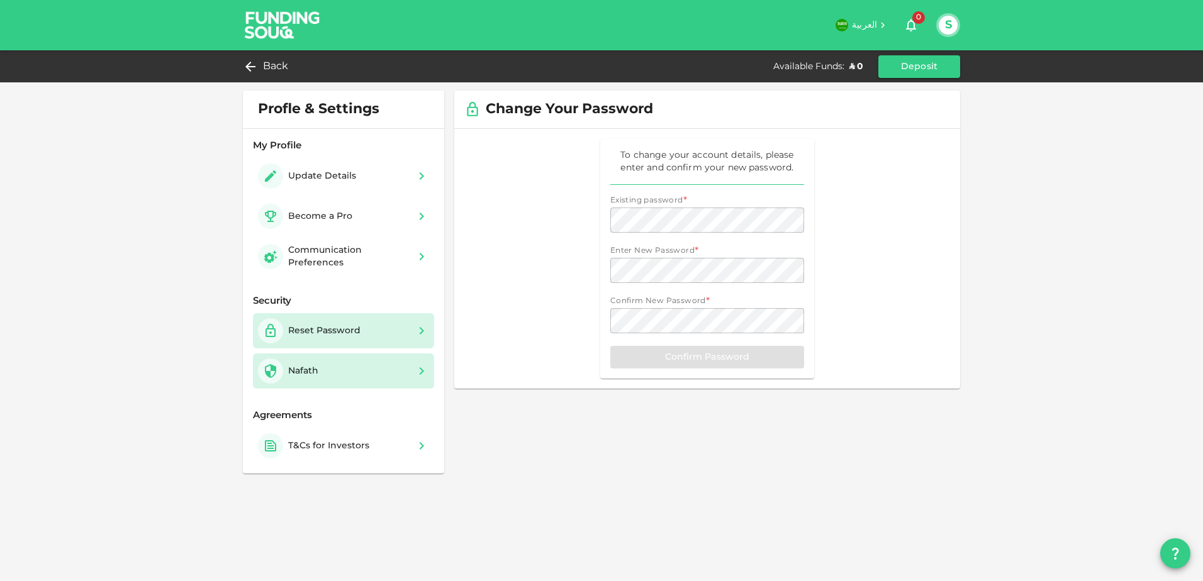
click at [391, 366] on div "Nafath" at bounding box center [343, 371] width 171 height 25
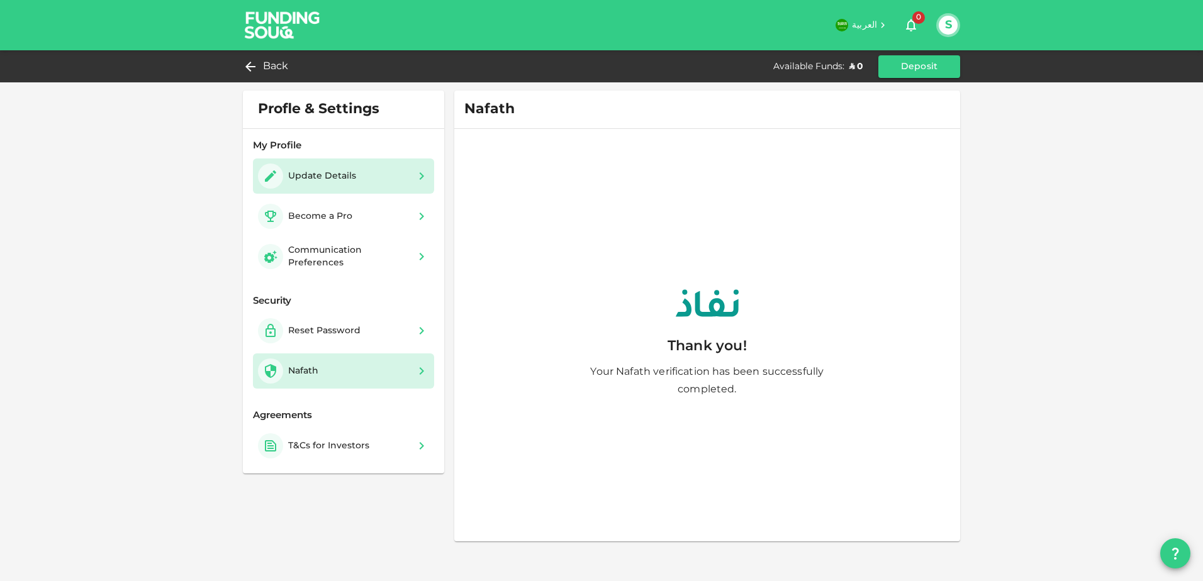
click at [353, 179] on div "Update Details" at bounding box center [322, 176] width 68 height 13
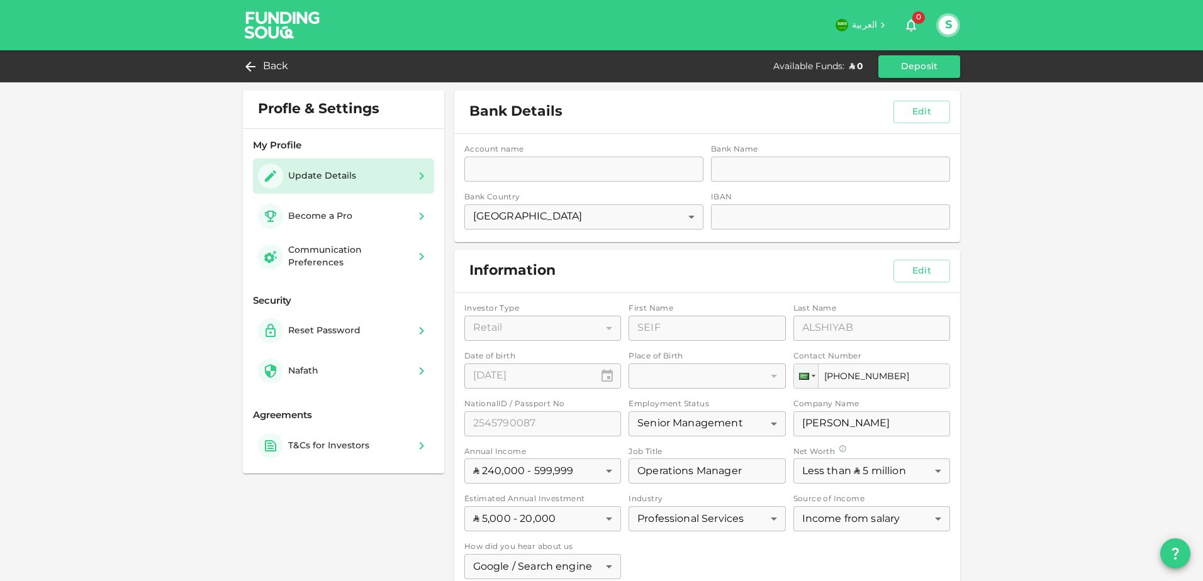
click at [885, 23] on icon at bounding box center [882, 25] width 11 height 11
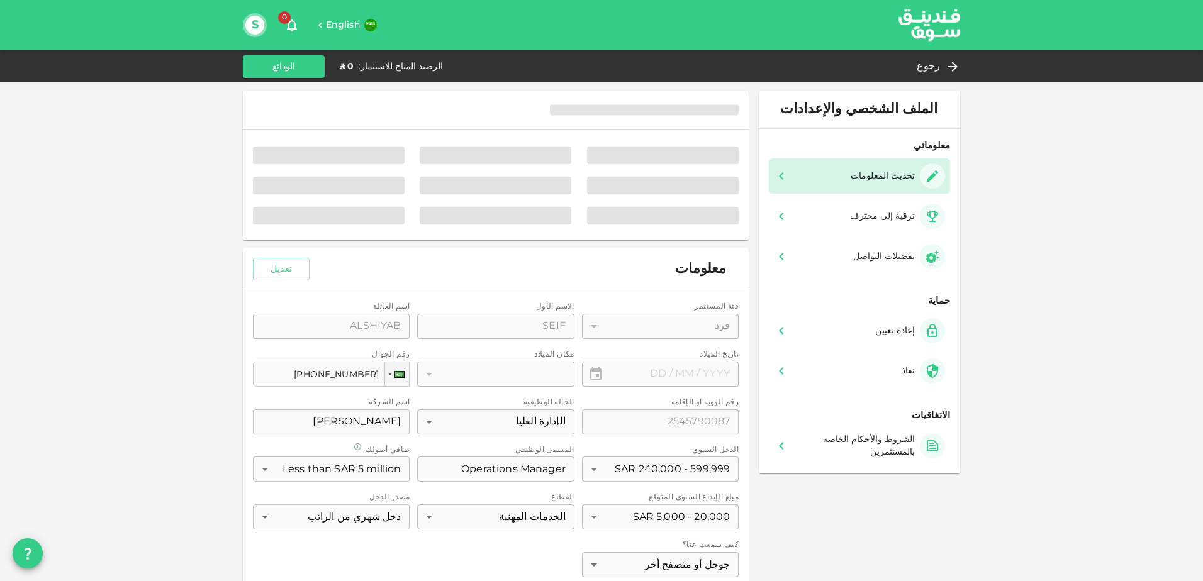
type input "⁦⁨[DATE]⁩⁩"
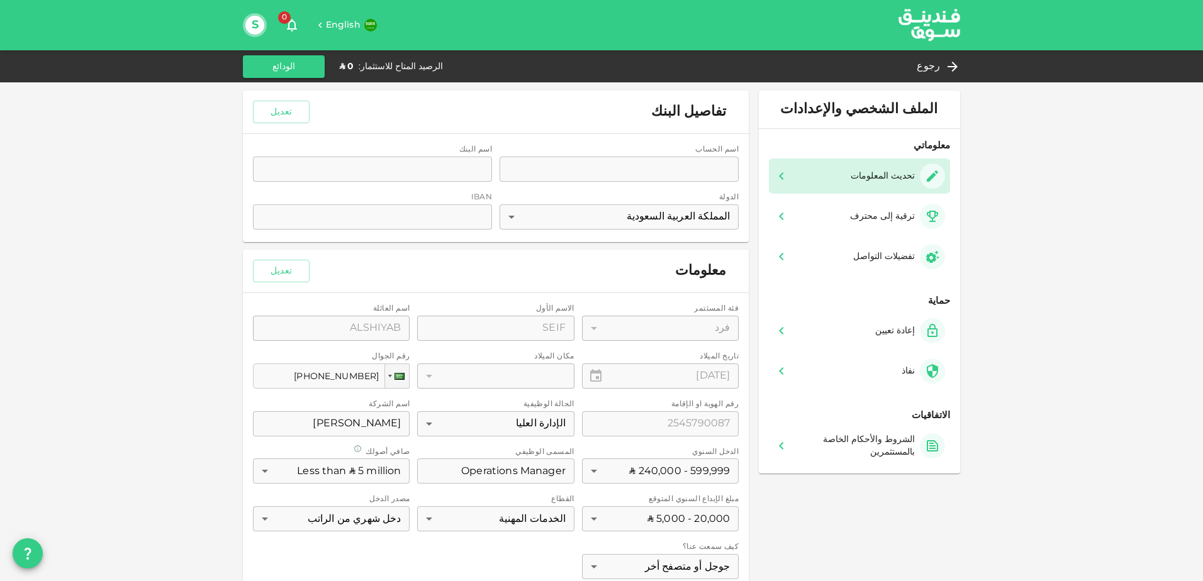
click at [349, 26] on span "English" at bounding box center [343, 25] width 35 height 9
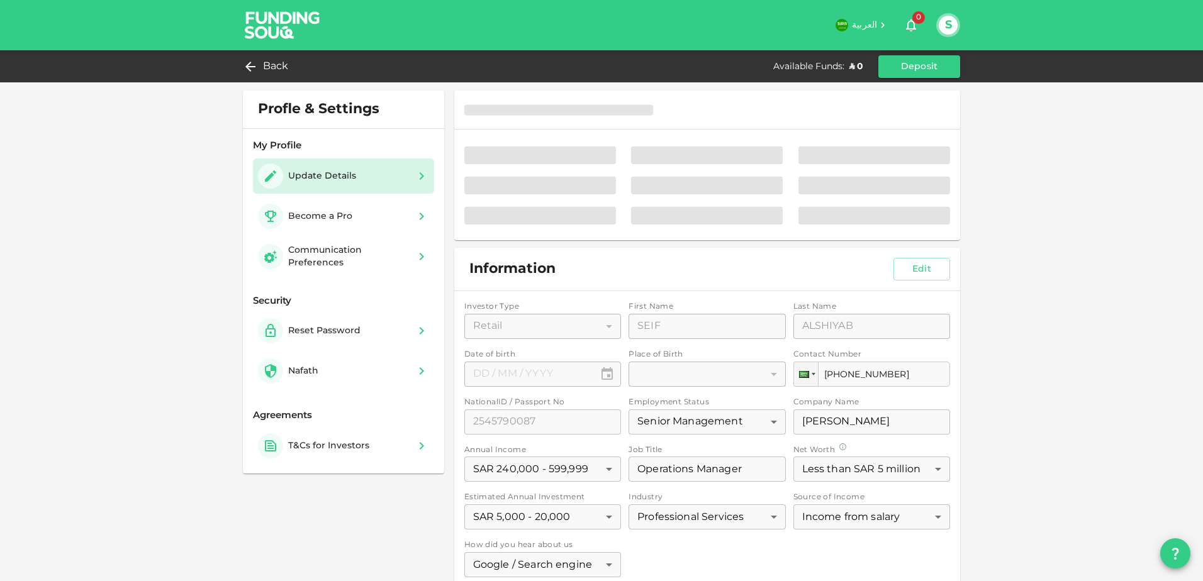
type input "⁦⁨05⁩ / ⁨08⁩ / ⁨1987⁩⁩"
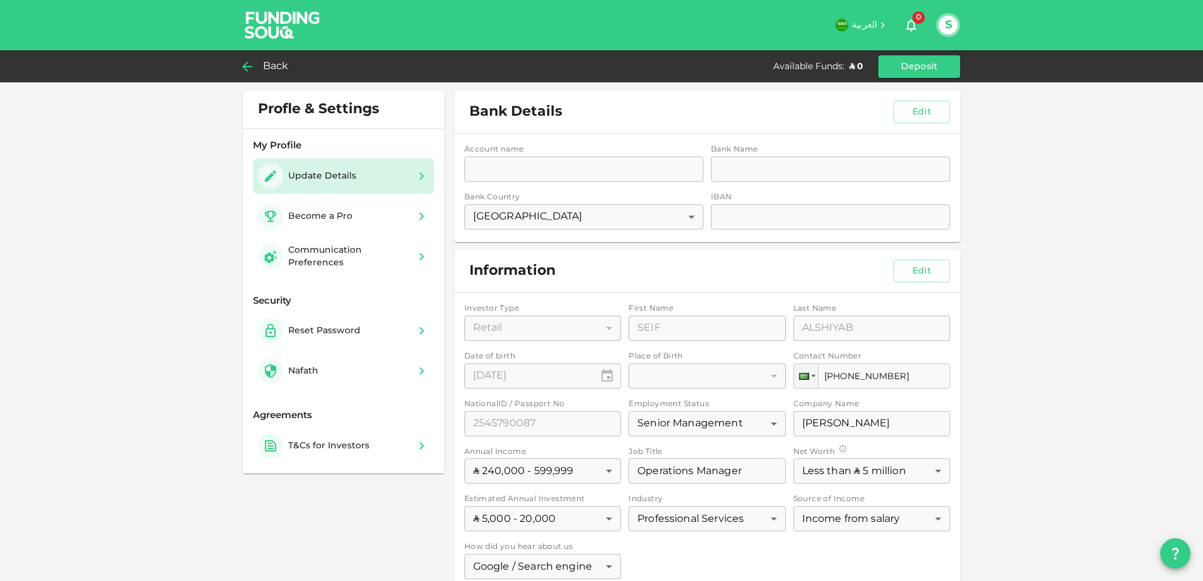
click at [266, 60] on span "Back" at bounding box center [276, 67] width 26 height 18
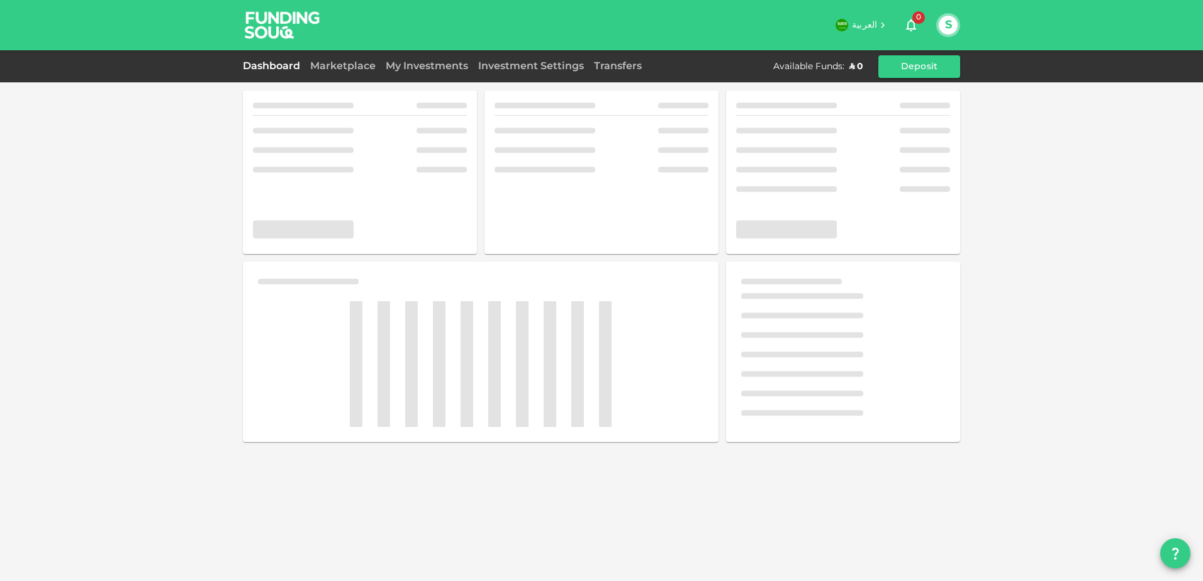
click at [286, 15] on img at bounding box center [282, 25] width 94 height 50
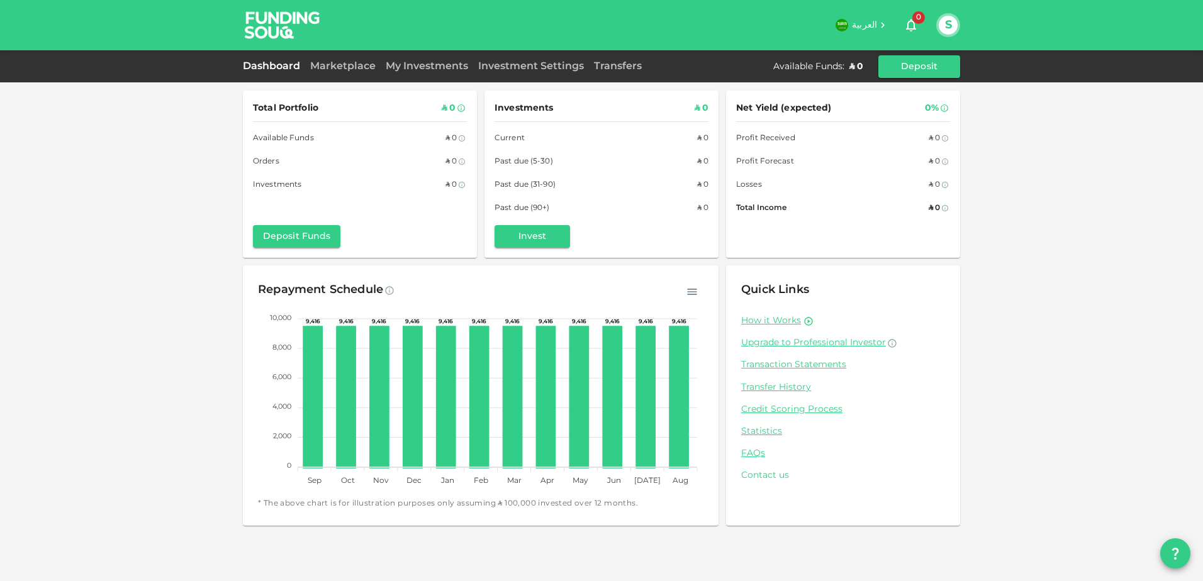
click at [766, 474] on link "Contact us" at bounding box center [843, 476] width 204 height 12
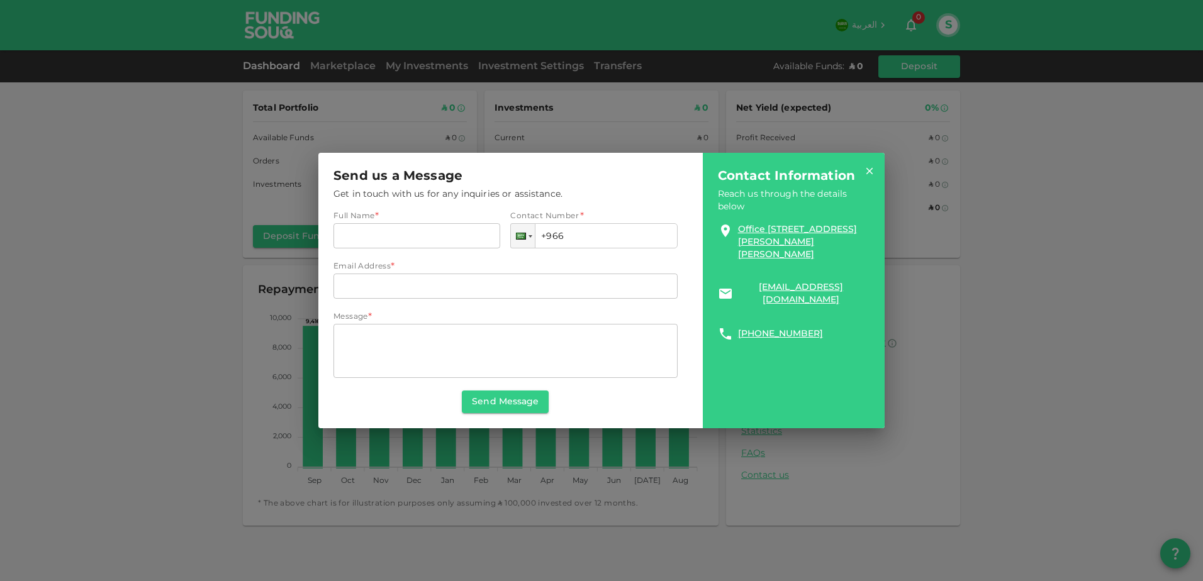
click at [865, 170] on icon at bounding box center [869, 170] width 11 height 11
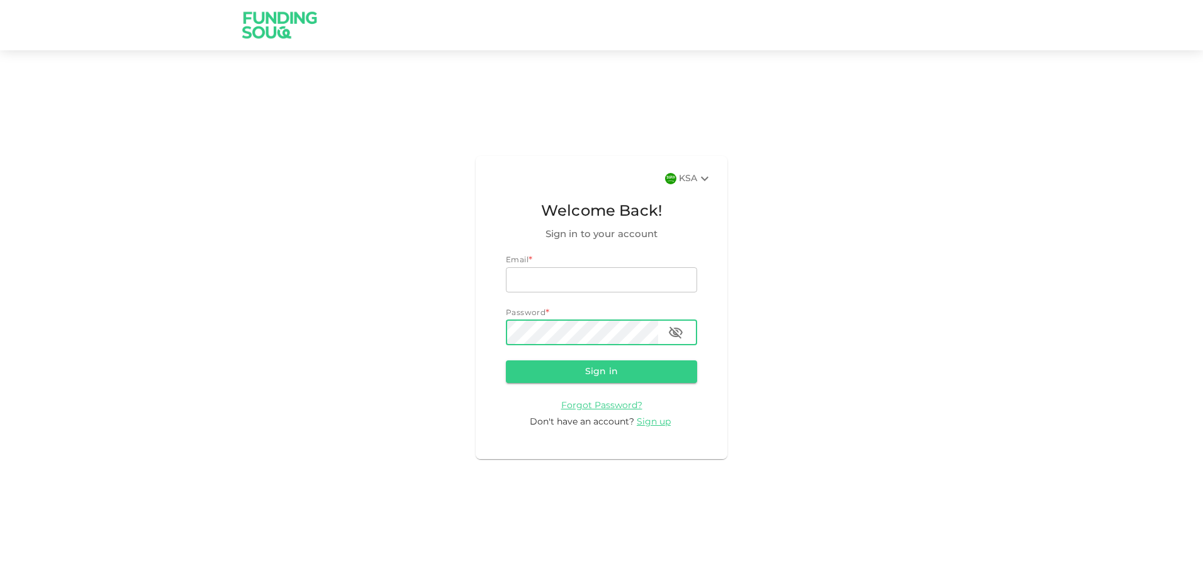
type input "[EMAIL_ADDRESS][DOMAIN_NAME]"
click at [675, 330] on icon "button" at bounding box center [675, 332] width 15 height 15
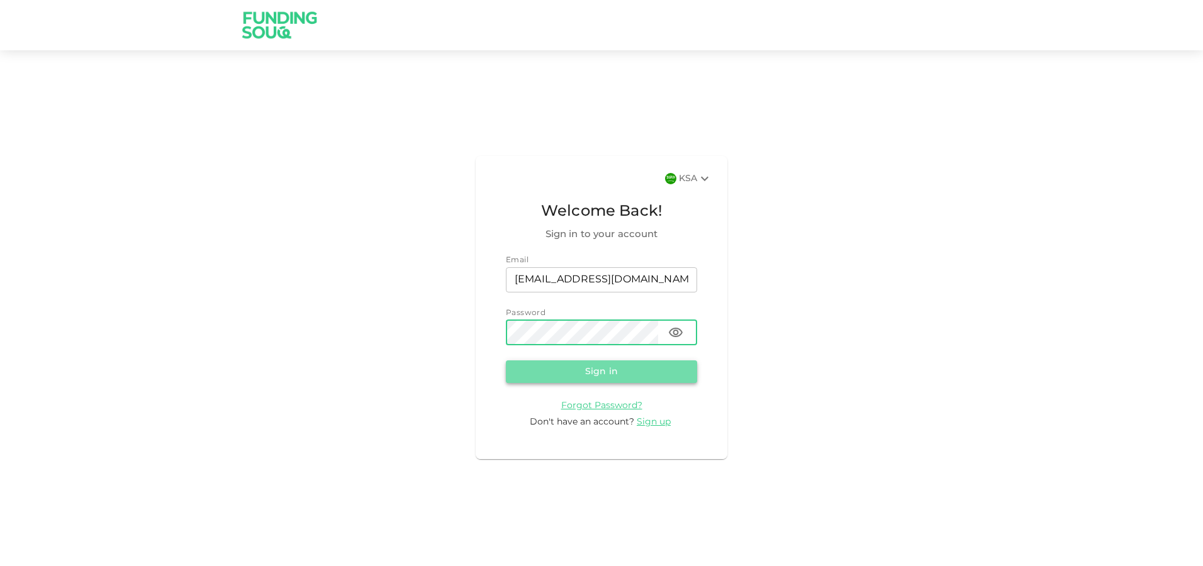
click at [621, 364] on button "Sign in" at bounding box center [601, 372] width 191 height 23
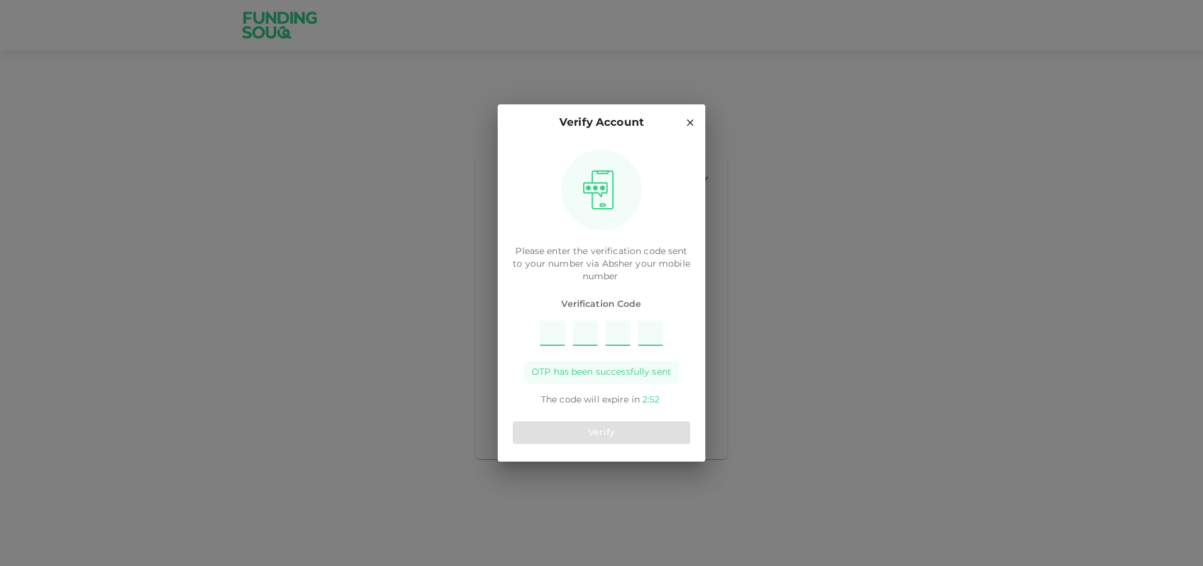
type input "7"
type input "3"
type input "1"
type input "8"
click at [627, 418] on div "Verify" at bounding box center [601, 433] width 177 height 33
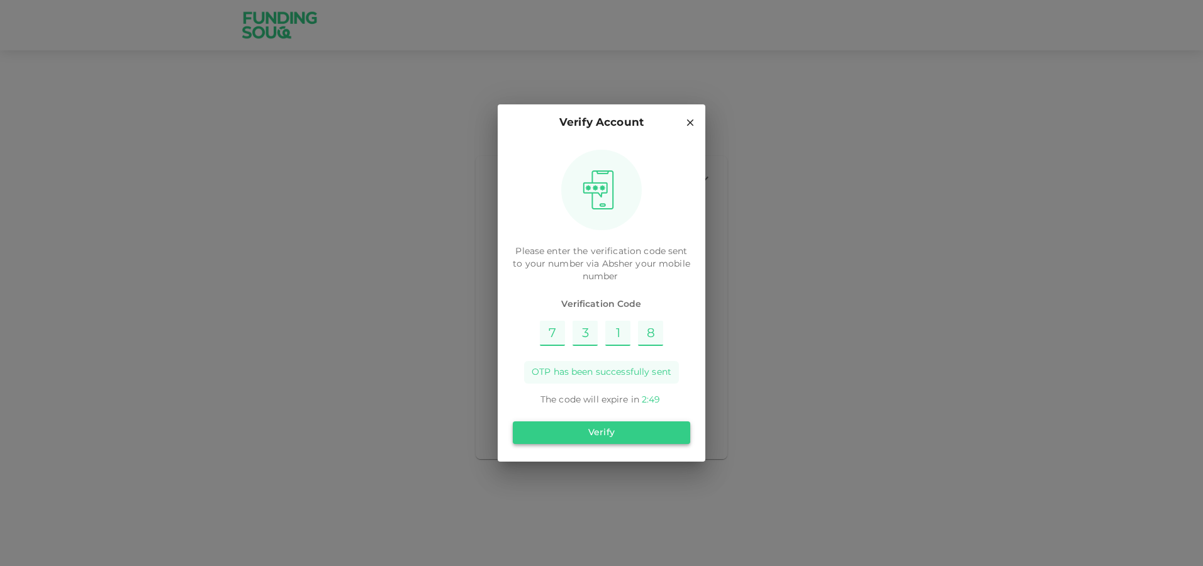
click at [620, 434] on button "Verify" at bounding box center [601, 433] width 177 height 23
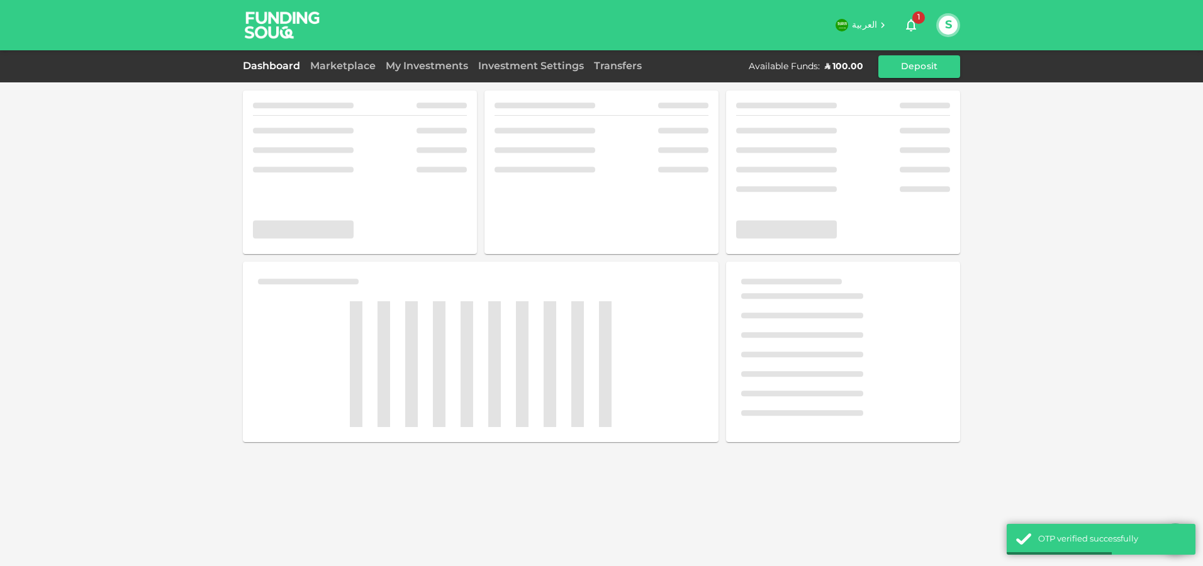
click at [907, 23] on icon "button" at bounding box center [911, 25] width 15 height 15
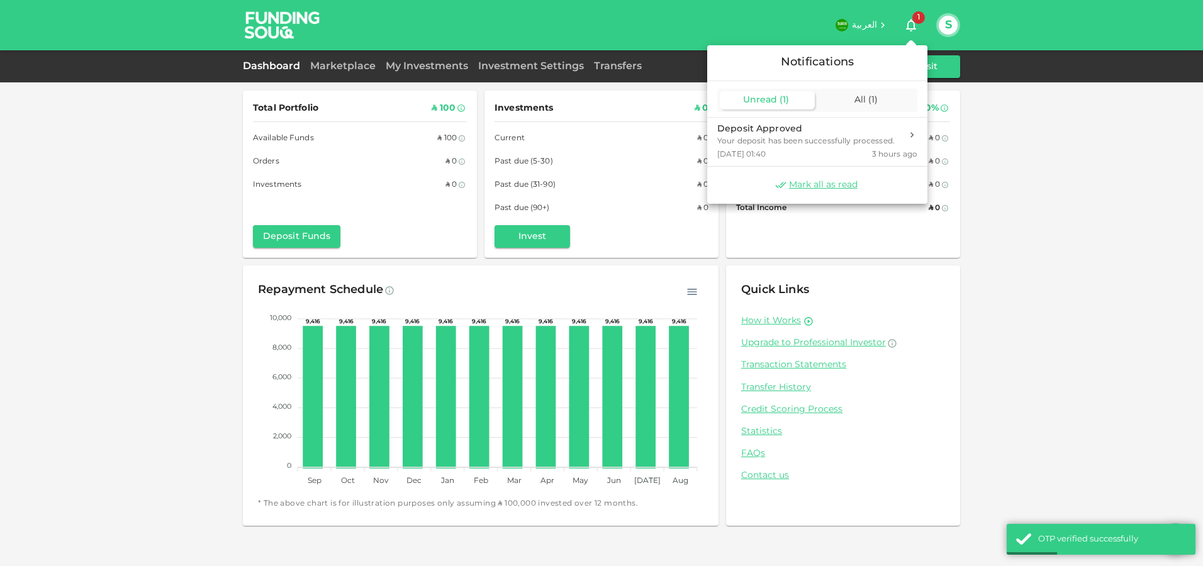
click at [907, 23] on div at bounding box center [601, 283] width 1203 height 566
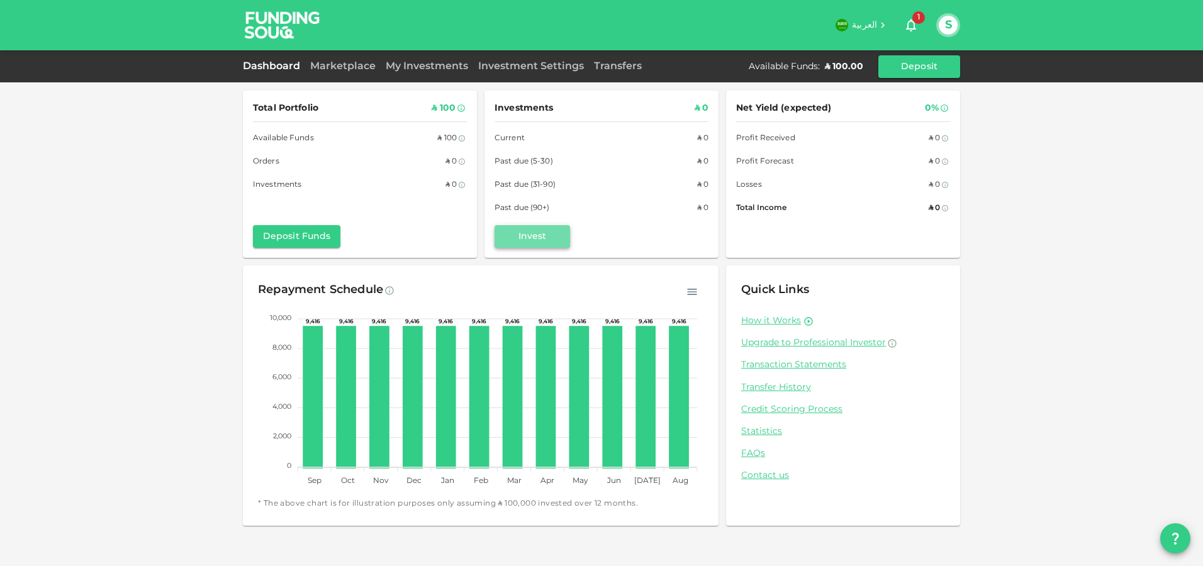
click at [564, 243] on button "Invest" at bounding box center [533, 236] width 76 height 23
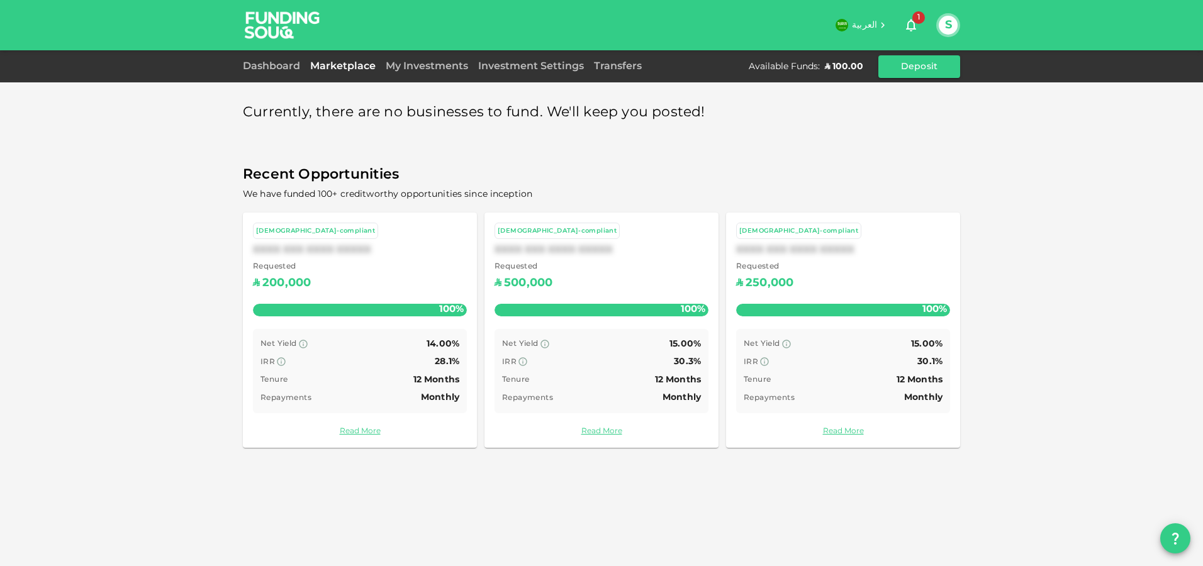
click at [401, 391] on div "Repayments Monthly" at bounding box center [360, 398] width 199 height 16
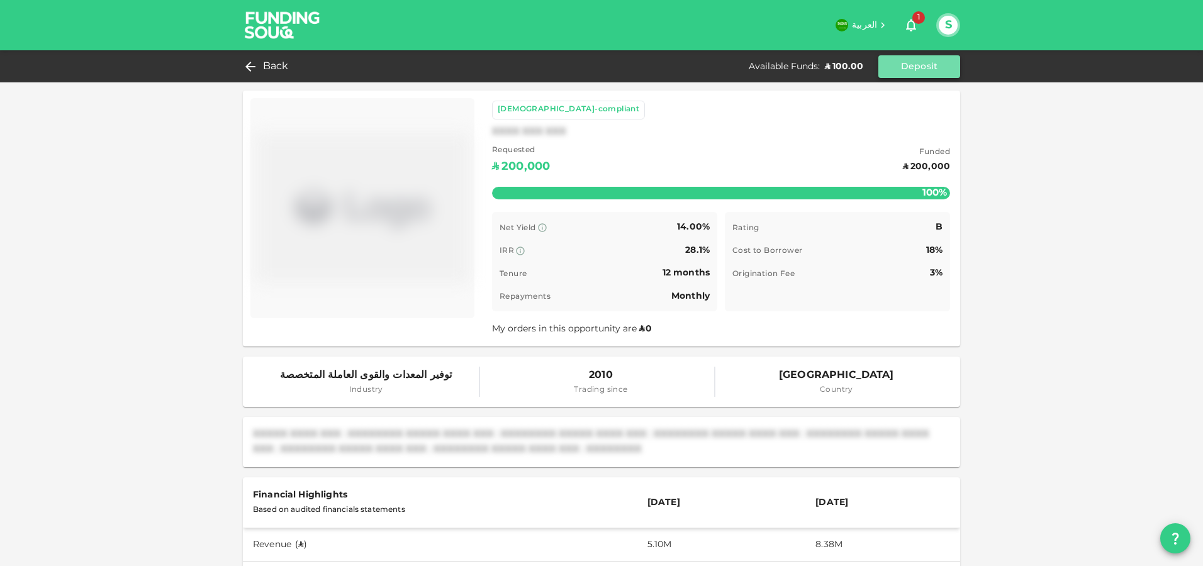
click at [914, 72] on button "Deposit" at bounding box center [919, 66] width 82 height 23
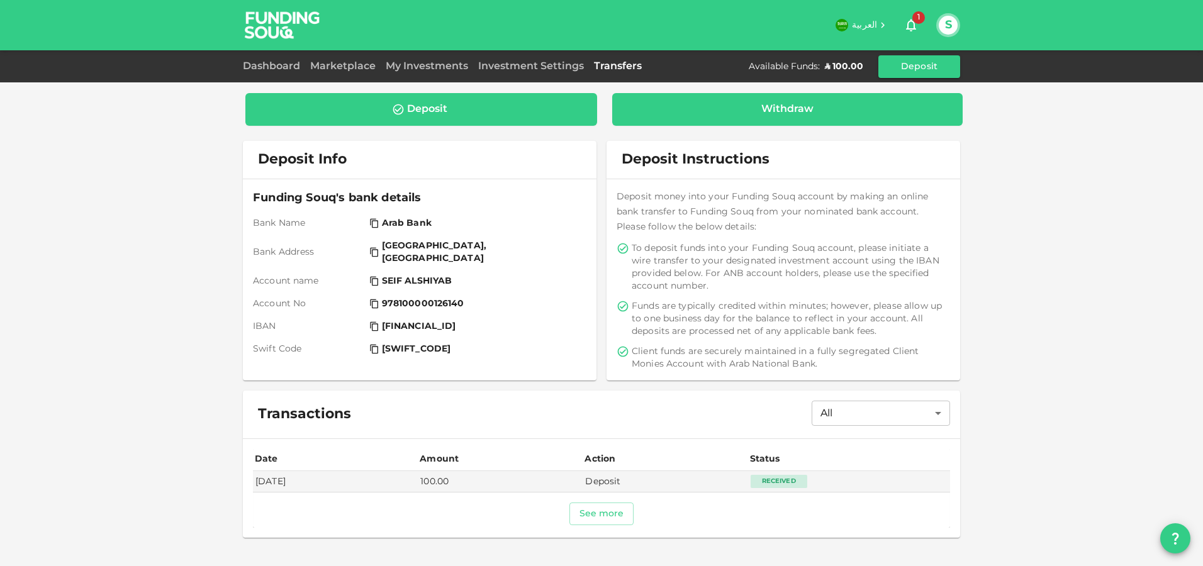
click at [782, 120] on div "Withdraw" at bounding box center [787, 109] width 351 height 33
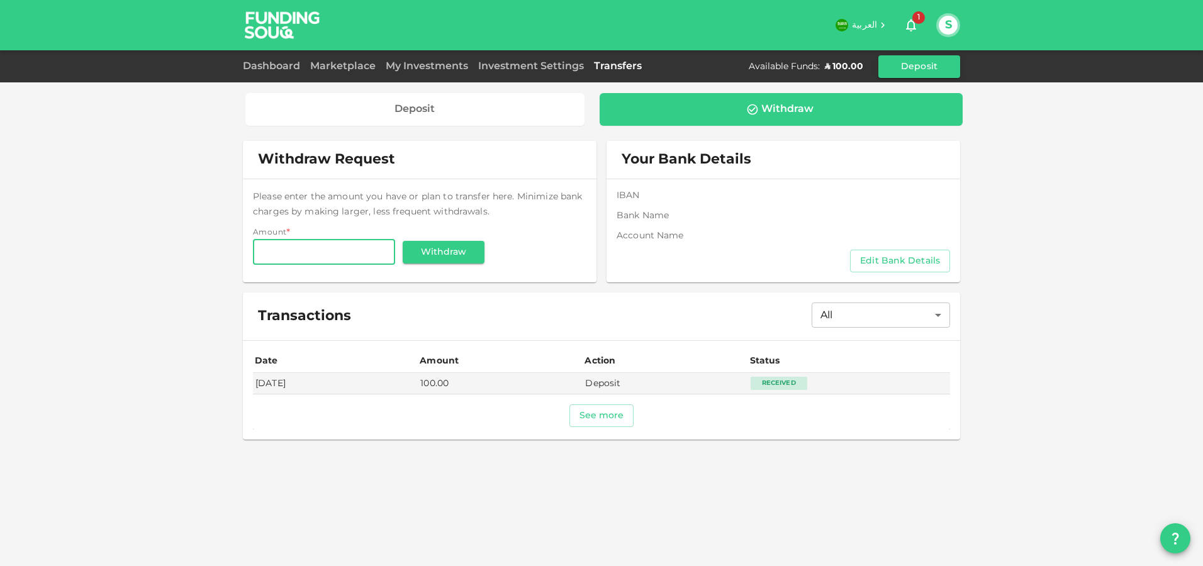
click at [303, 247] on input "Amount" at bounding box center [324, 252] width 142 height 25
type input "100"
click at [445, 254] on button "Withdraw" at bounding box center [444, 252] width 82 height 23
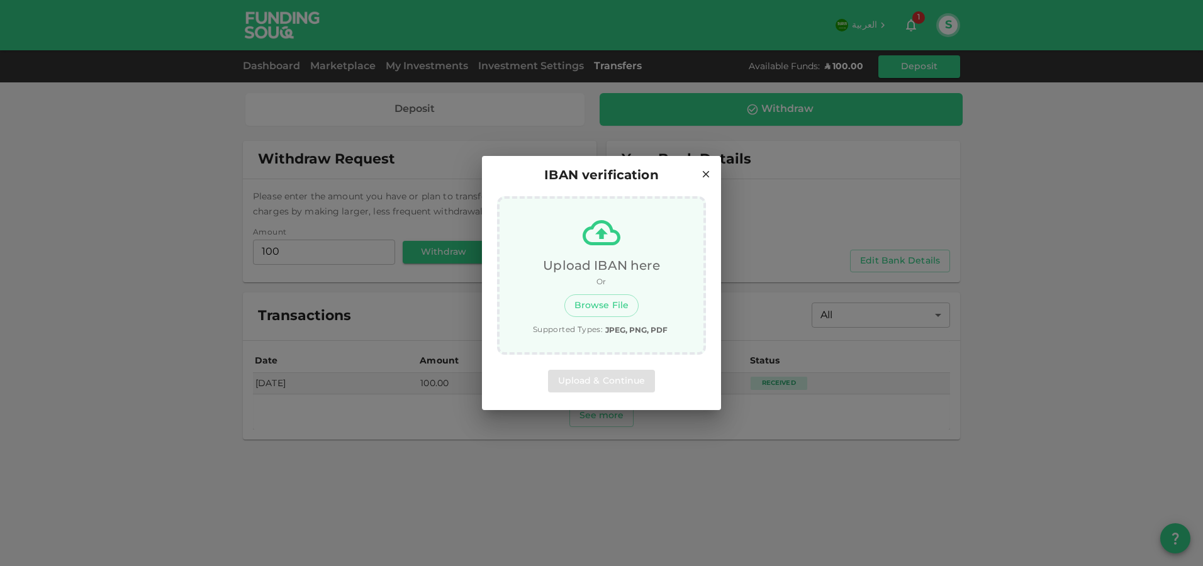
click at [708, 174] on icon at bounding box center [705, 174] width 11 height 11
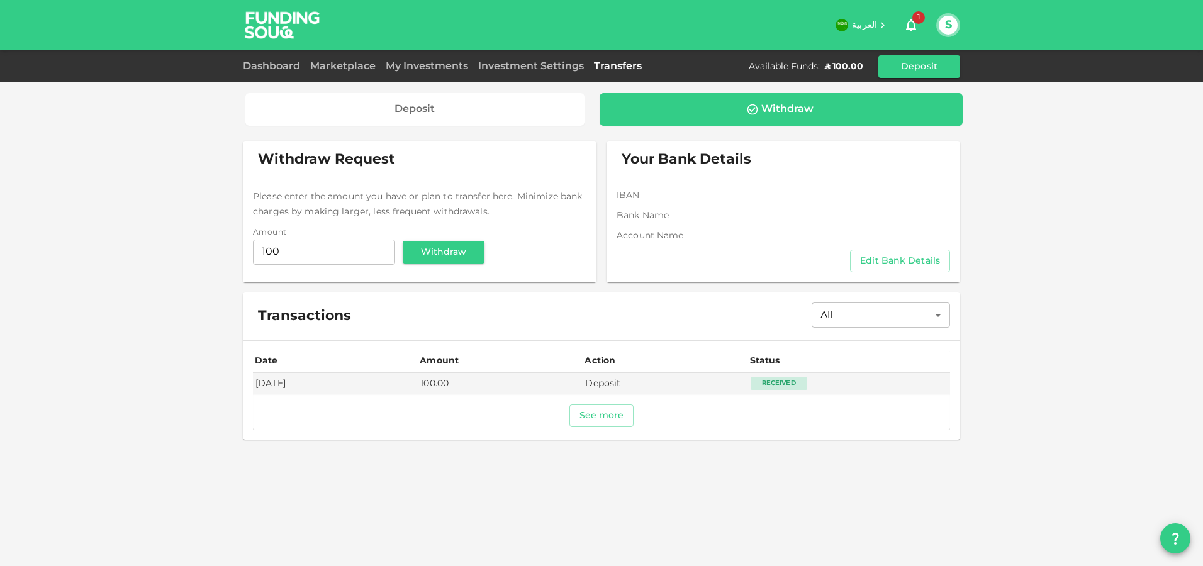
click at [427, 70] on div "My Investments" at bounding box center [427, 66] width 92 height 15
click at [339, 67] on link "Marketplace" at bounding box center [343, 66] width 76 height 9
